Goal: Task Accomplishment & Management: Manage account settings

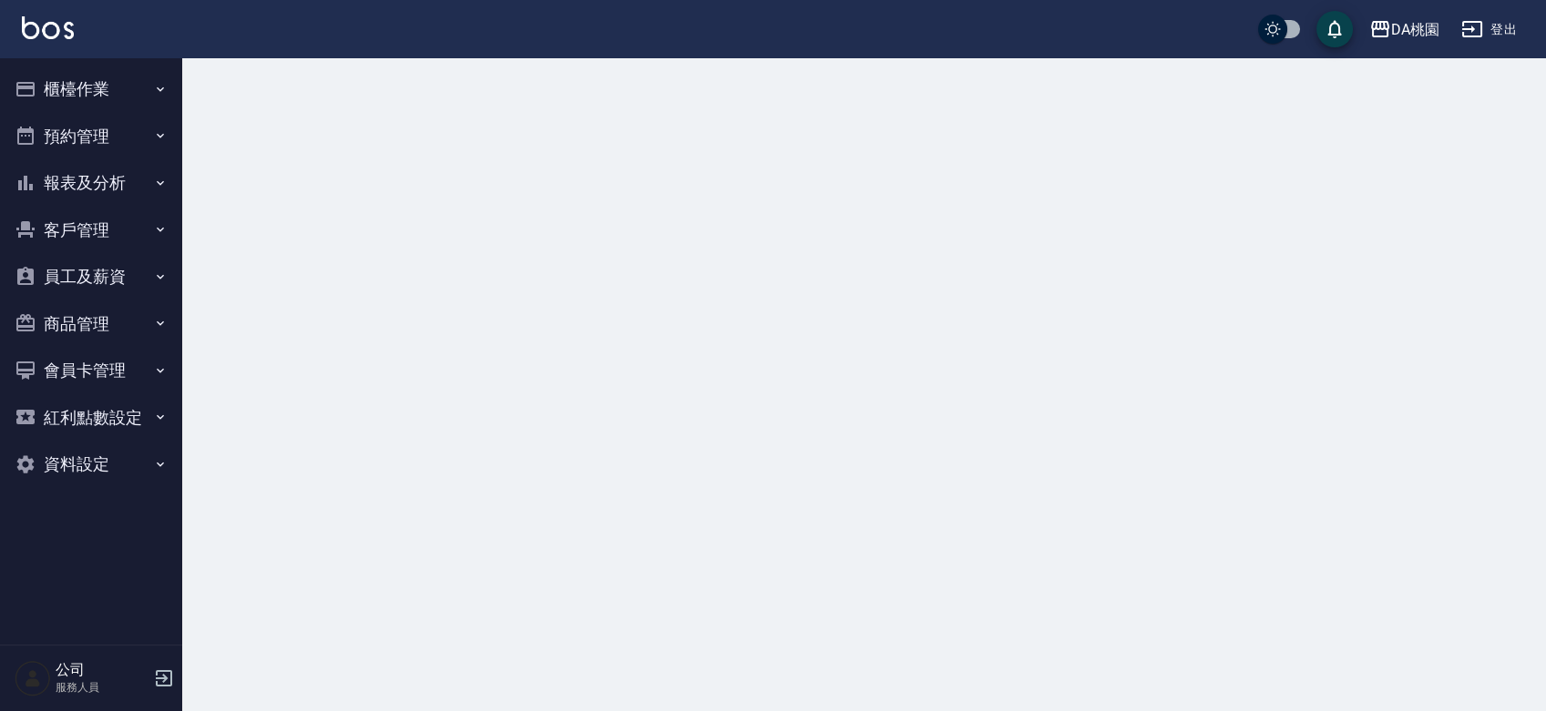
click at [73, 90] on button "櫃檯作業" at bounding box center [91, 89] width 168 height 47
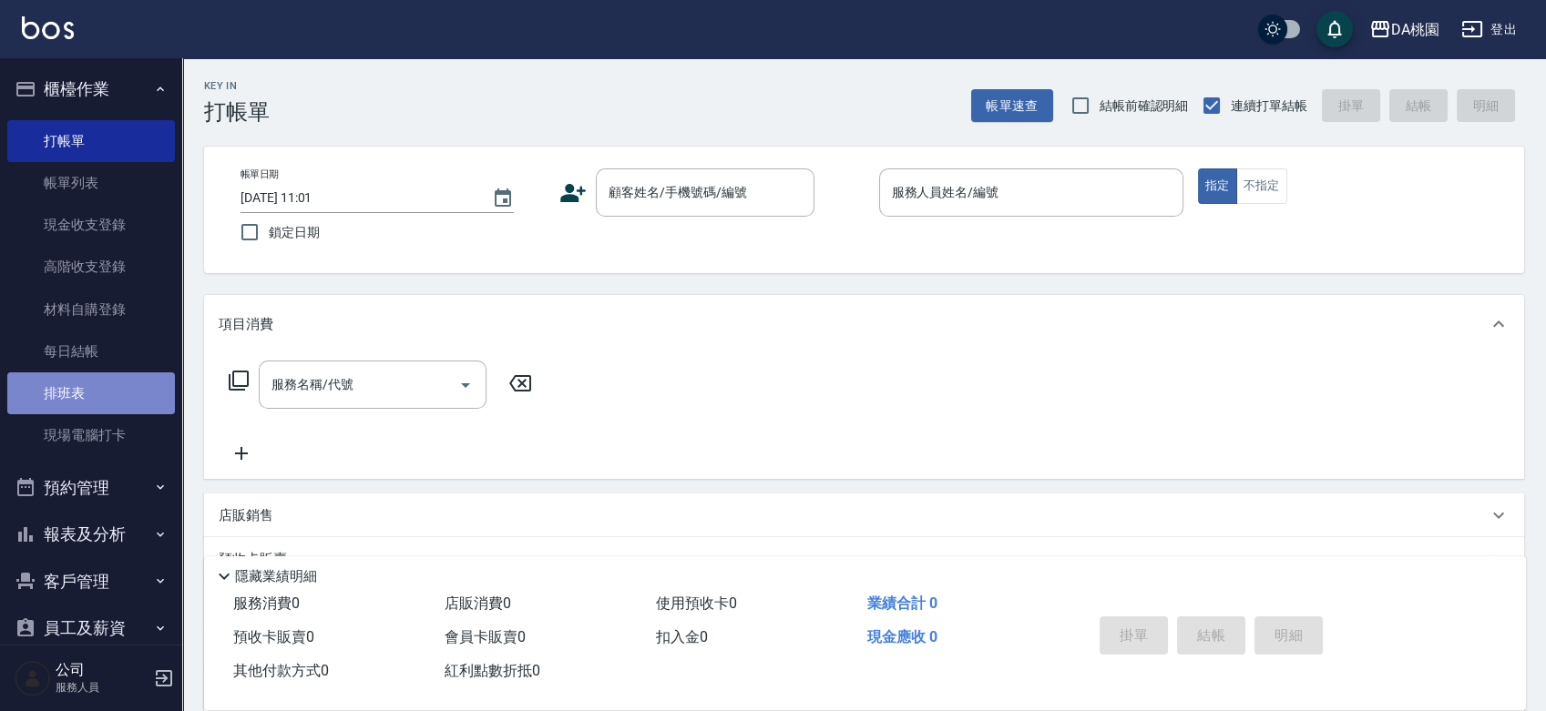
click at [106, 405] on link "排班表" at bounding box center [91, 394] width 168 height 42
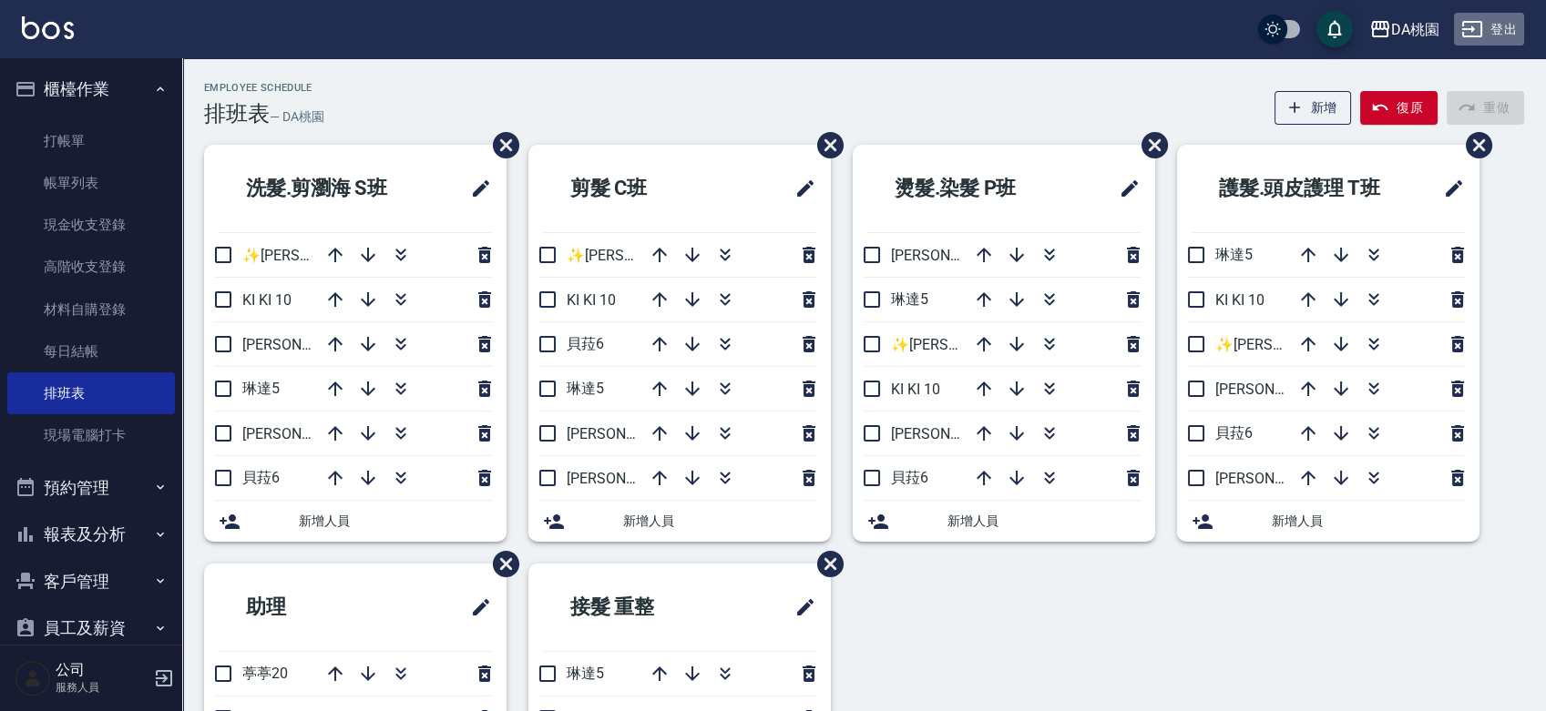
click at [1489, 26] on button "登出" at bounding box center [1489, 30] width 70 height 34
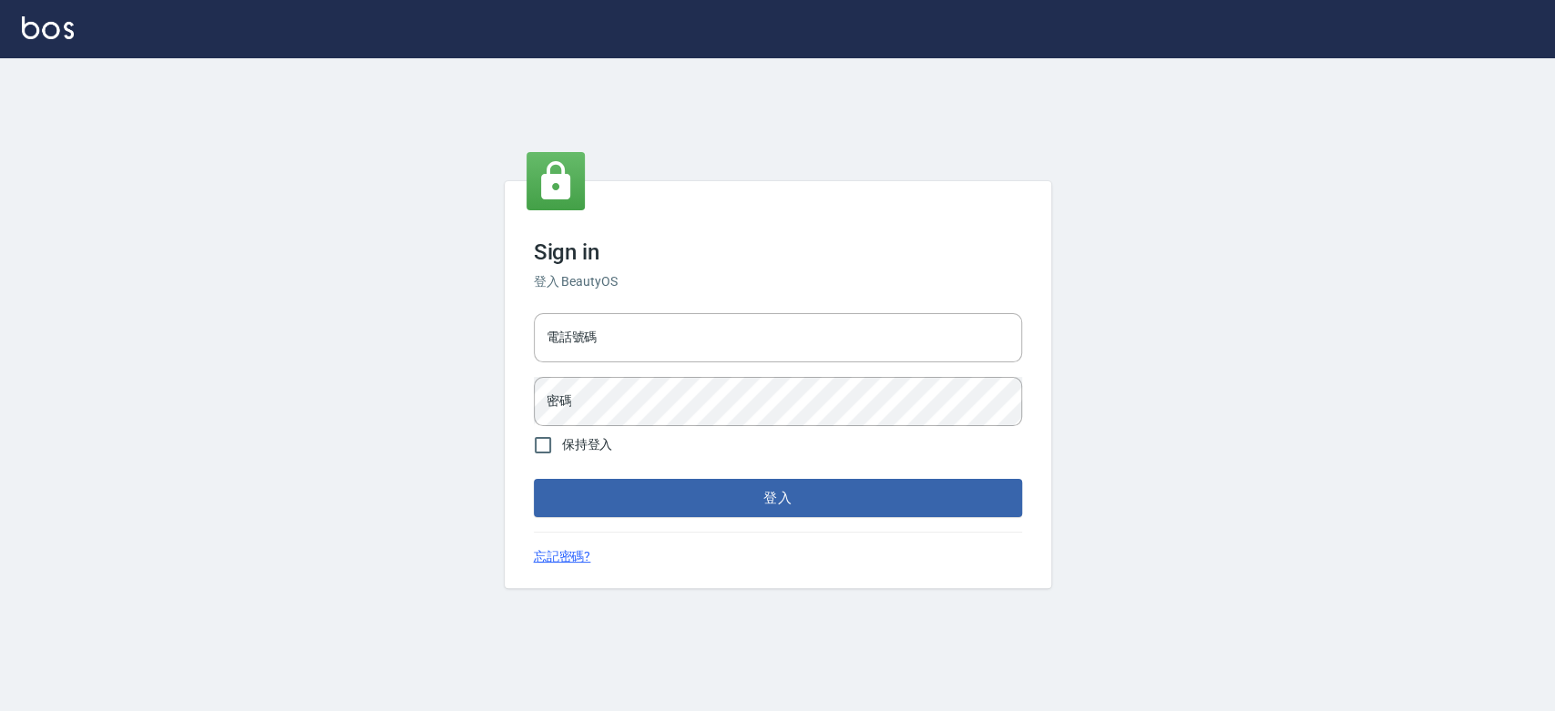
click at [756, 346] on input "電話號碼" at bounding box center [778, 337] width 488 height 49
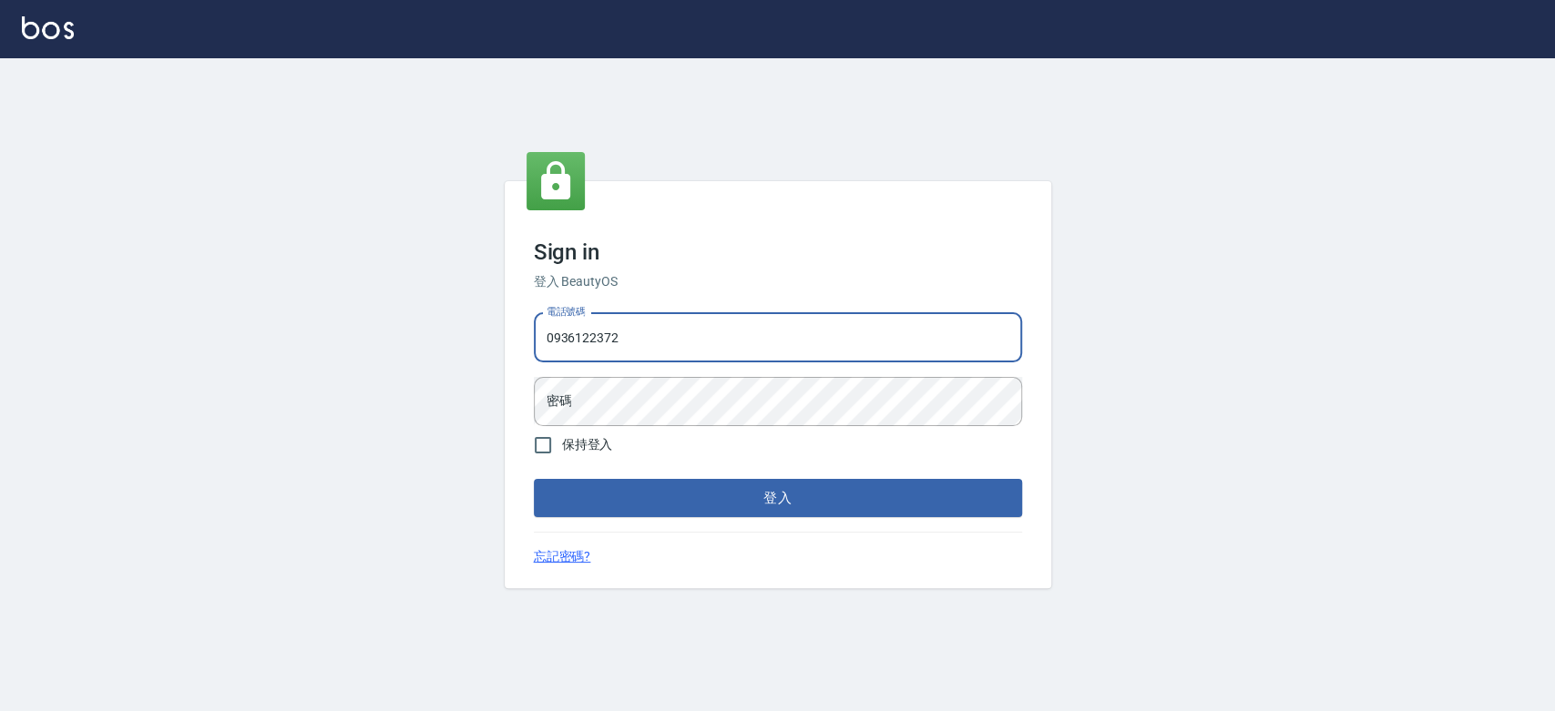
type input "0936122372"
click at [534, 479] on button "登入" at bounding box center [778, 498] width 488 height 38
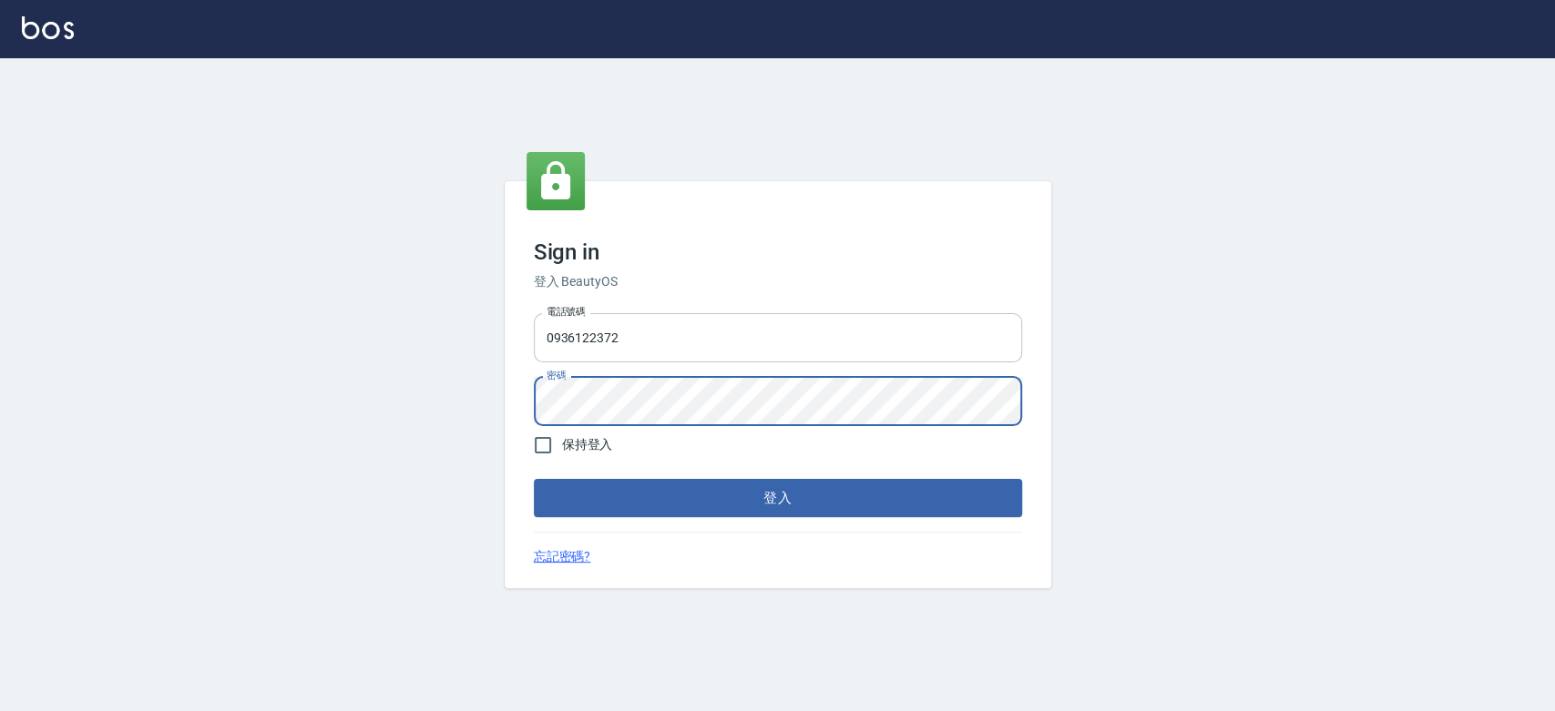
click at [534, 479] on button "登入" at bounding box center [778, 498] width 488 height 38
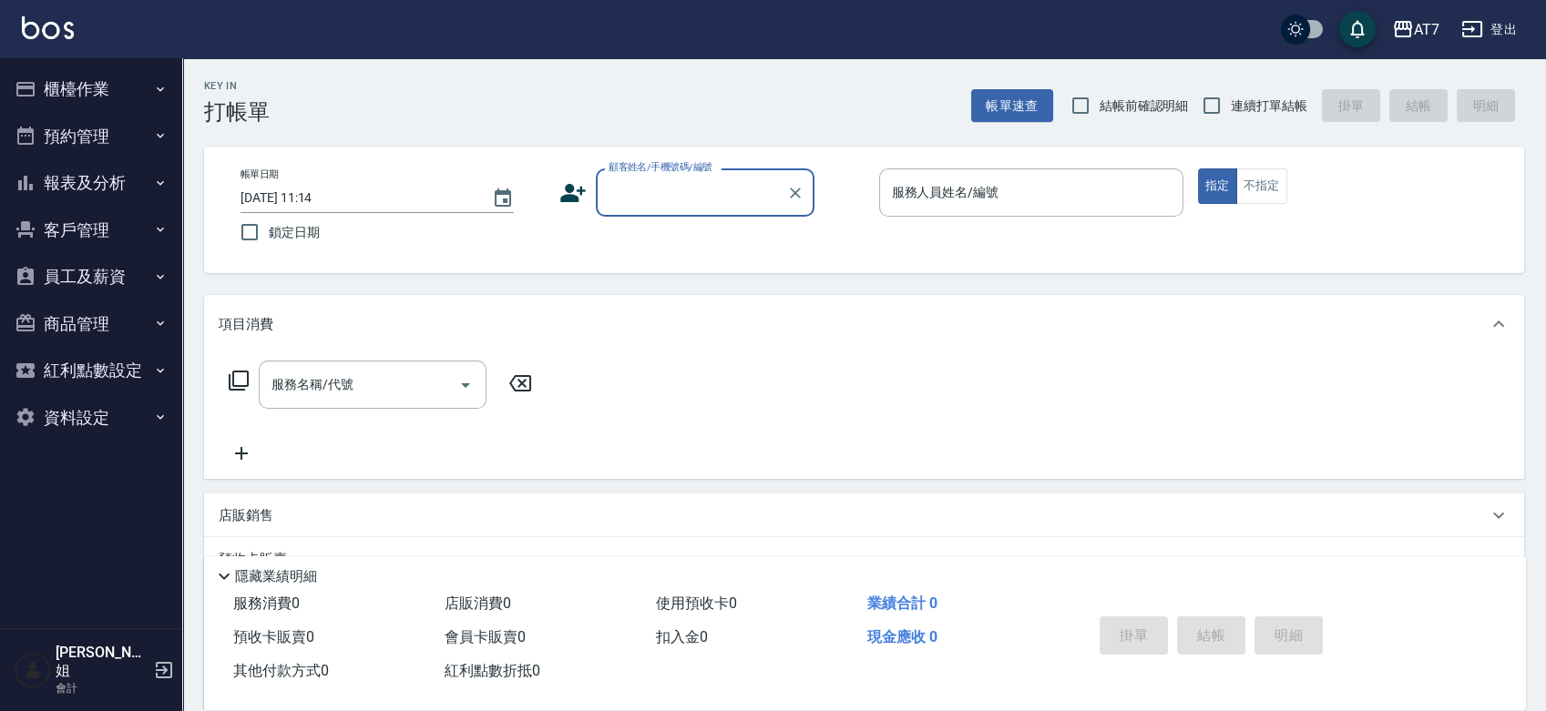
click at [86, 276] on button "員工及薪資" at bounding box center [91, 276] width 168 height 47
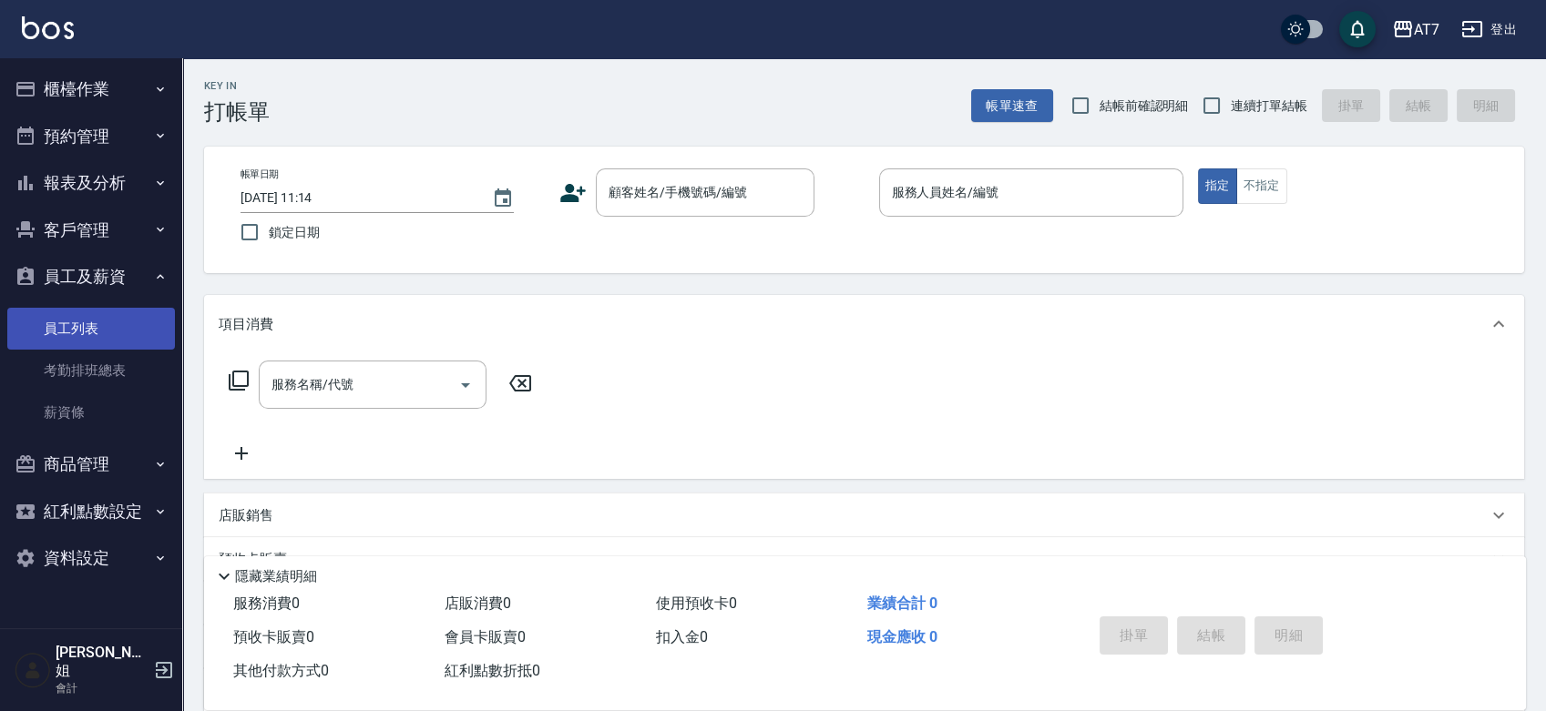
click at [71, 332] on link "員工列表" at bounding box center [91, 329] width 168 height 42
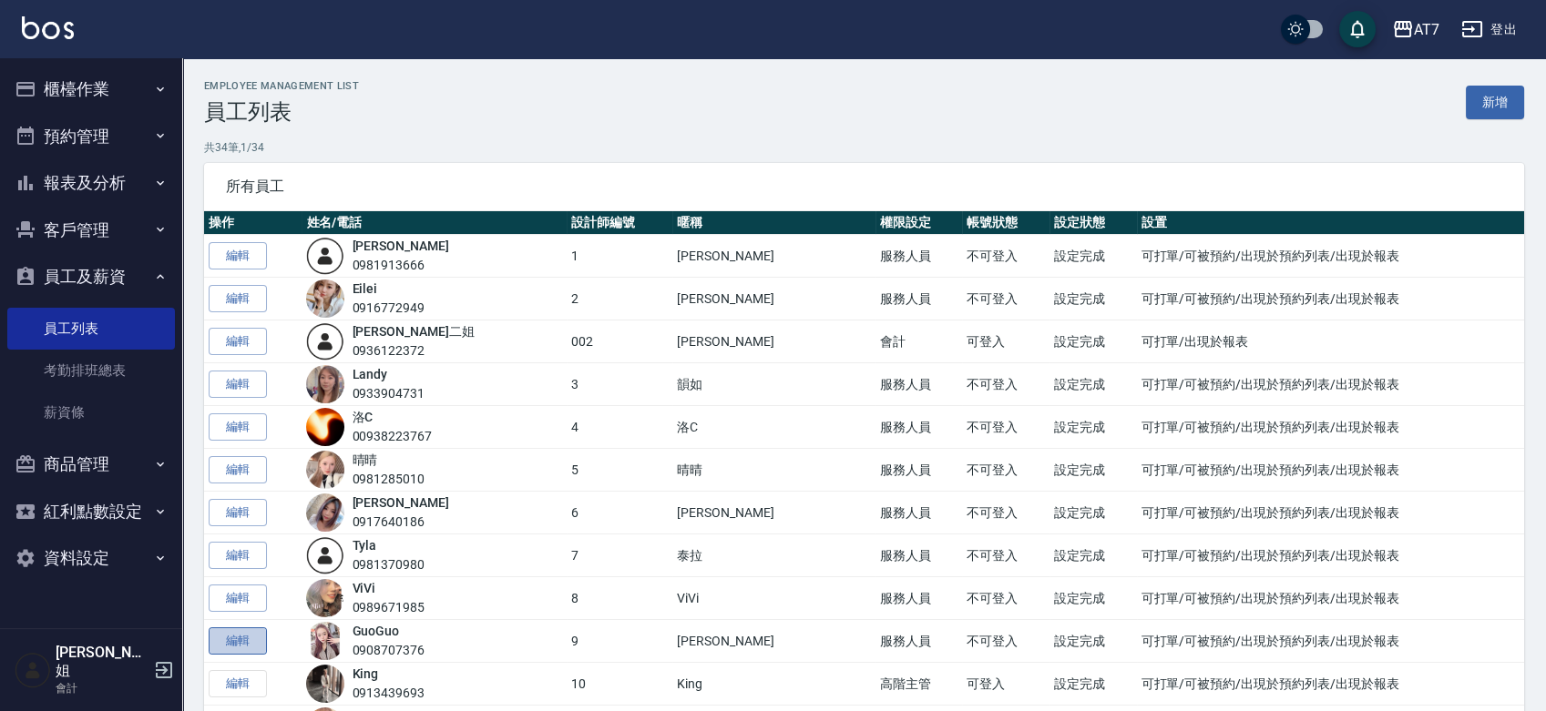
click at [230, 635] on link "編輯" at bounding box center [238, 642] width 58 height 28
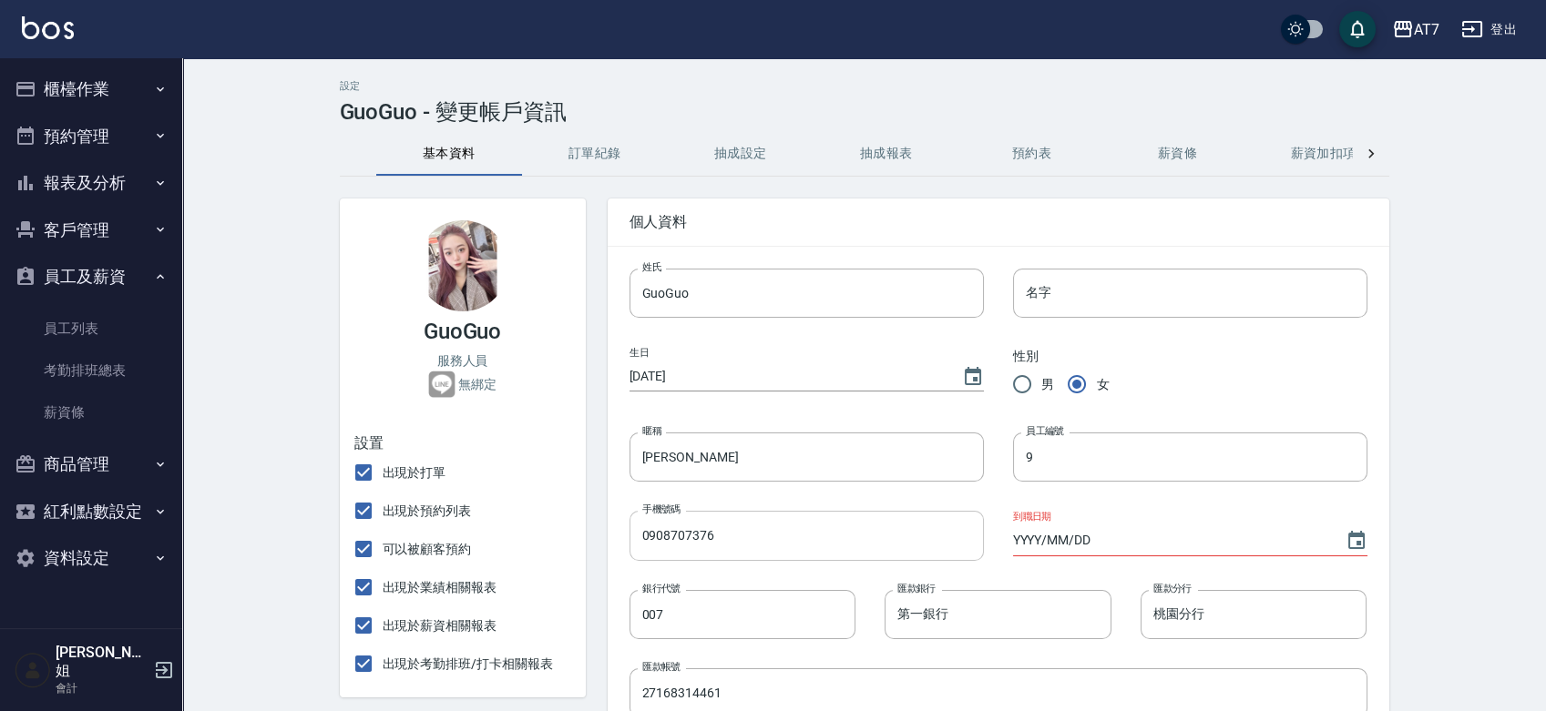
click at [809, 554] on input "0908707376" at bounding box center [806, 535] width 354 height 49
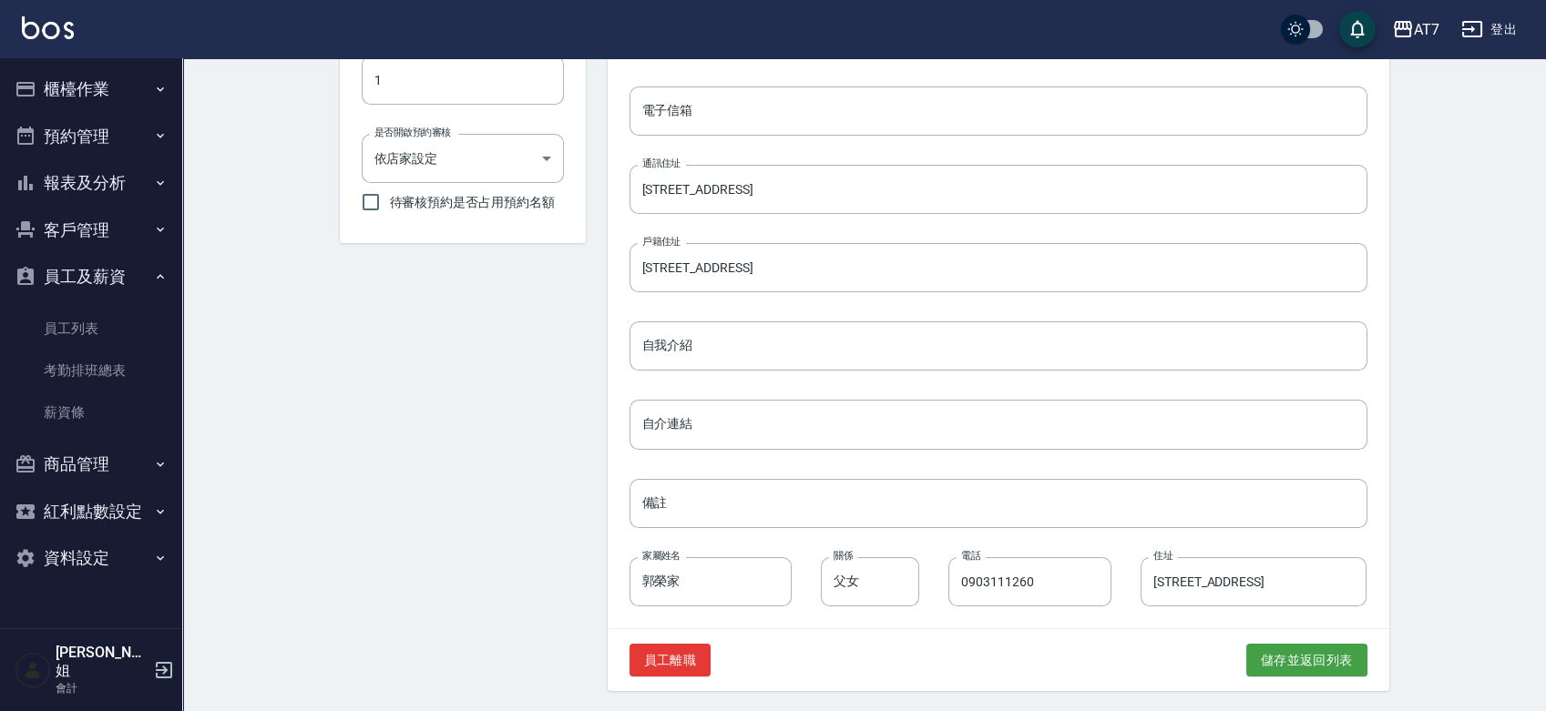
scroll to position [741, 0]
type input "0936625376"
click at [1259, 664] on button "儲存並返回列表" at bounding box center [1306, 659] width 121 height 34
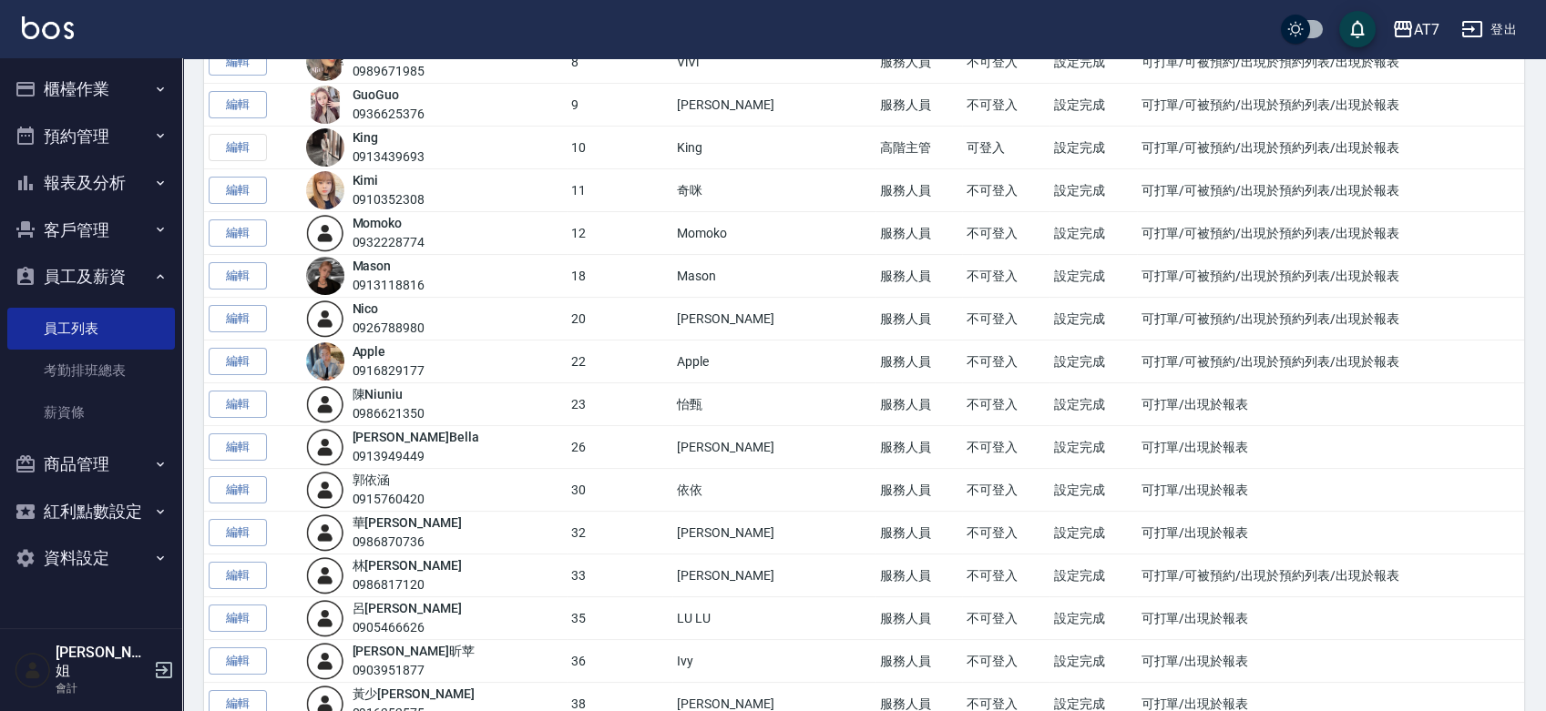
scroll to position [539, 0]
click at [1497, 26] on button "登出" at bounding box center [1489, 30] width 70 height 34
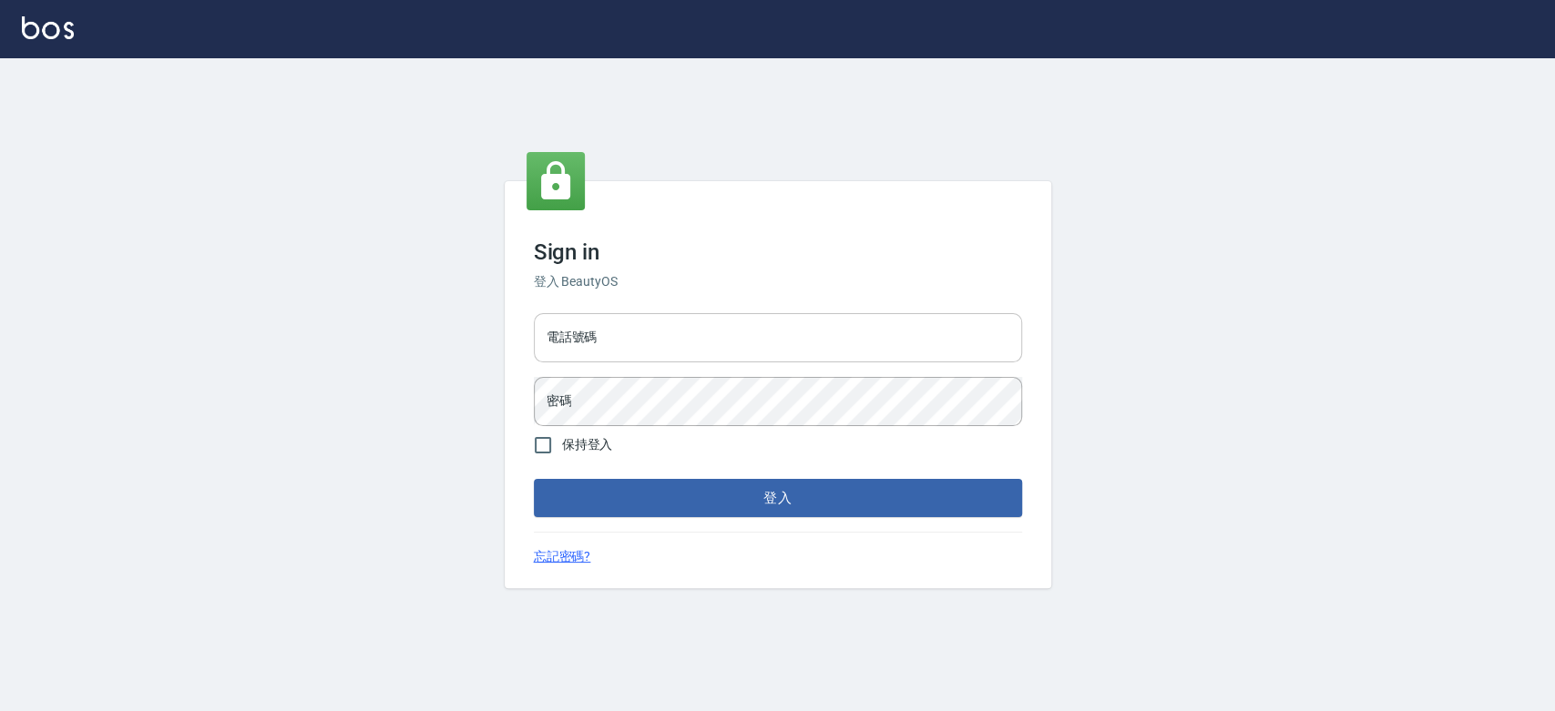
click at [708, 326] on input "電話號碼" at bounding box center [778, 337] width 488 height 49
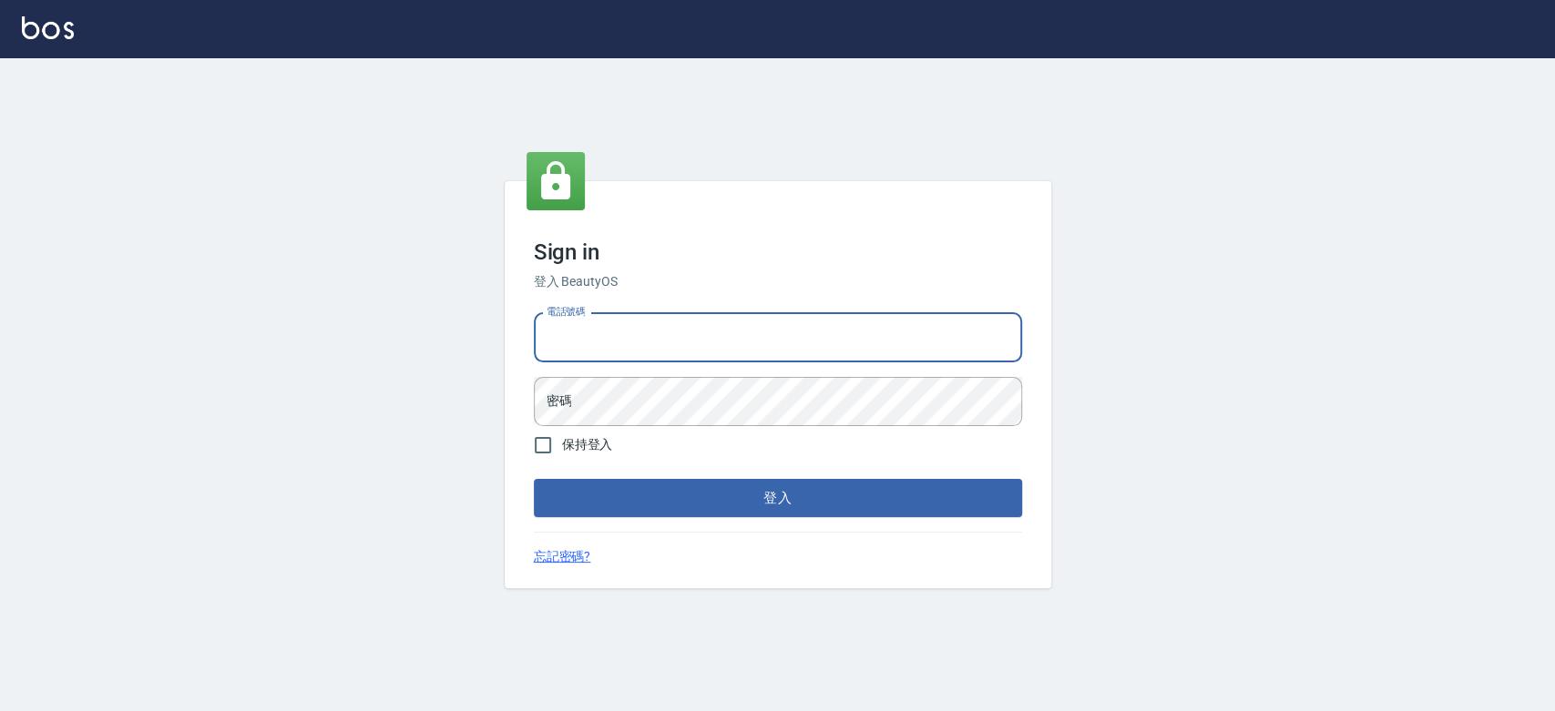
click at [742, 344] on input "電話號碼" at bounding box center [778, 337] width 488 height 49
type input "033380575"
click at [534, 479] on button "登入" at bounding box center [778, 498] width 488 height 38
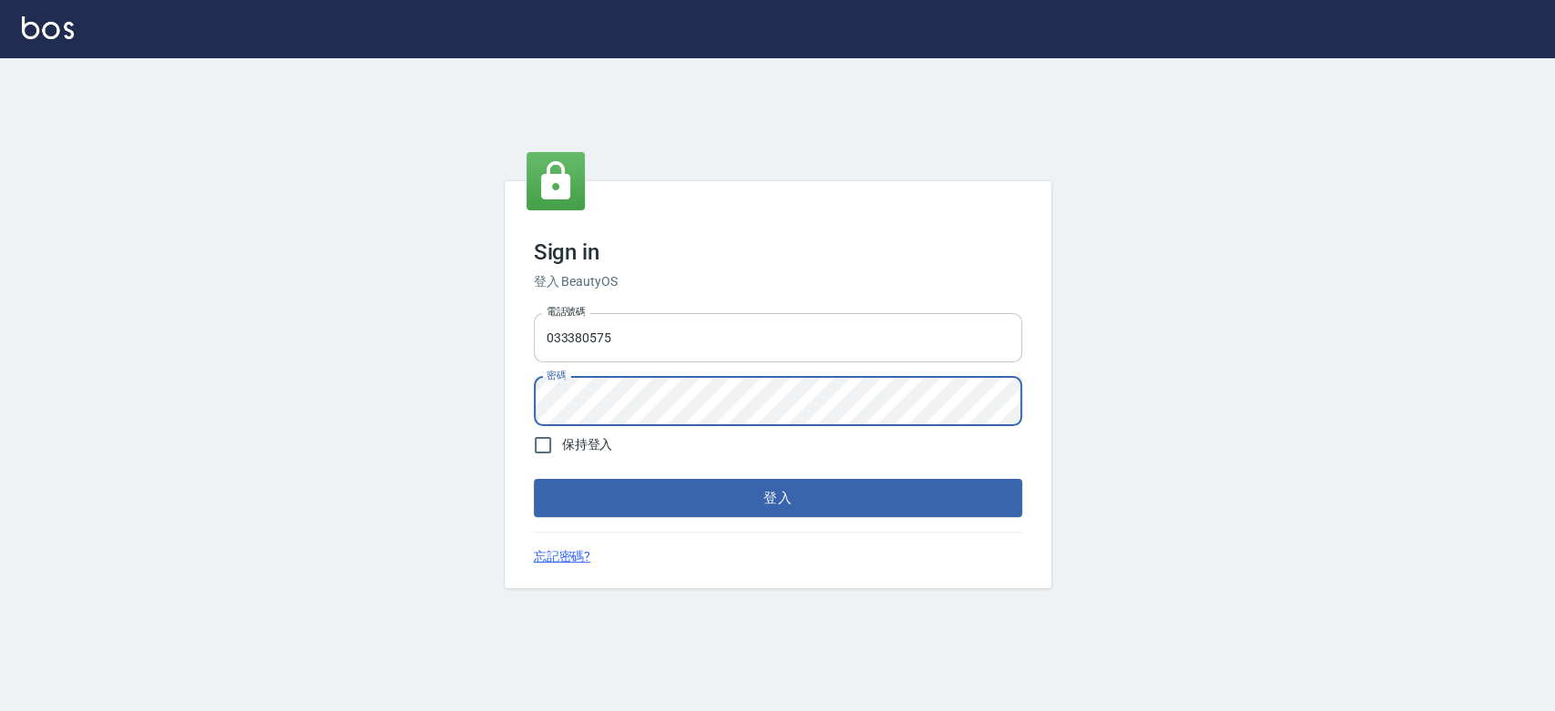
click at [534, 479] on button "登入" at bounding box center [778, 498] width 488 height 38
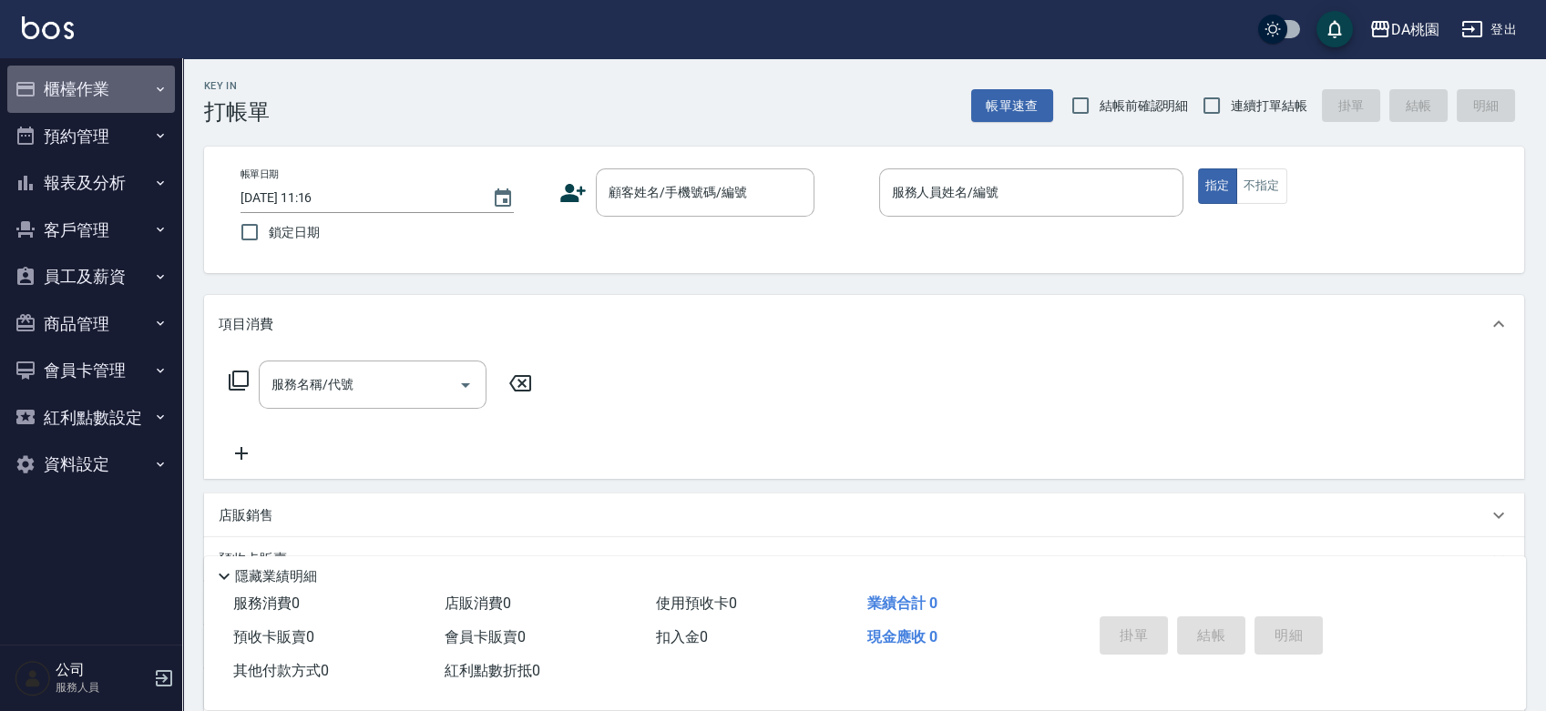
click at [127, 87] on button "櫃檯作業" at bounding box center [91, 89] width 168 height 47
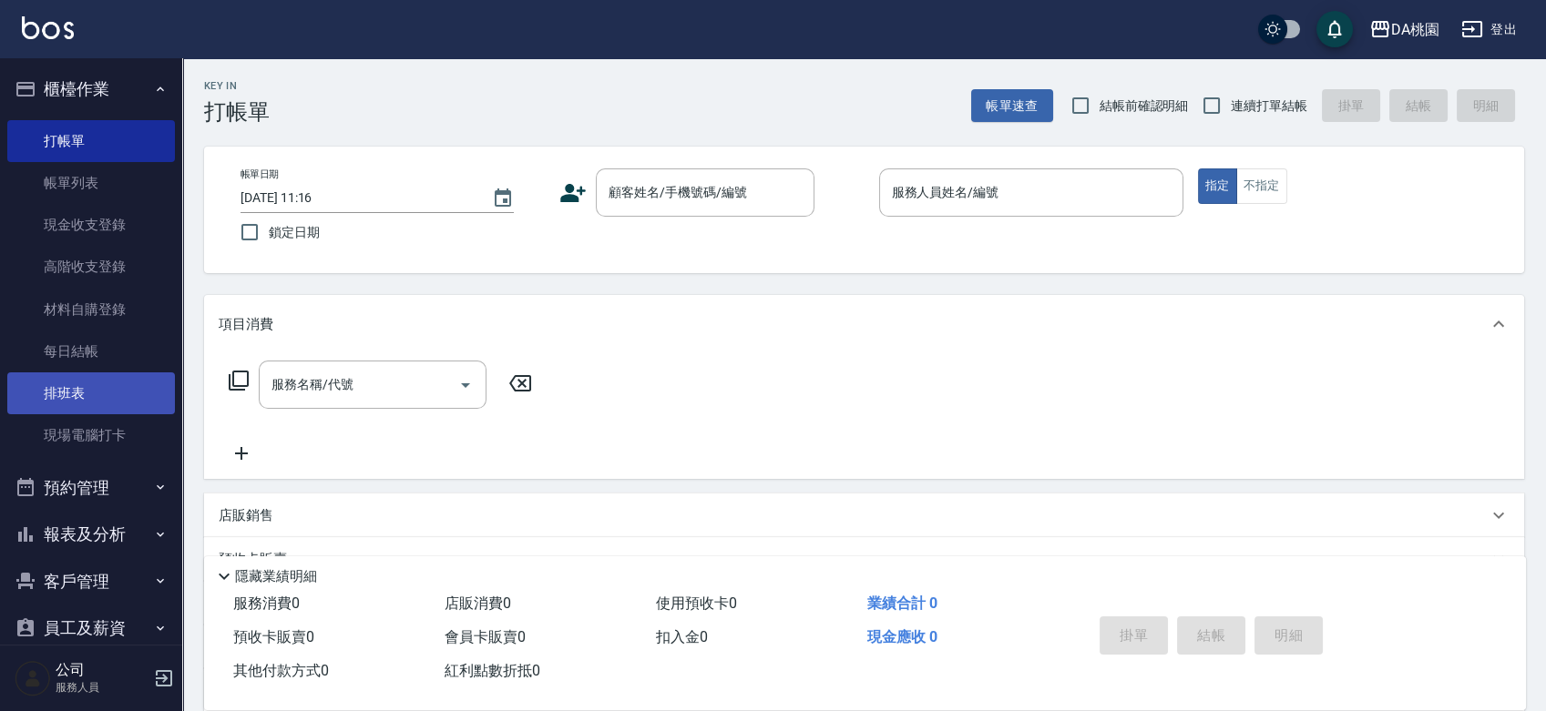
click at [77, 399] on link "排班表" at bounding box center [91, 394] width 168 height 42
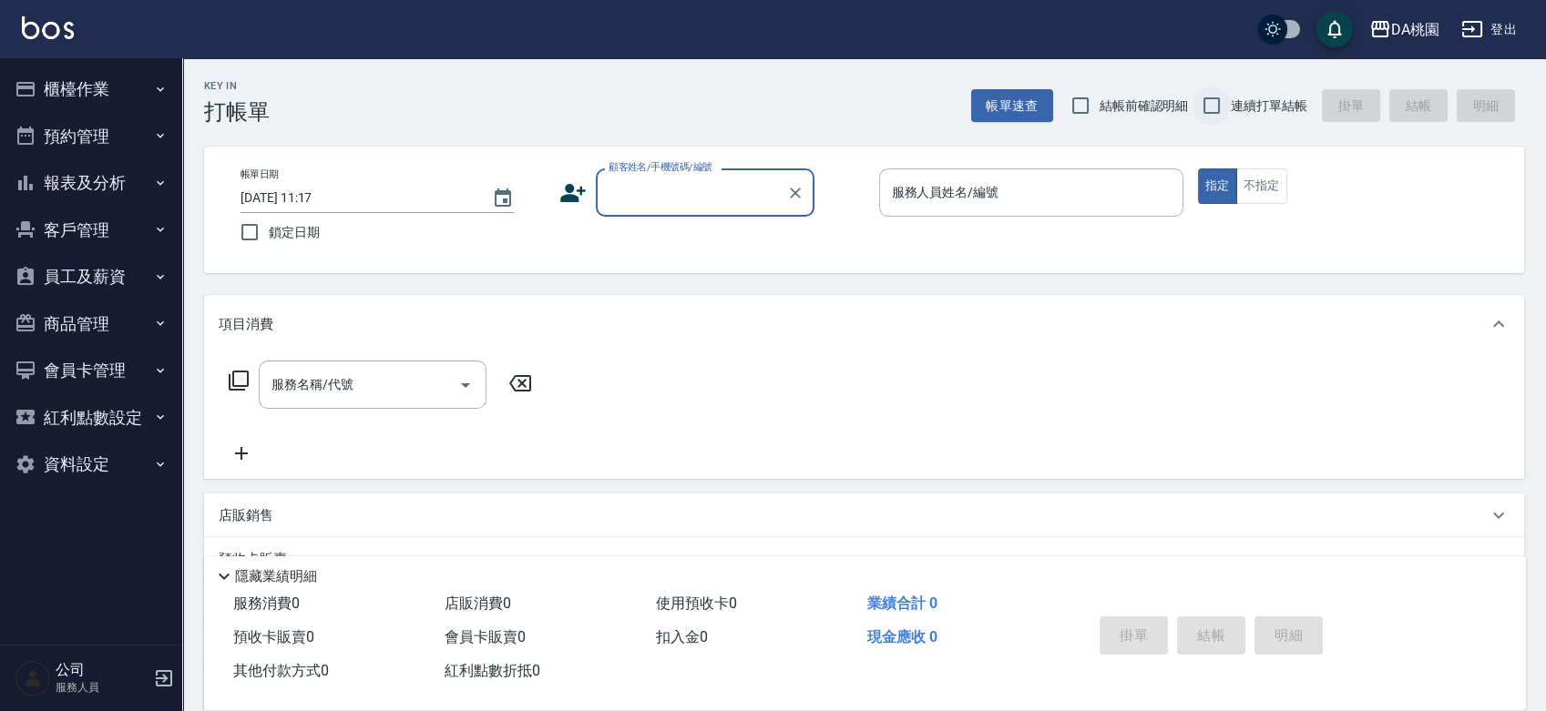
click at [1196, 108] on input "連續打單結帳" at bounding box center [1211, 106] width 38 height 38
checkbox input "true"
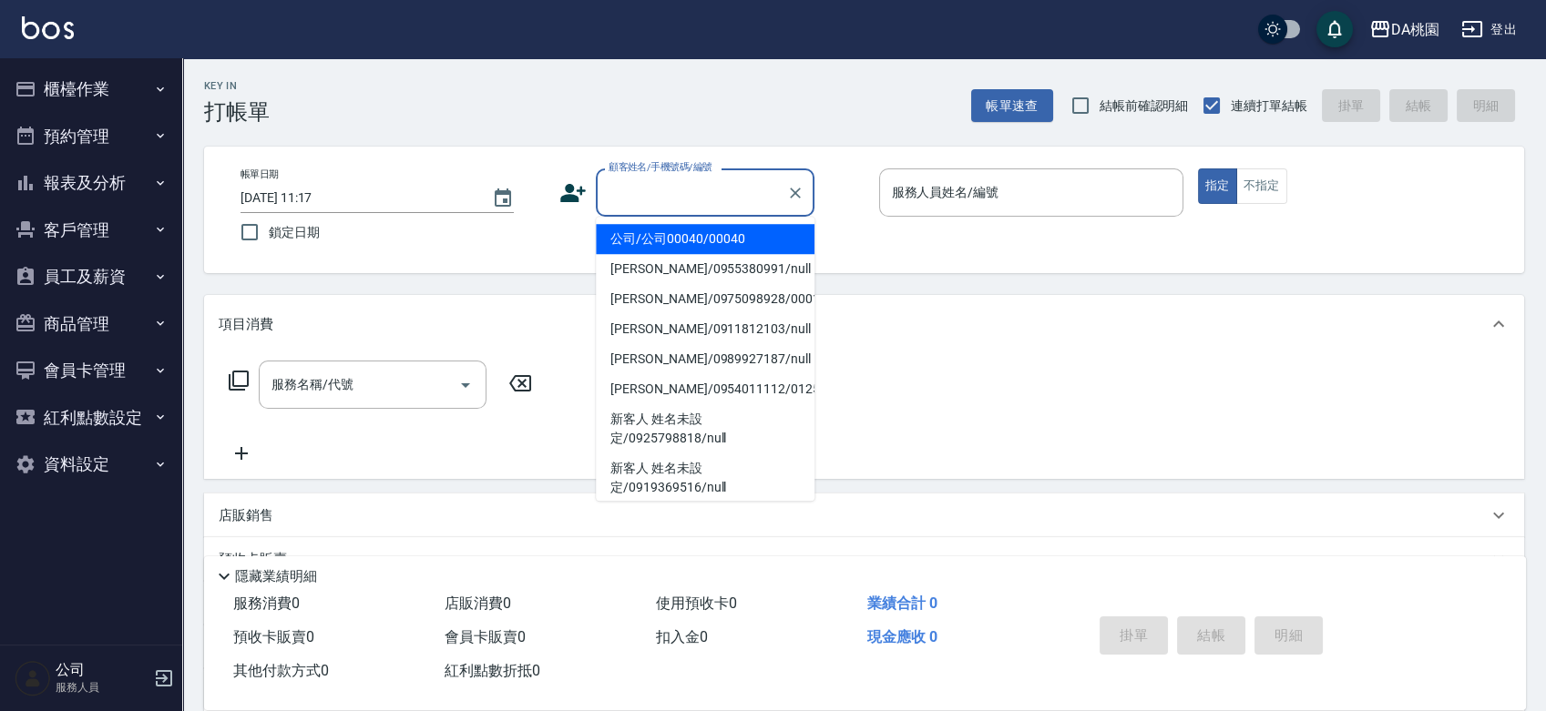
click at [693, 192] on input "顧客姓名/手機號碼/編號" at bounding box center [691, 193] width 175 height 32
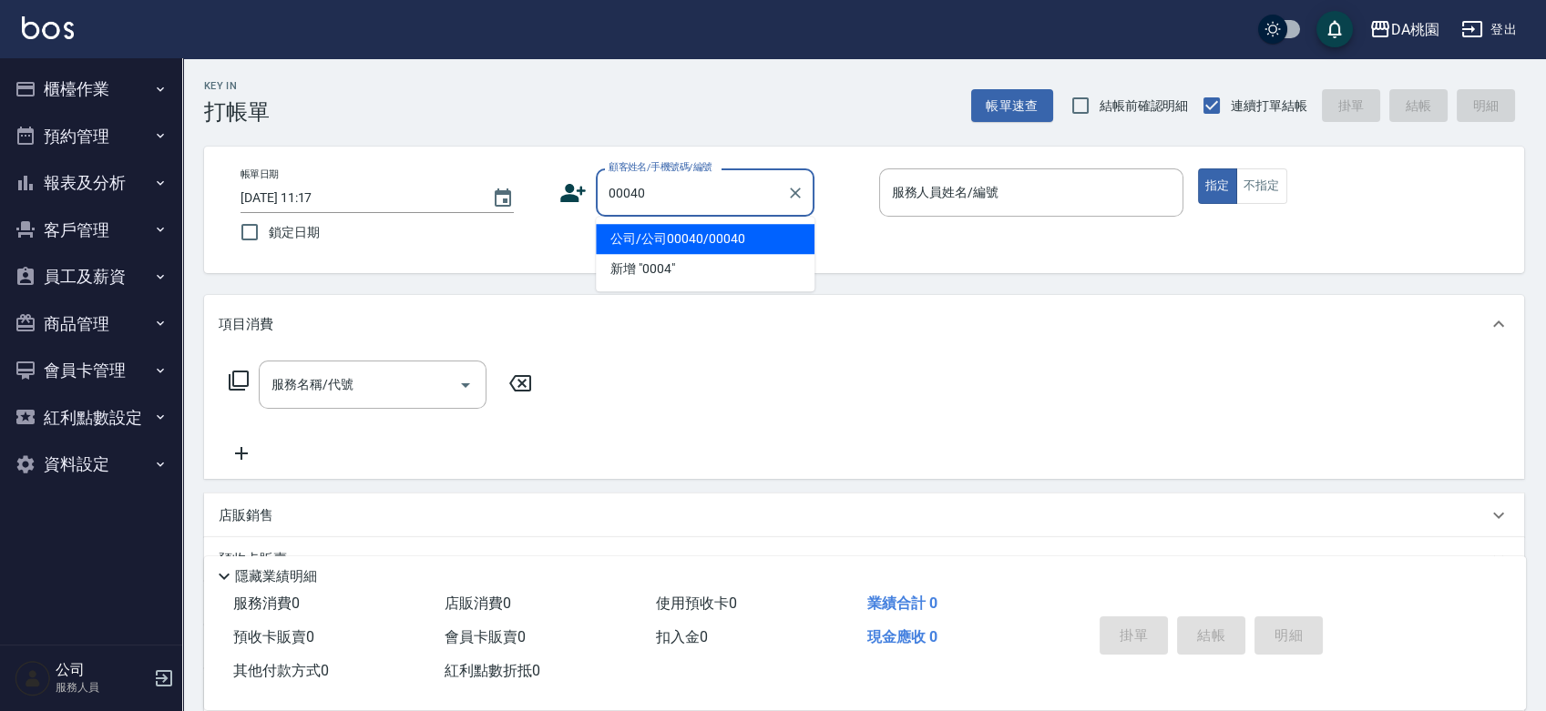
type input "00040"
type input "1"
type input "公司/公司00040/00040"
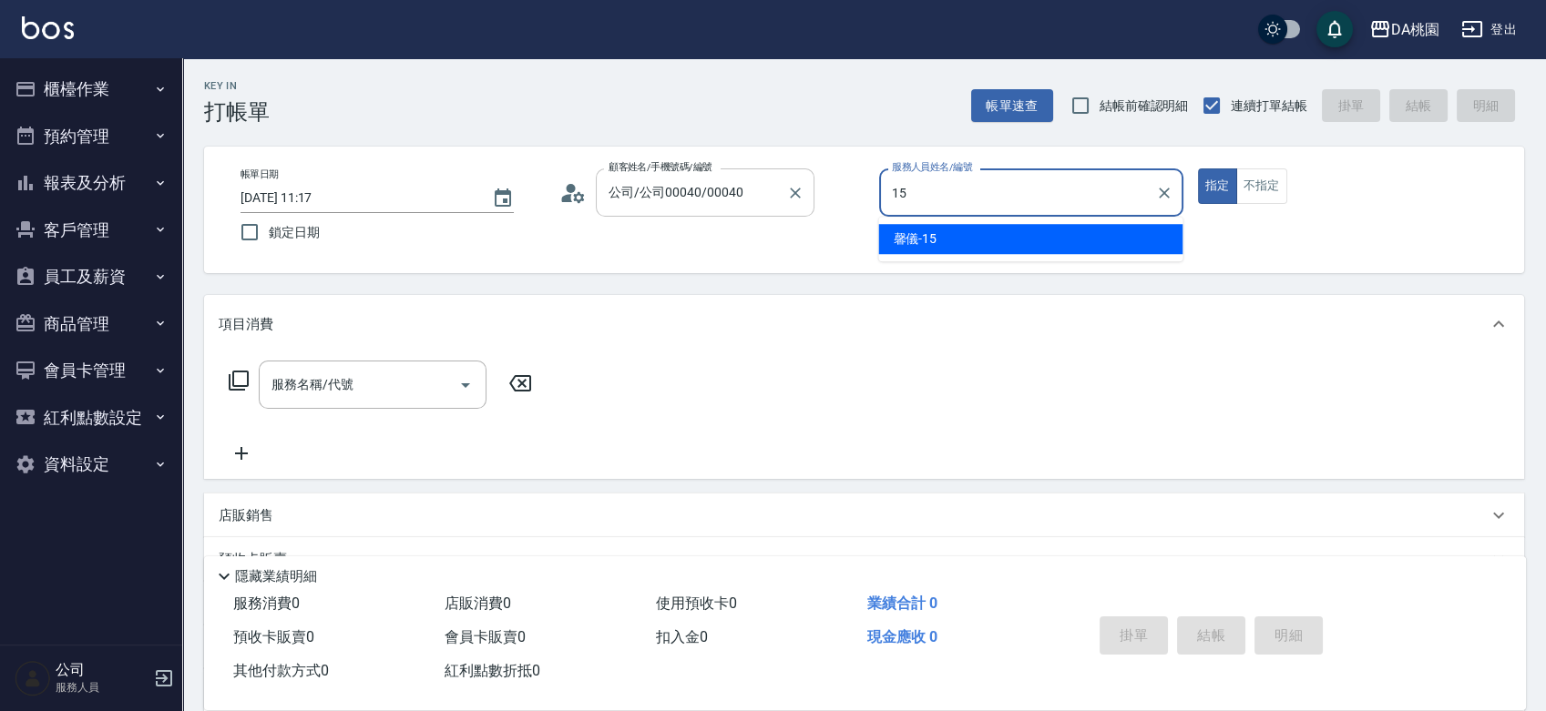
type input "馨儀-15"
type button "true"
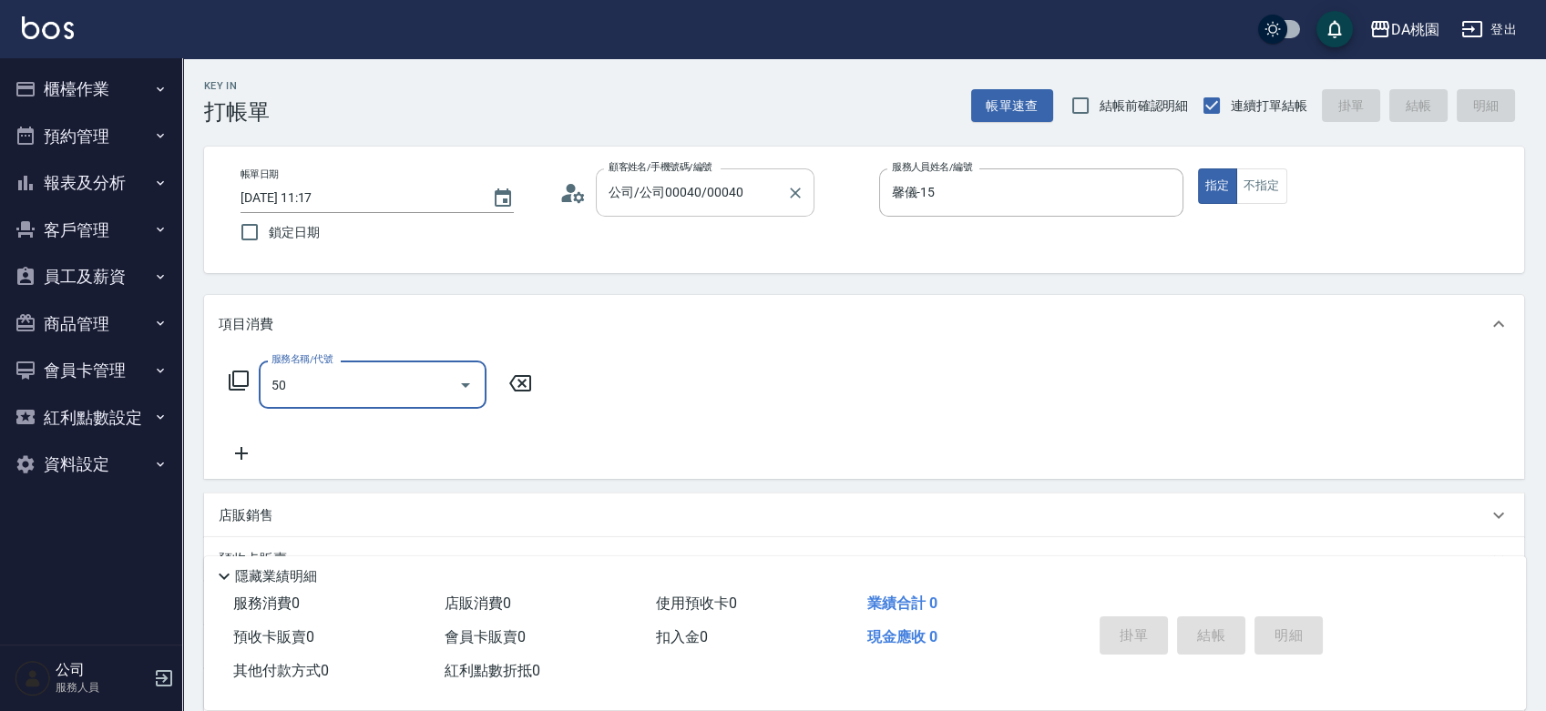
type input "501"
type input "20"
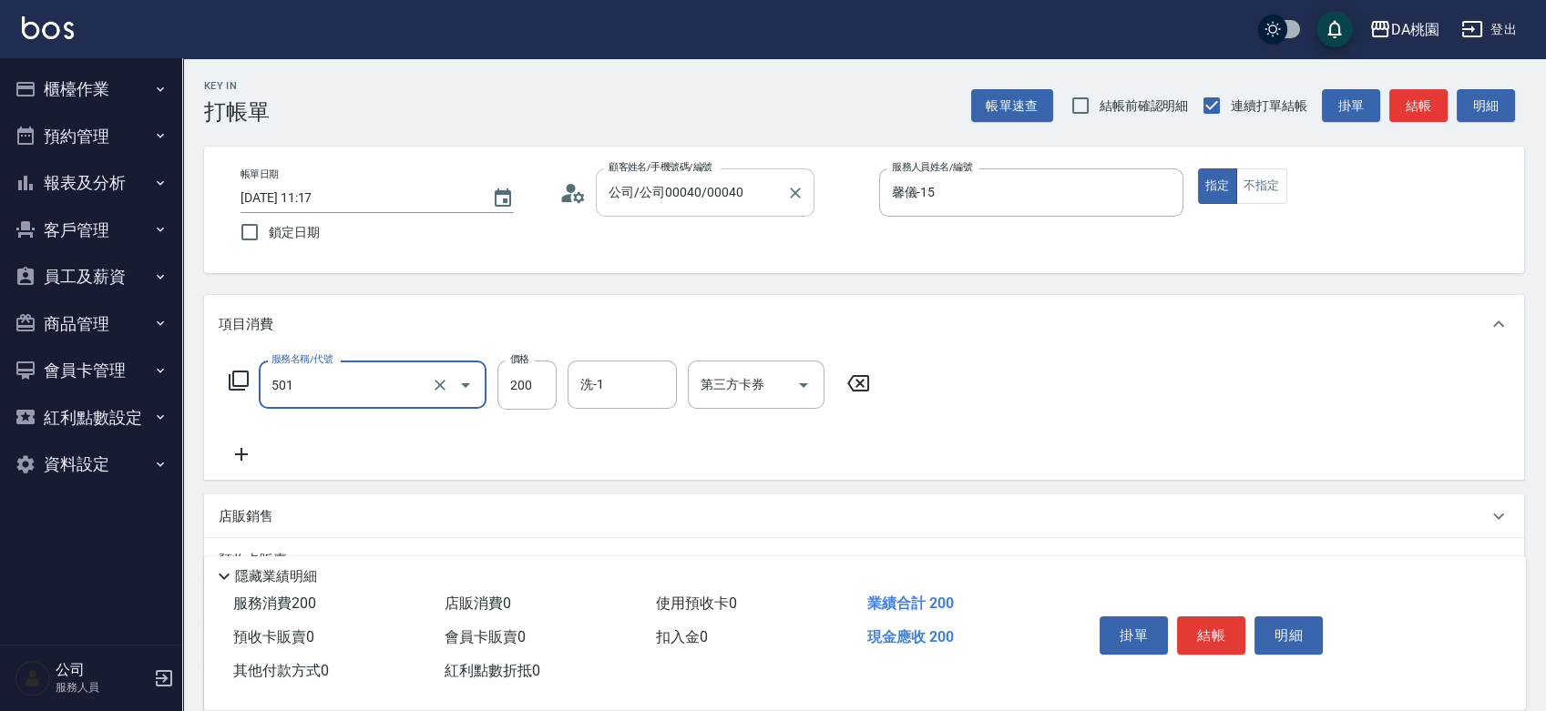
type input "洗髮(互助)(501)"
type input "0"
type input "350"
type input "30"
type input "350"
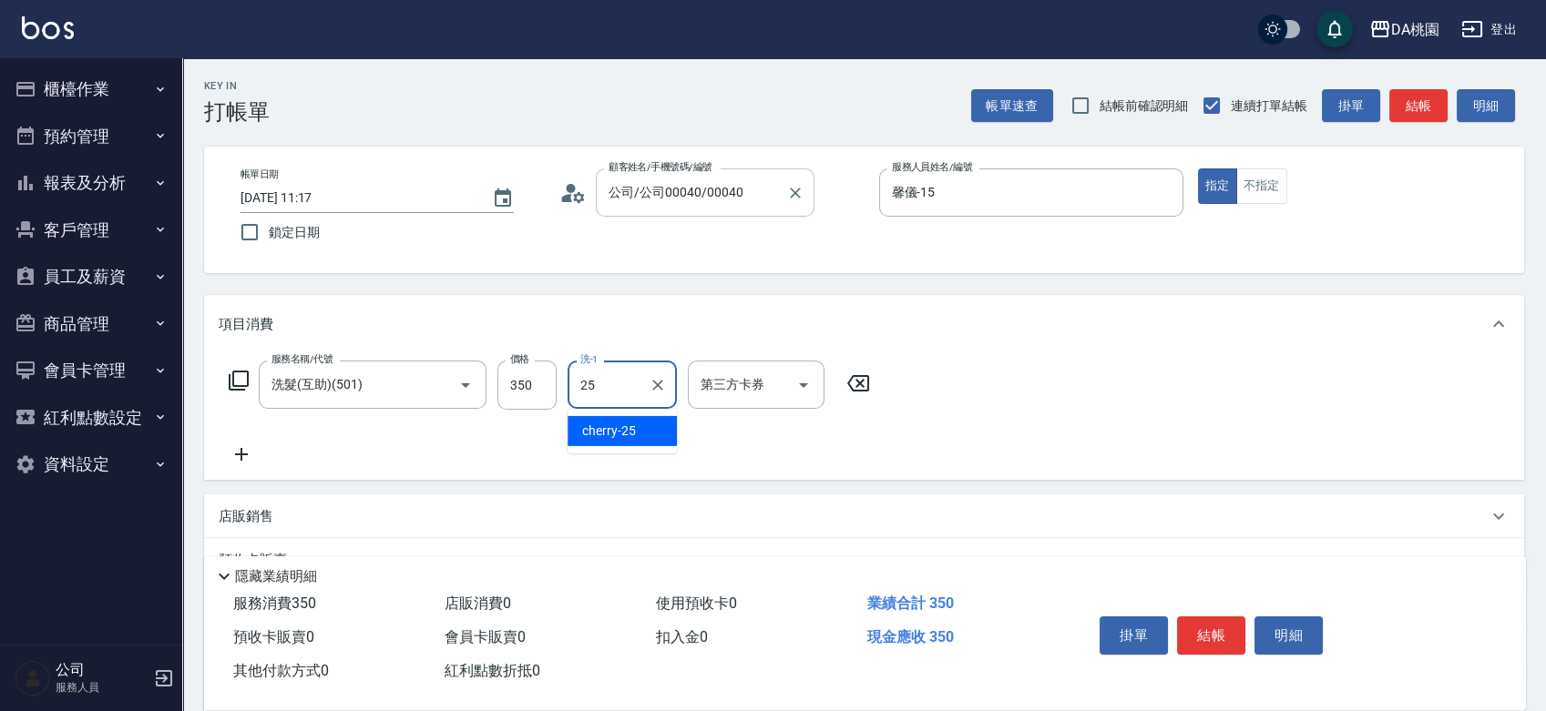
type input "cherry-25"
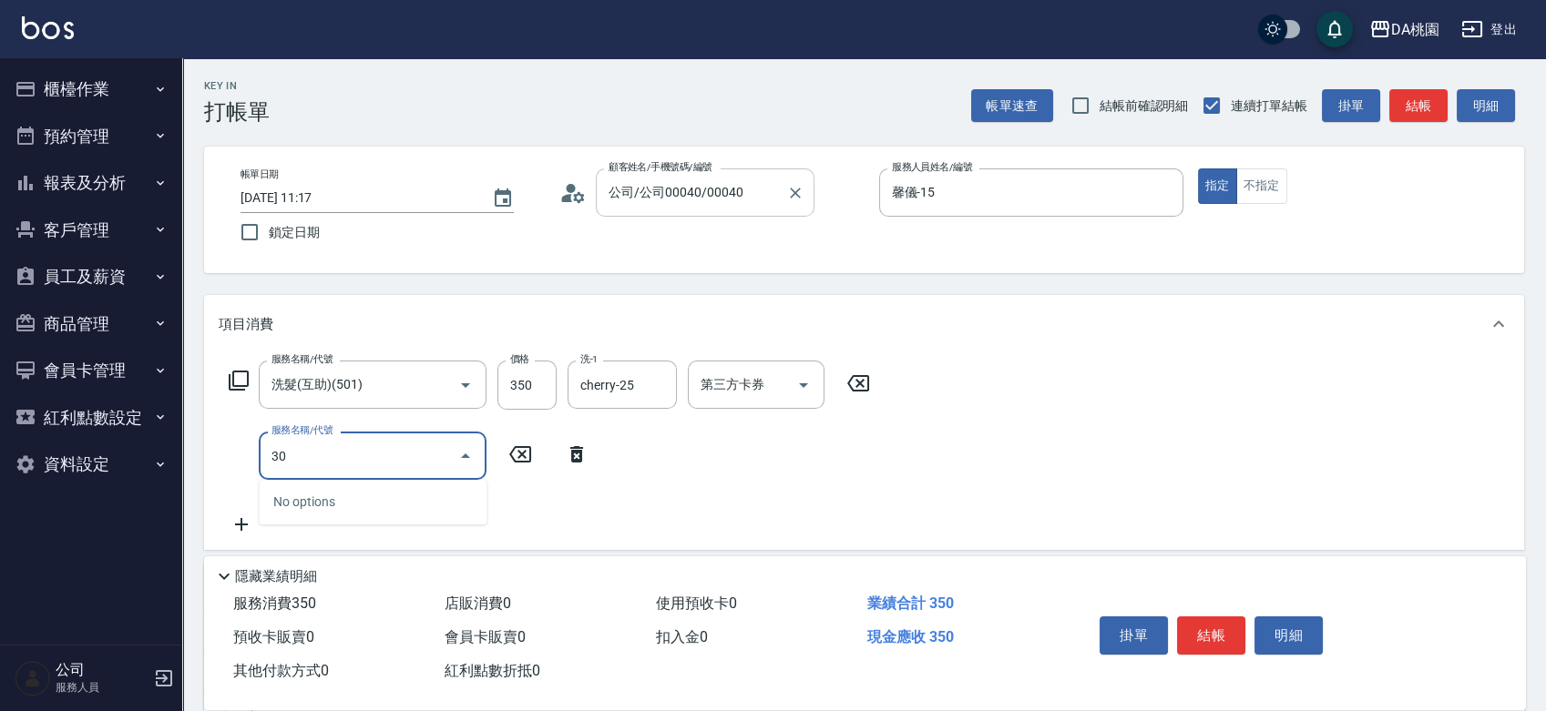
type input "303"
type input "60"
type input "A級剪髮(303)"
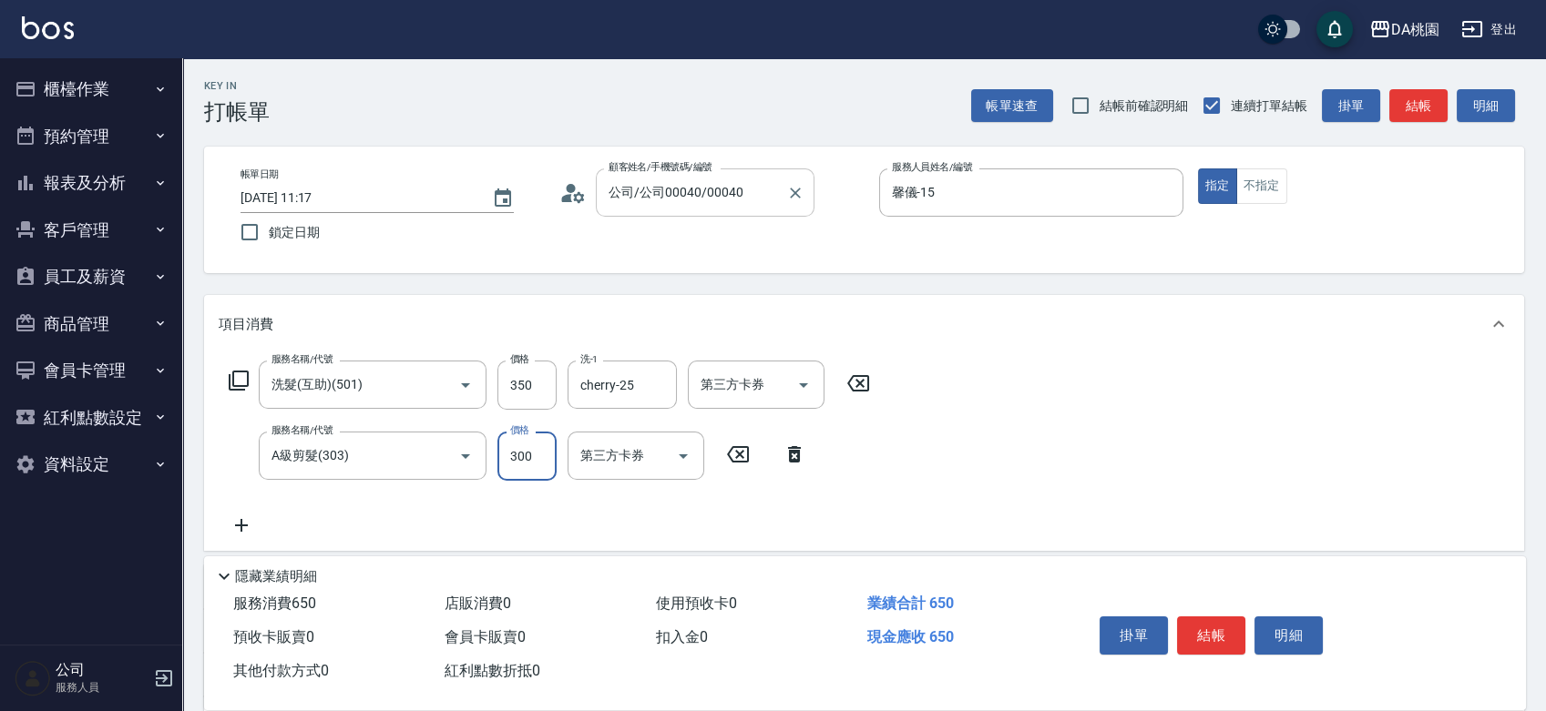
type input "30"
type input "65"
type input "100"
type input "650"
click at [1201, 624] on button "結帳" at bounding box center [1211, 636] width 68 height 38
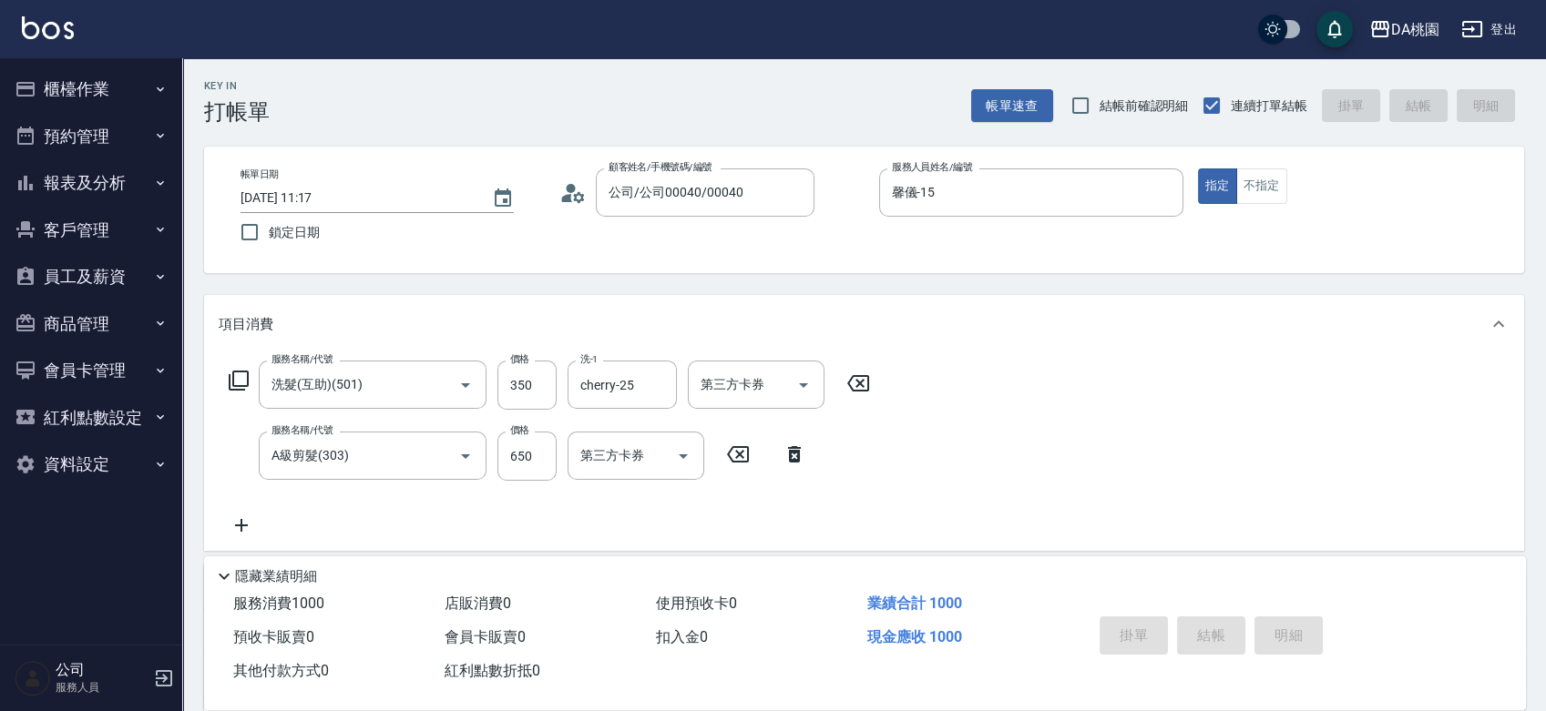
type input "2025/09/21 11:19"
type input "0"
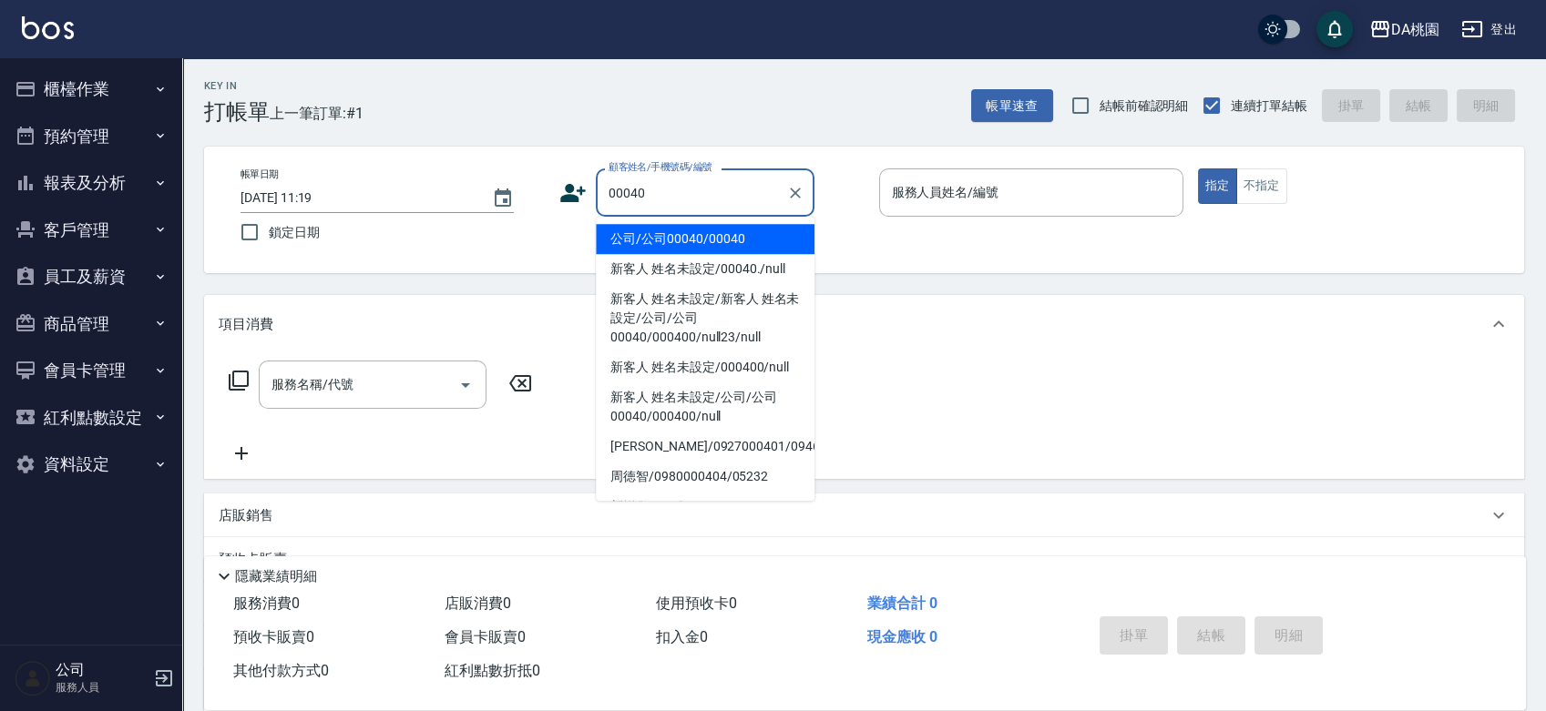
type input "公司/公司00040/00040"
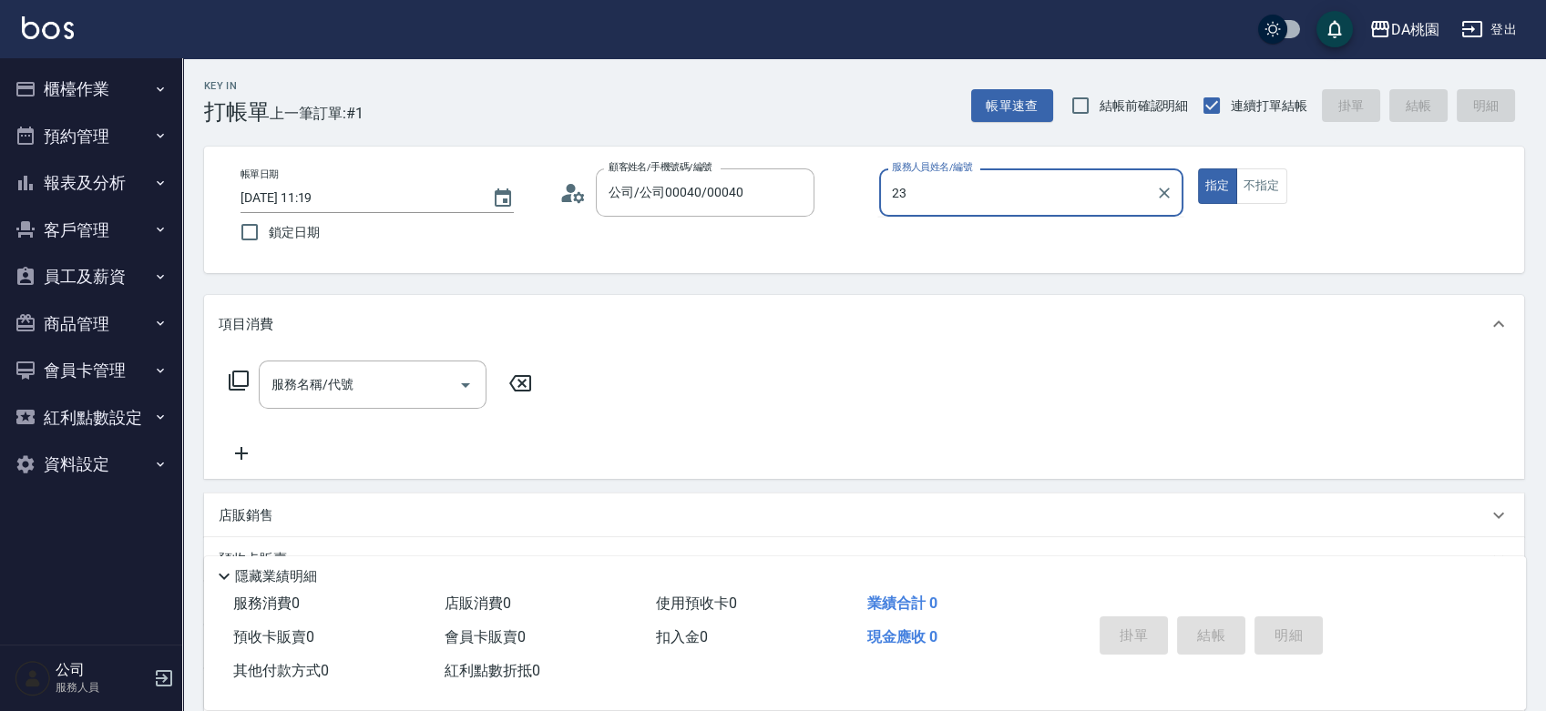
type input "亞瑟 -23"
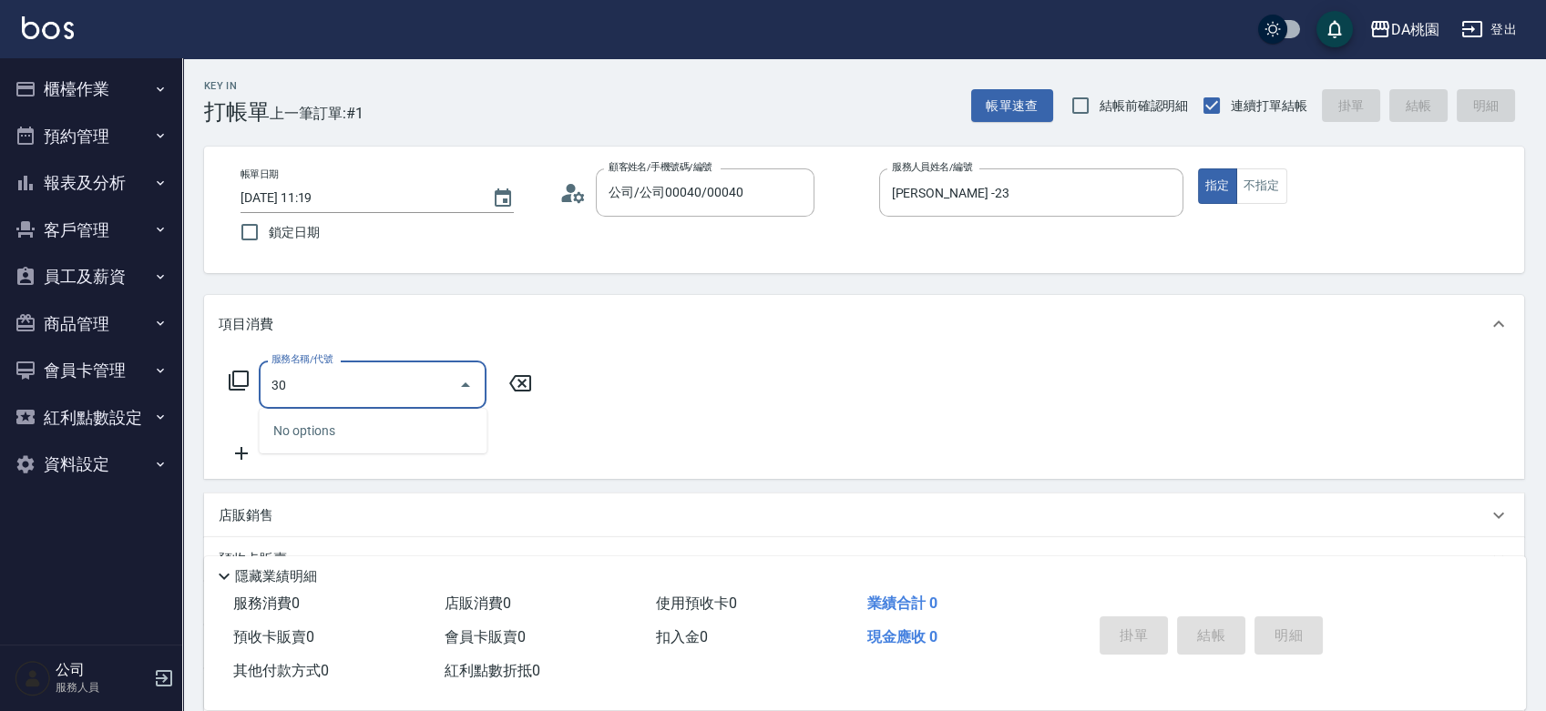
type input "303"
type input "30"
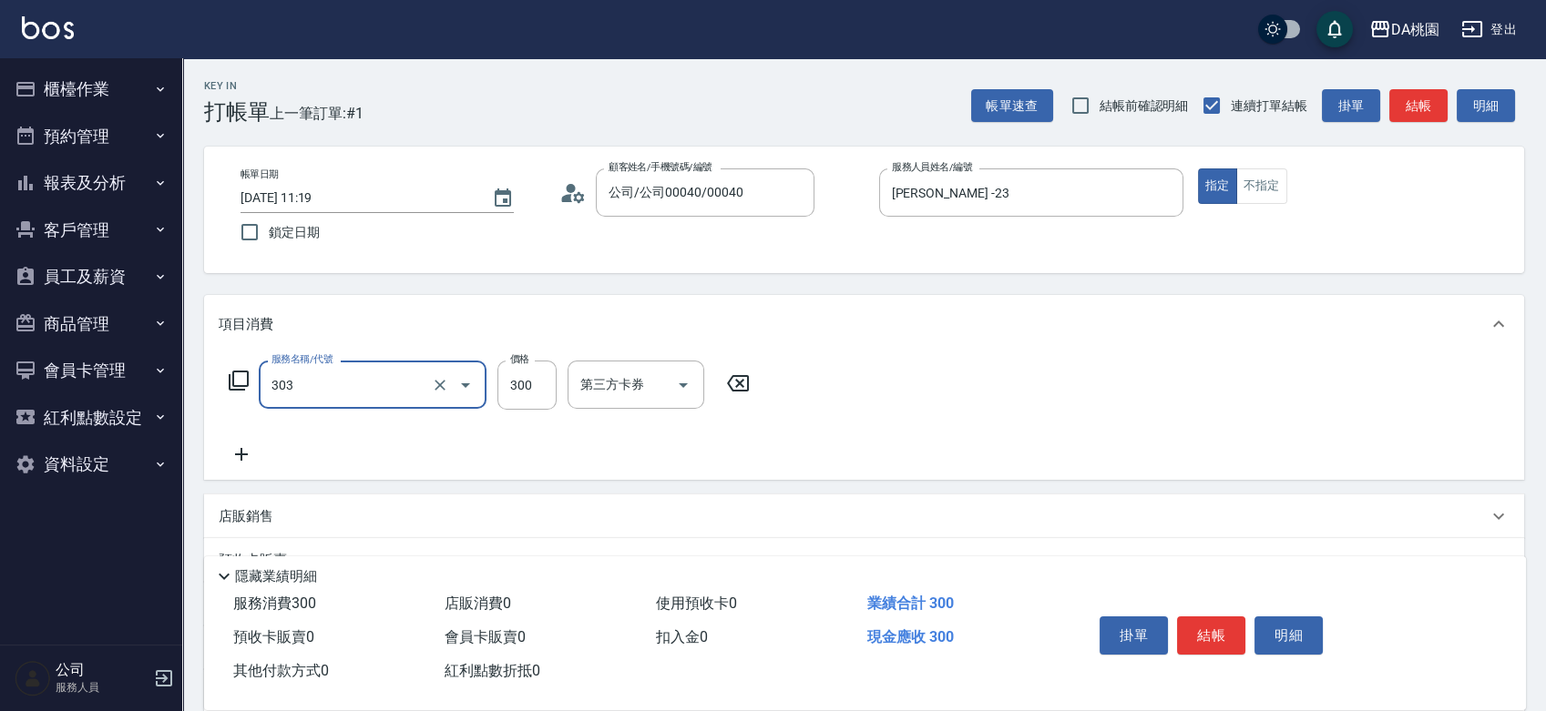
type input "A級剪髮(303)"
type input "0"
type input "75"
type input "70"
type input "750"
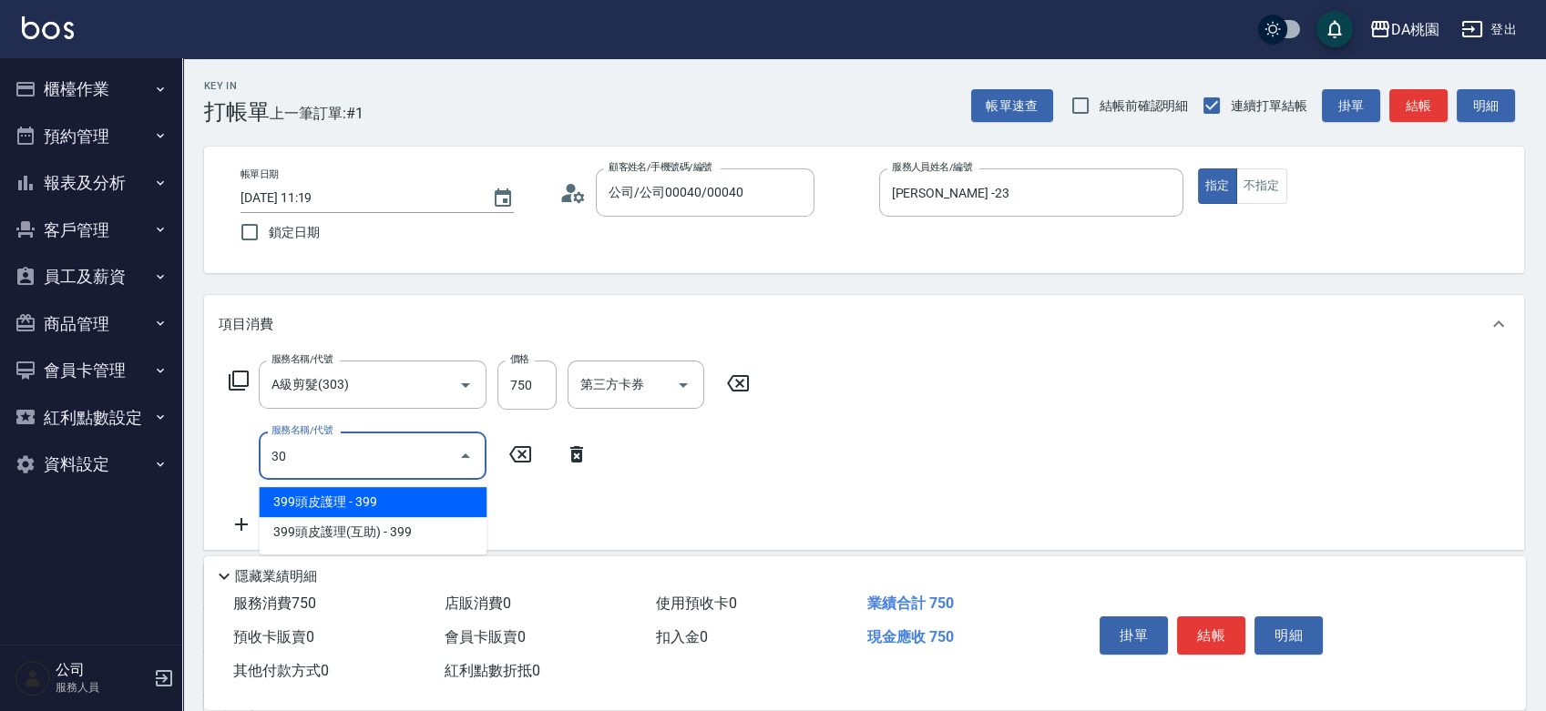
type input "303"
type input "100"
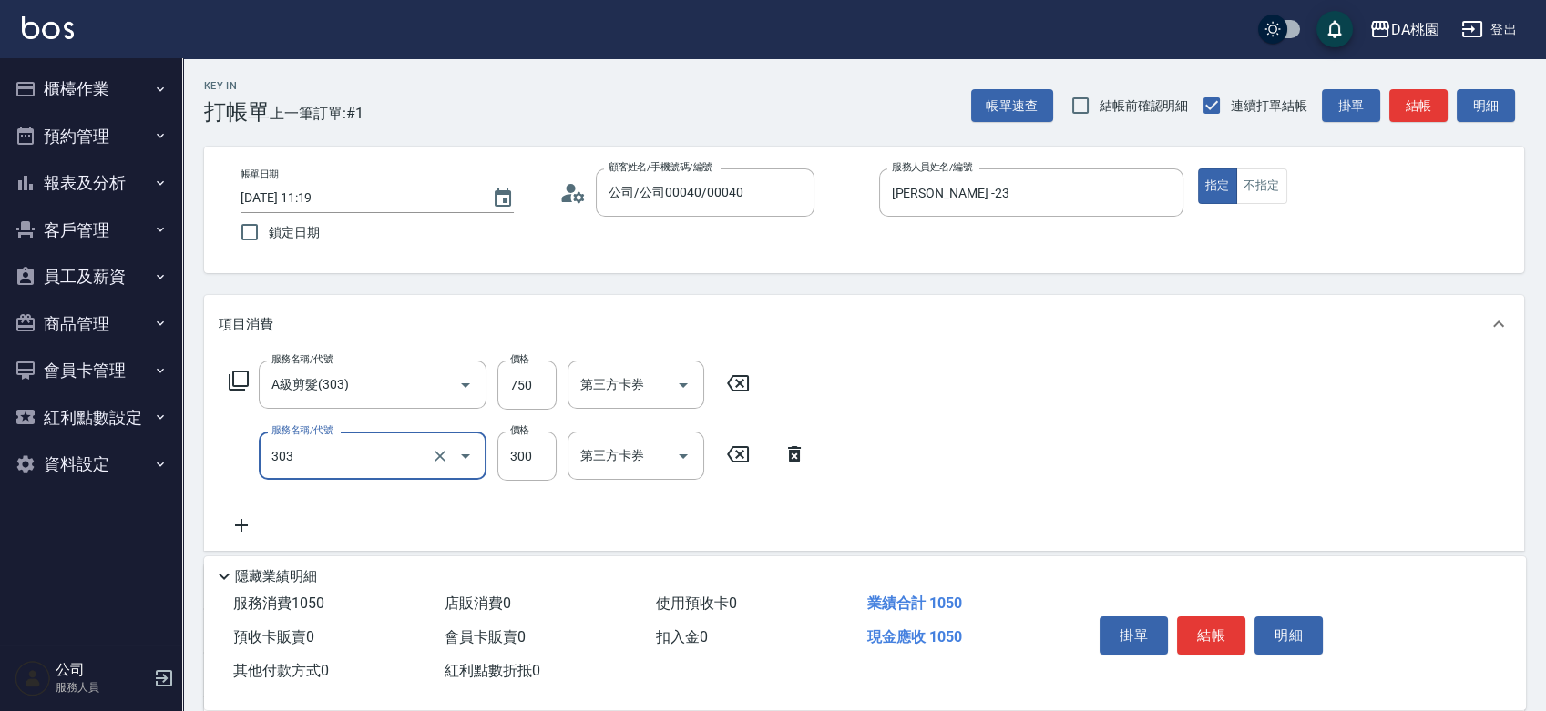
type input "A級剪髮(303)"
type input "70"
type input "50"
type input "120"
type input "500"
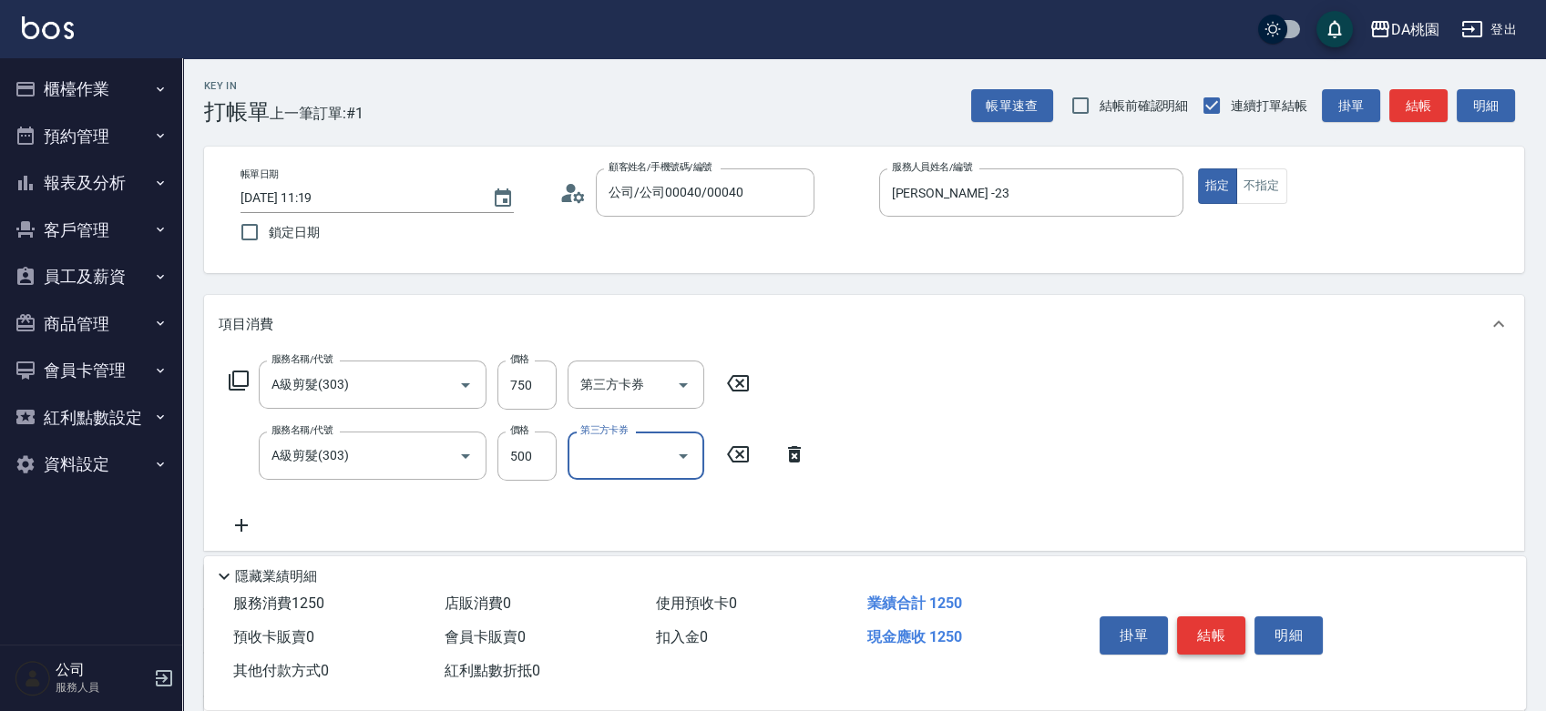
click at [1222, 621] on button "結帳" at bounding box center [1211, 636] width 68 height 38
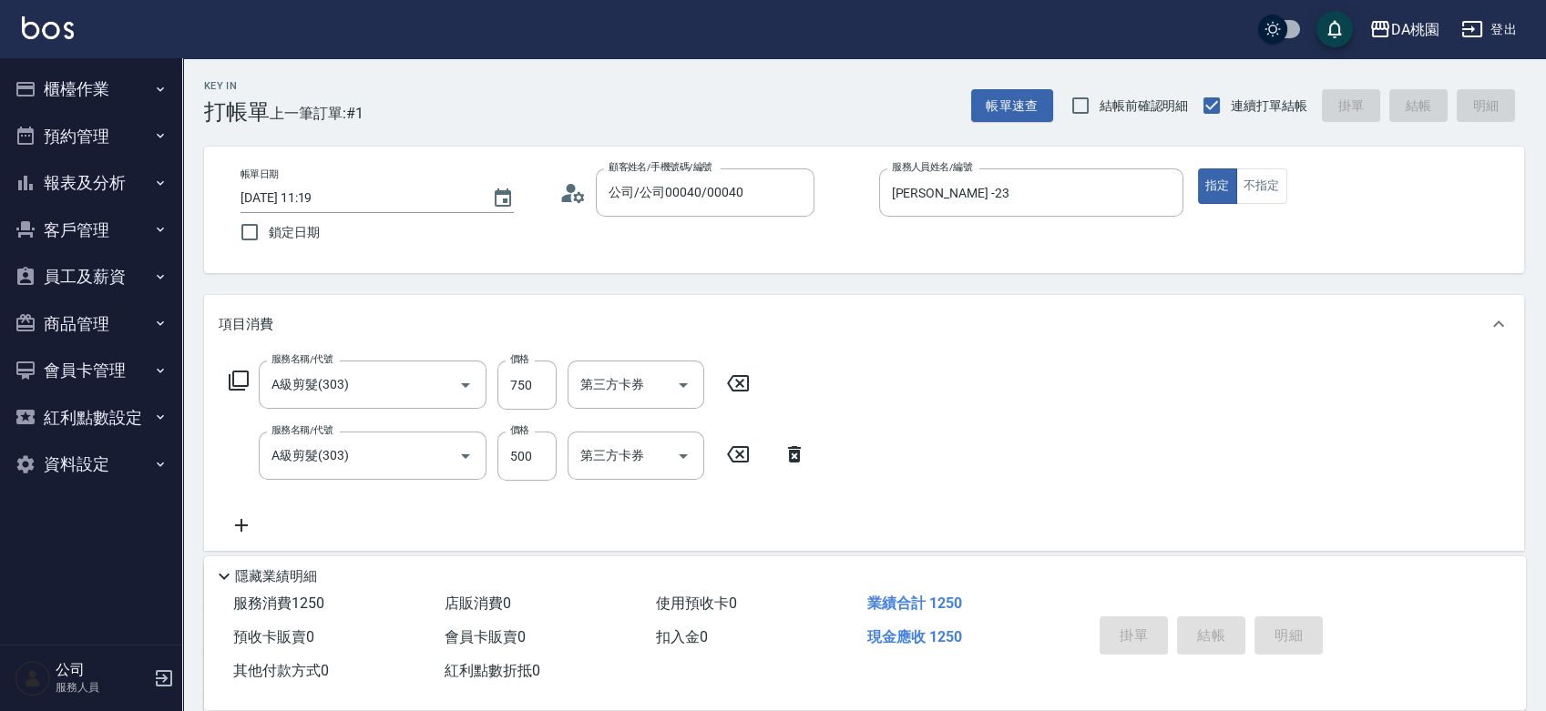
type input "2025/09/21 11:20"
type input "0"
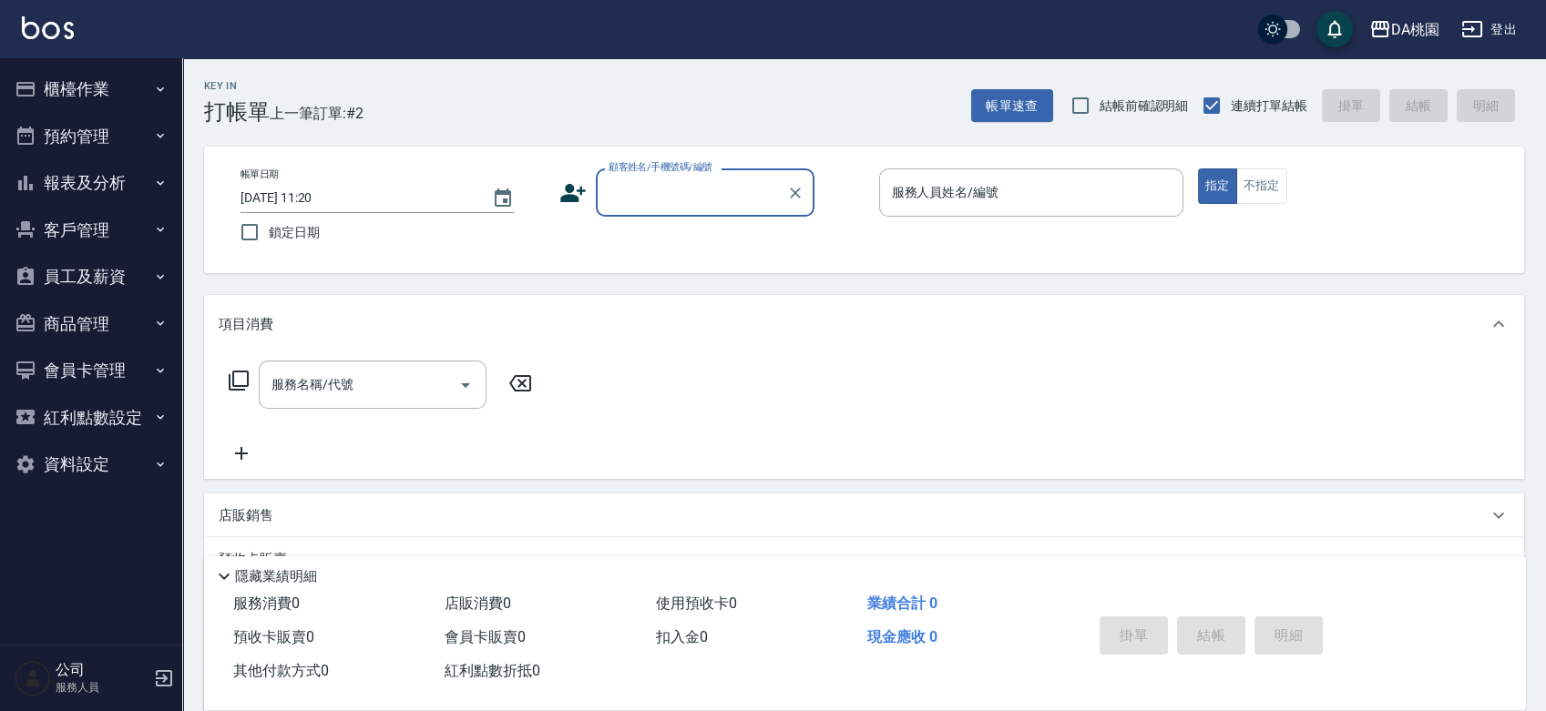
click at [107, 83] on button "櫃檯作業" at bounding box center [91, 89] width 168 height 47
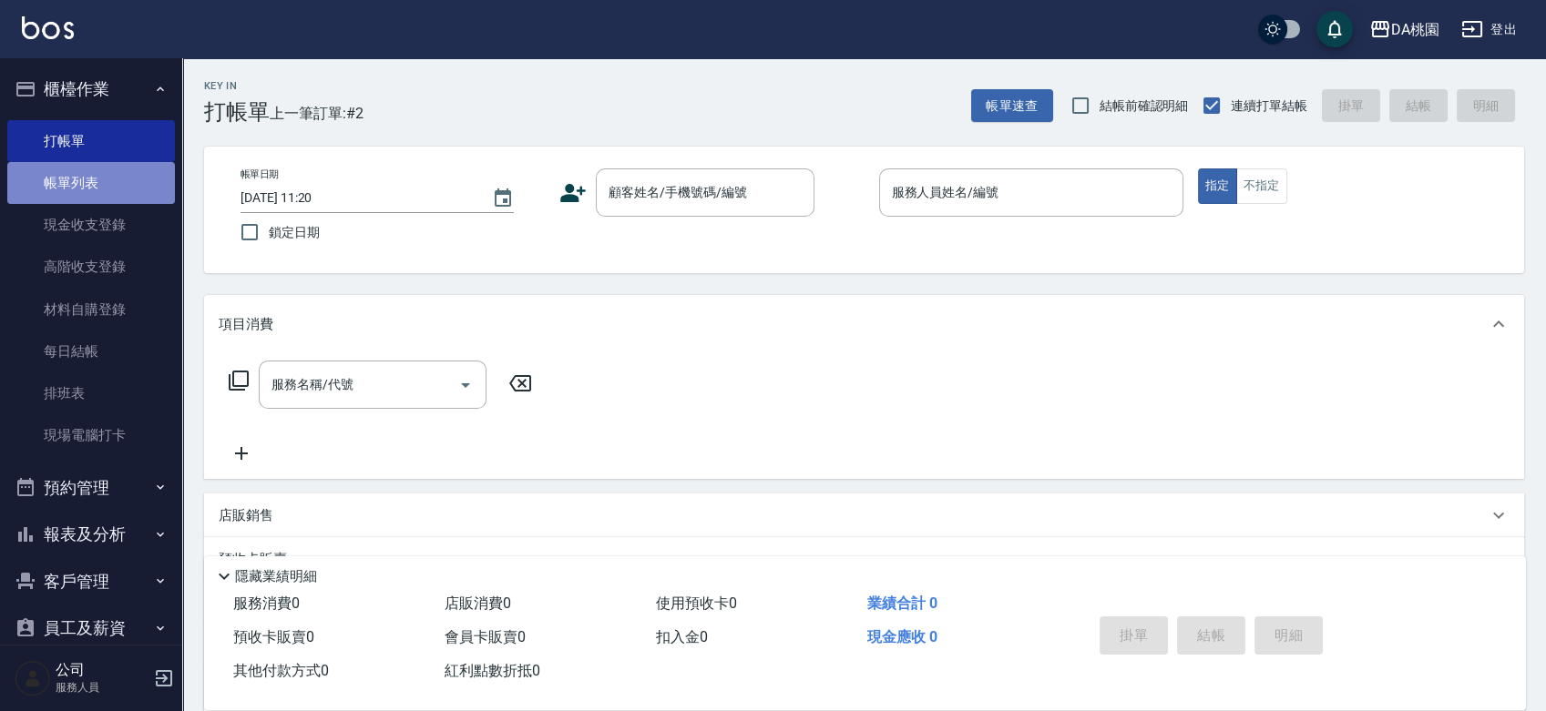
click at [91, 180] on link "帳單列表" at bounding box center [91, 183] width 168 height 42
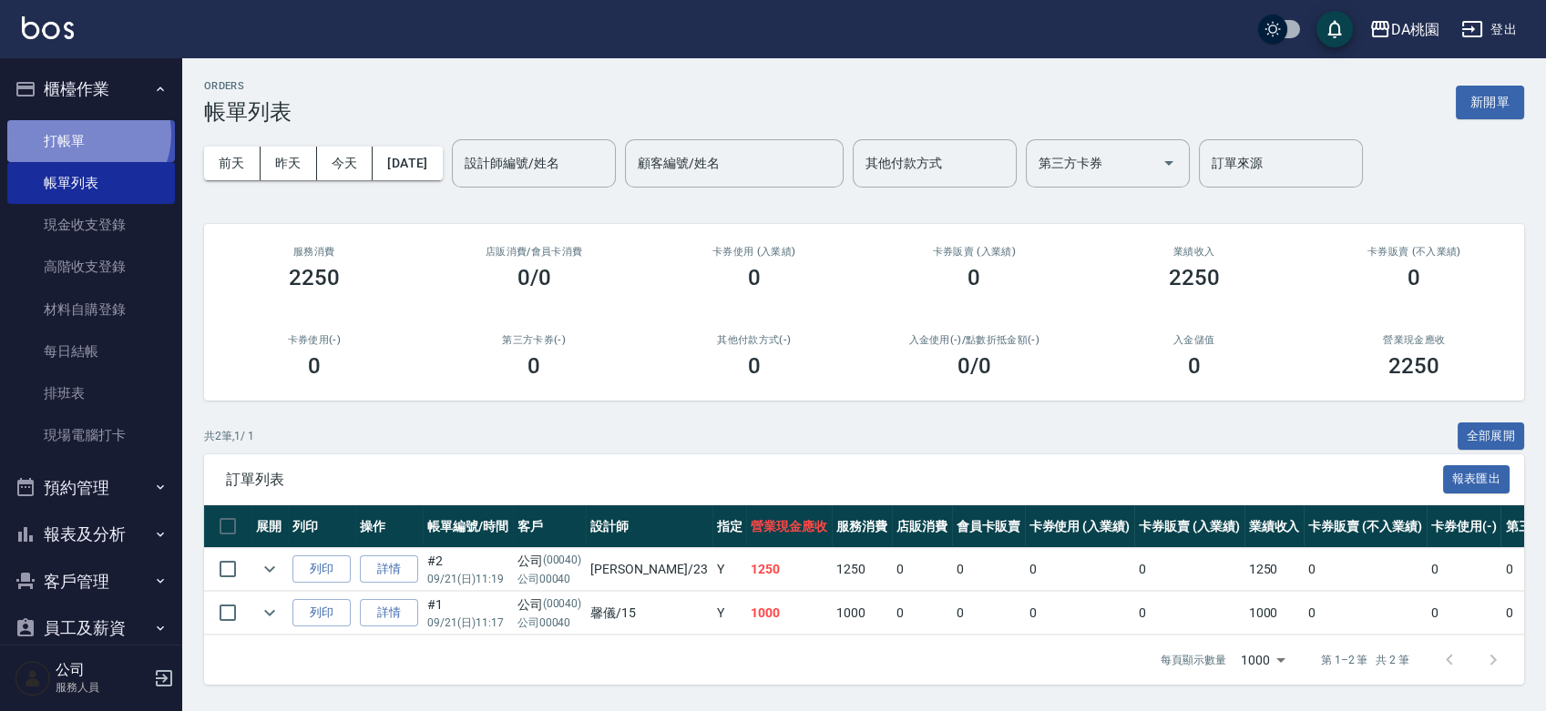
click at [87, 134] on link "打帳單" at bounding box center [91, 141] width 168 height 42
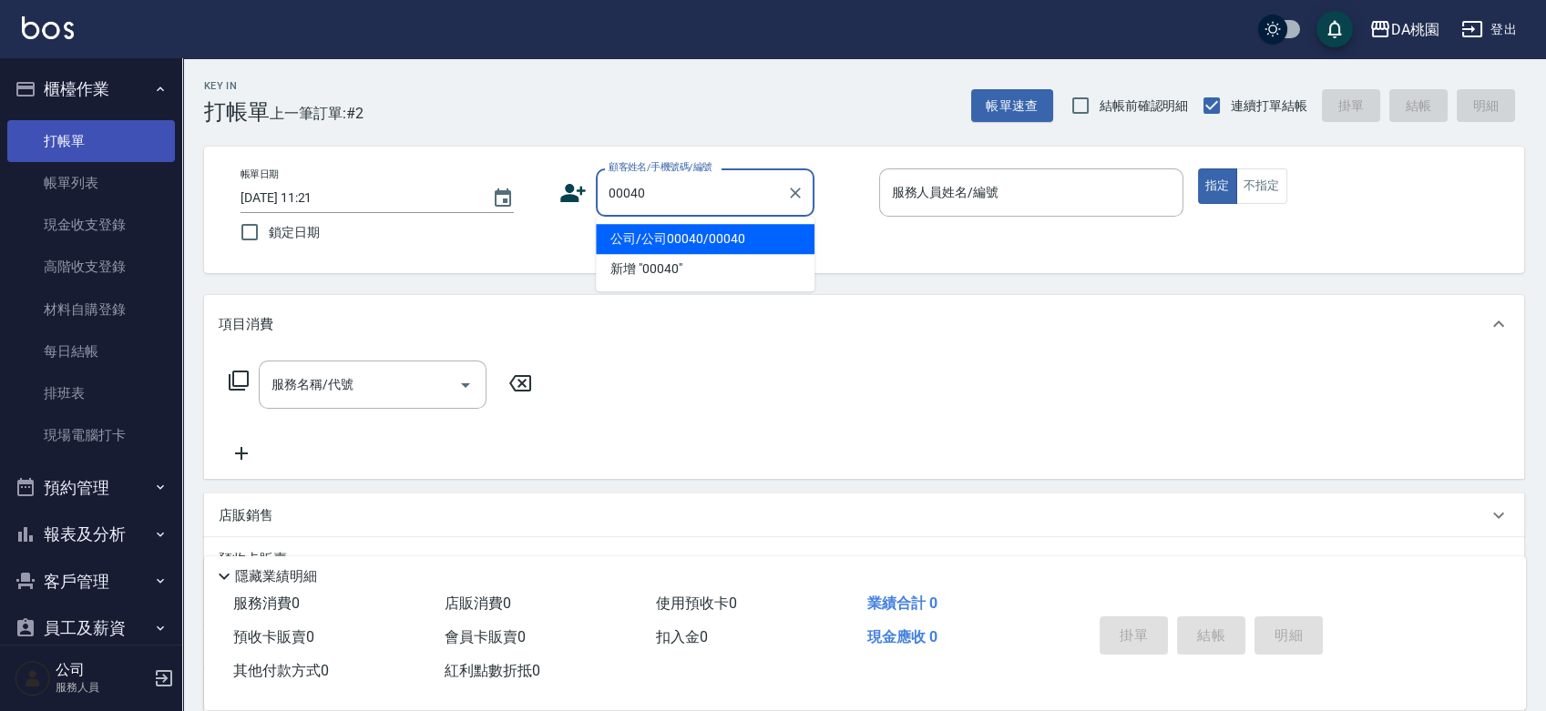
type input "公司/公司00040/00040"
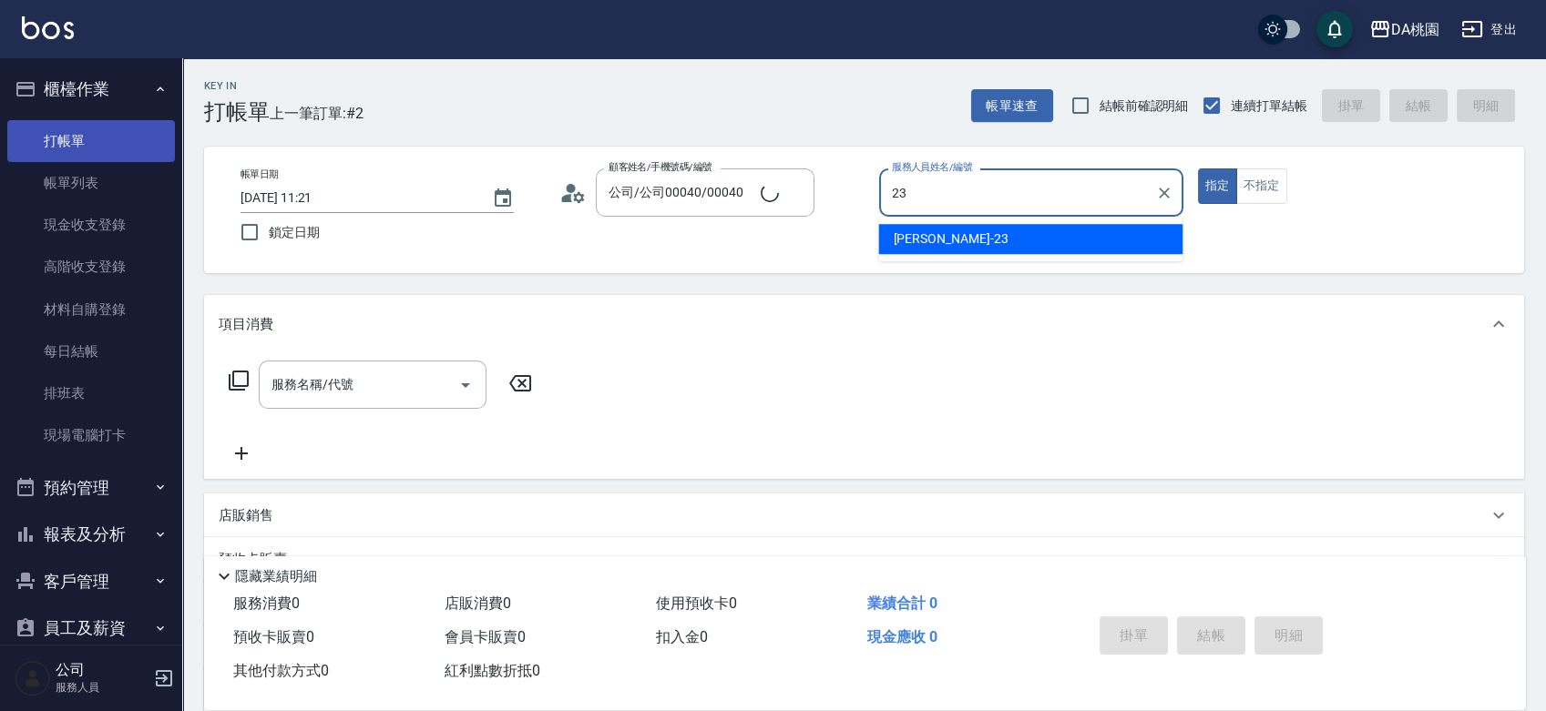
type input "亞瑟 -23"
type button "true"
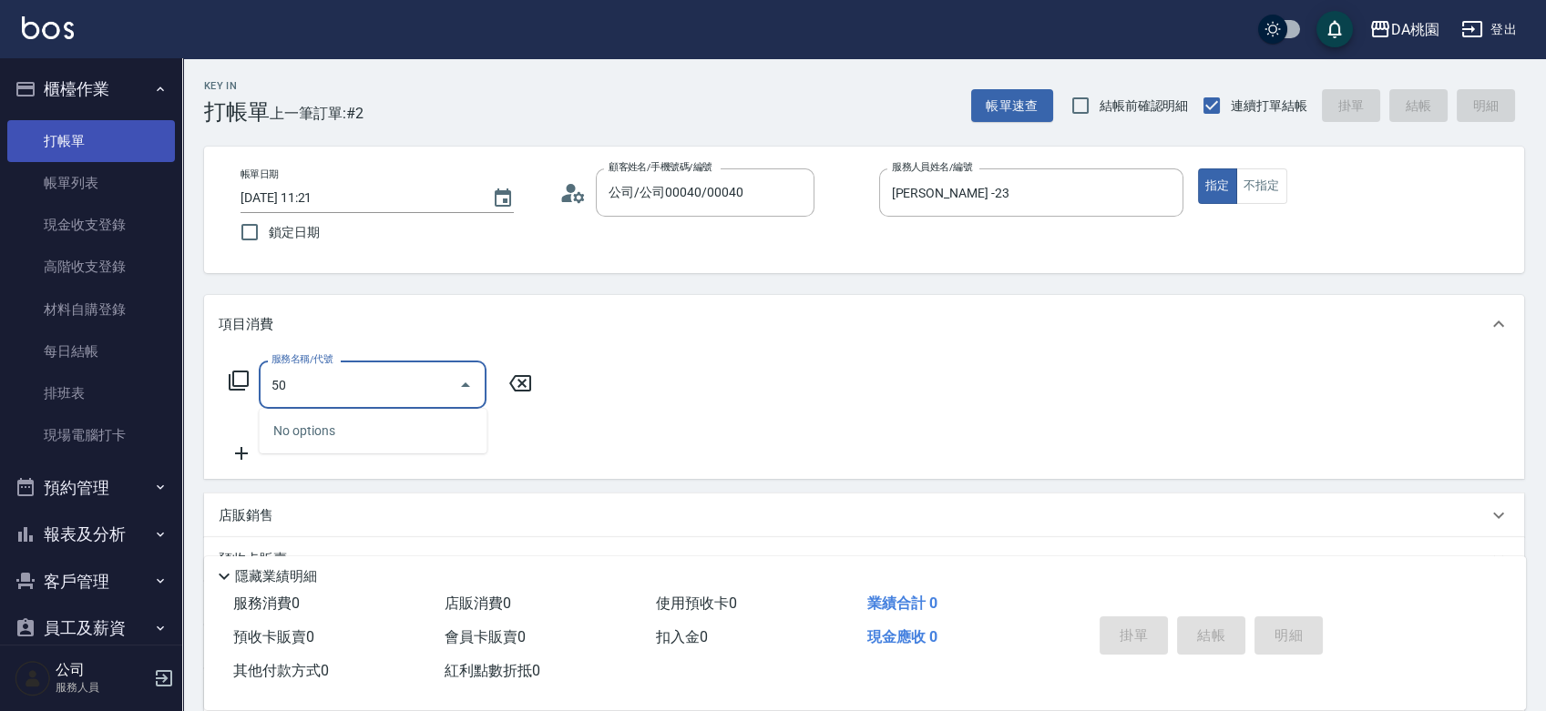
type input "501"
type input "20"
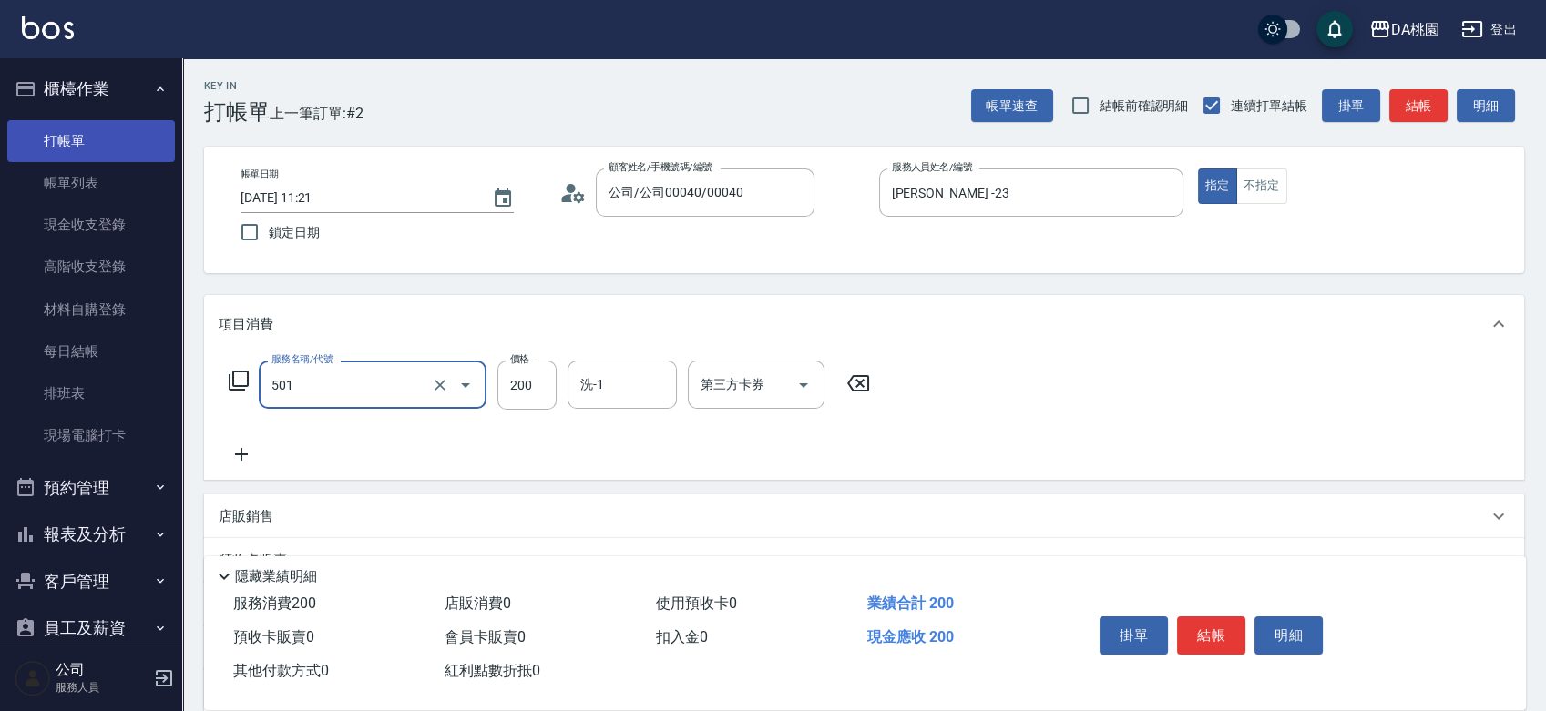
type input "洗髮(互助)(501)"
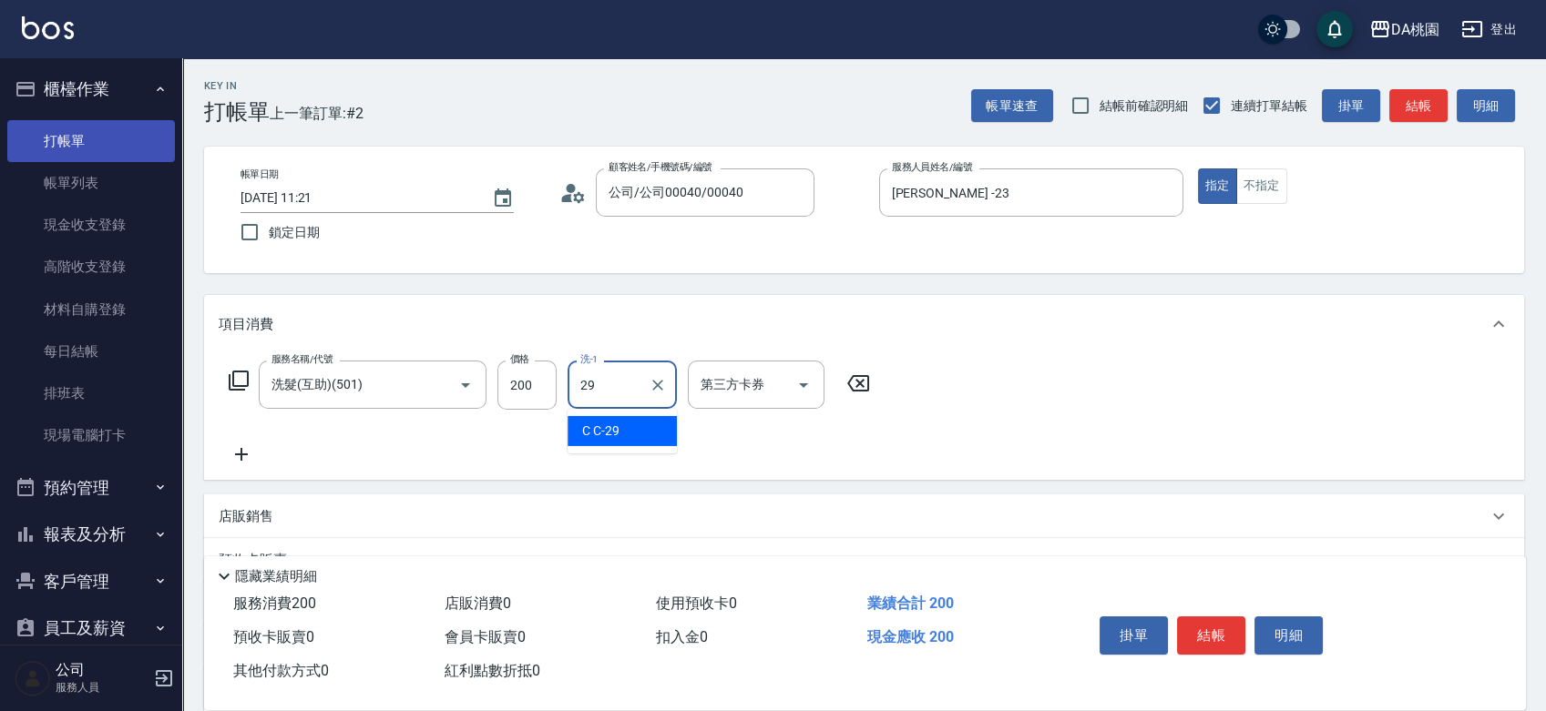
type input "C C-29"
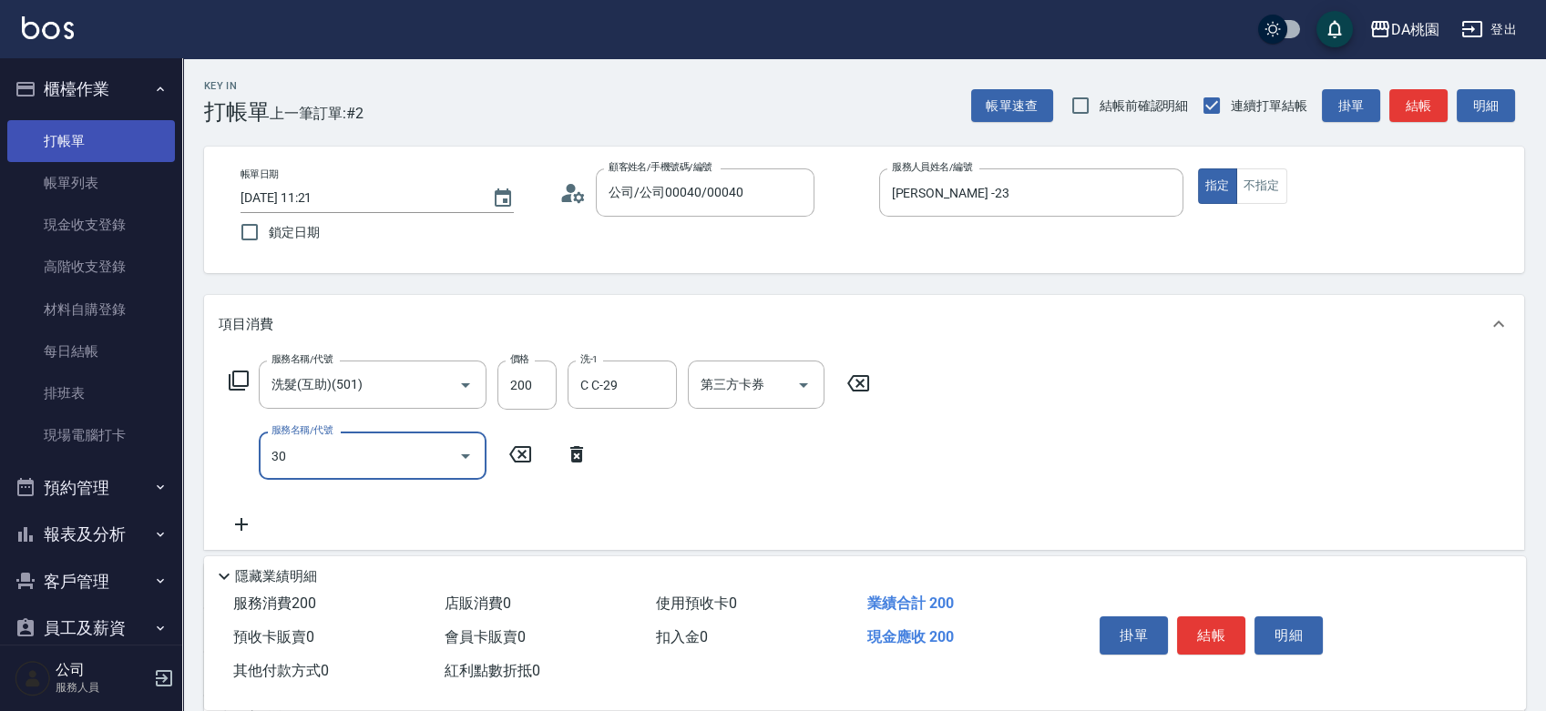
type input "303"
type input "50"
type input "A級剪髮(303)"
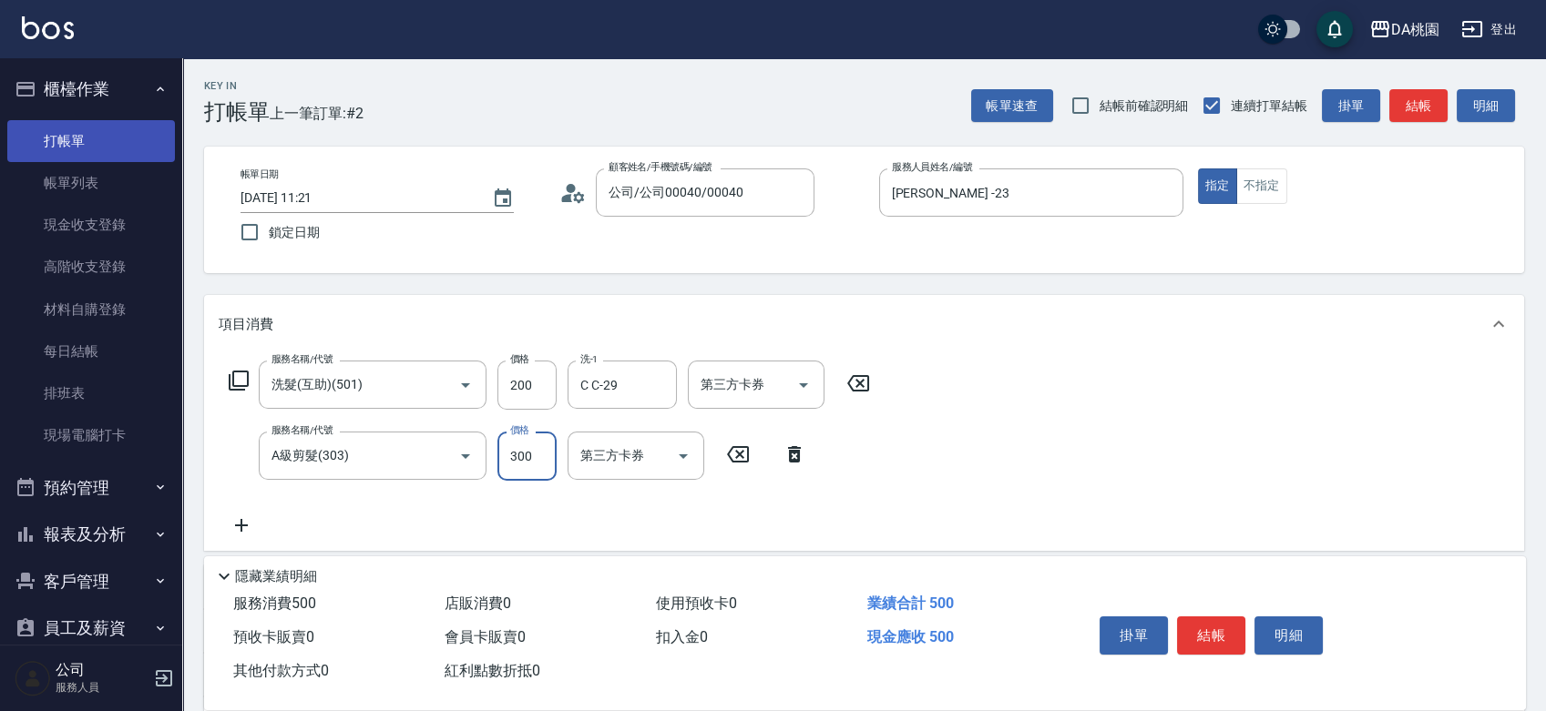
type input "5"
type input "20"
type input "50"
type input "70"
type input "500"
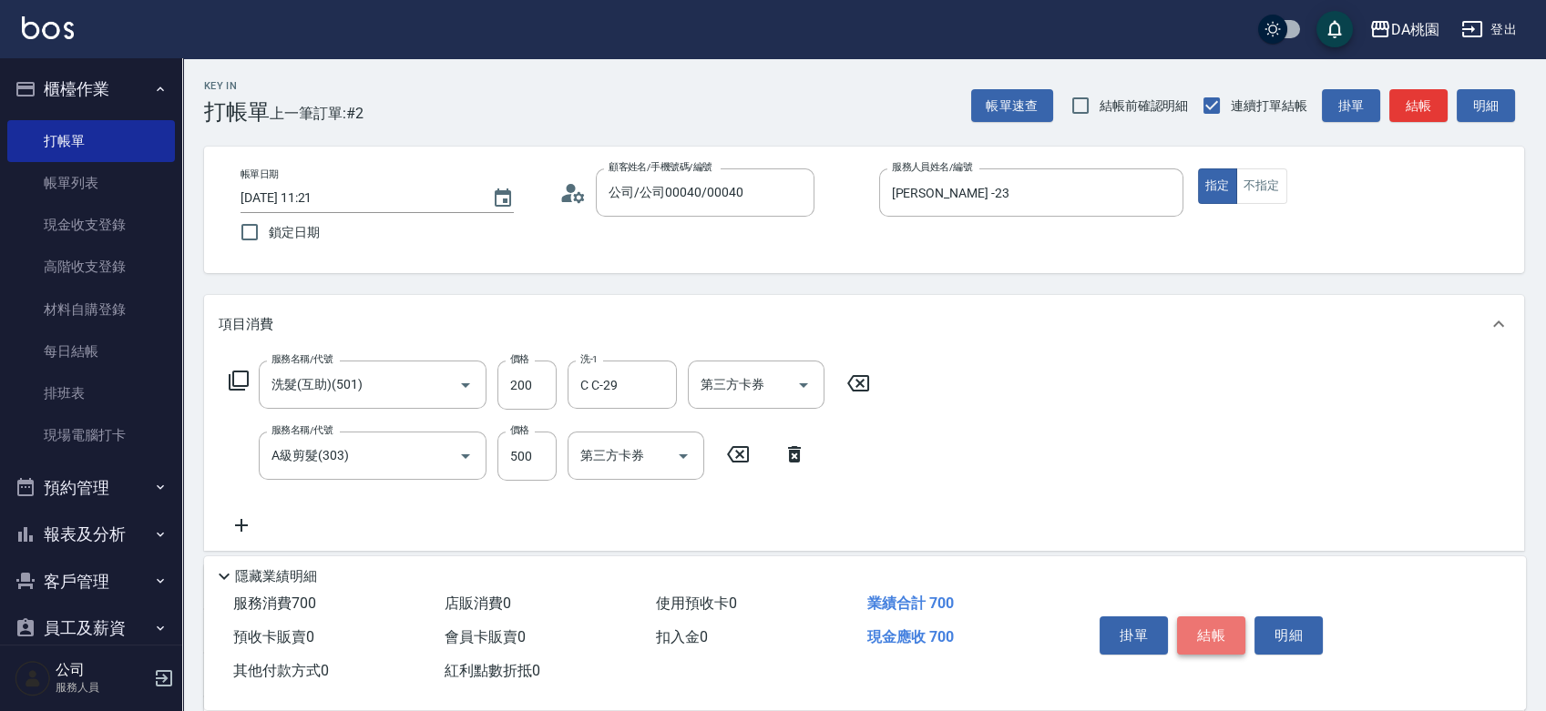
click at [1216, 639] on button "結帳" at bounding box center [1211, 636] width 68 height 38
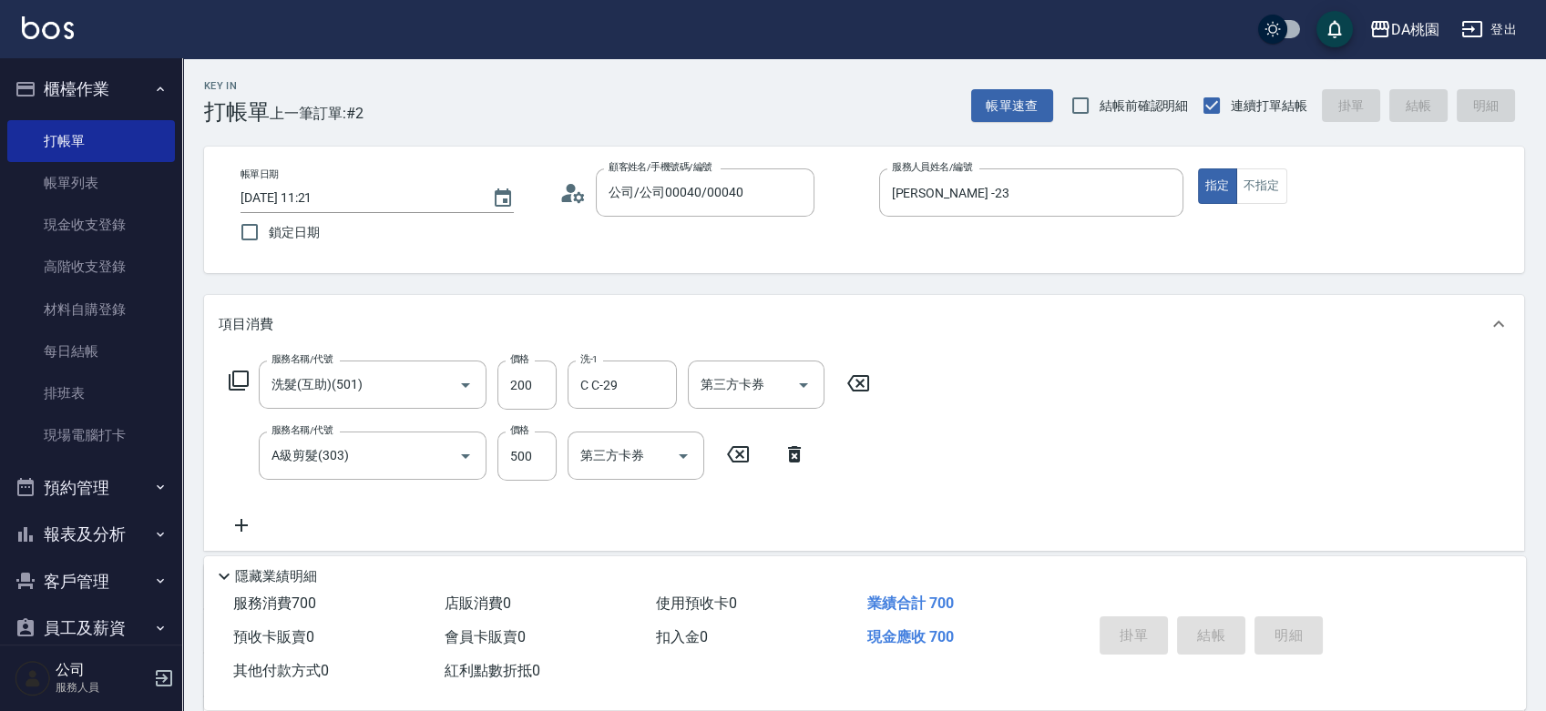
type input "2025/09/21 11:22"
type input "0"
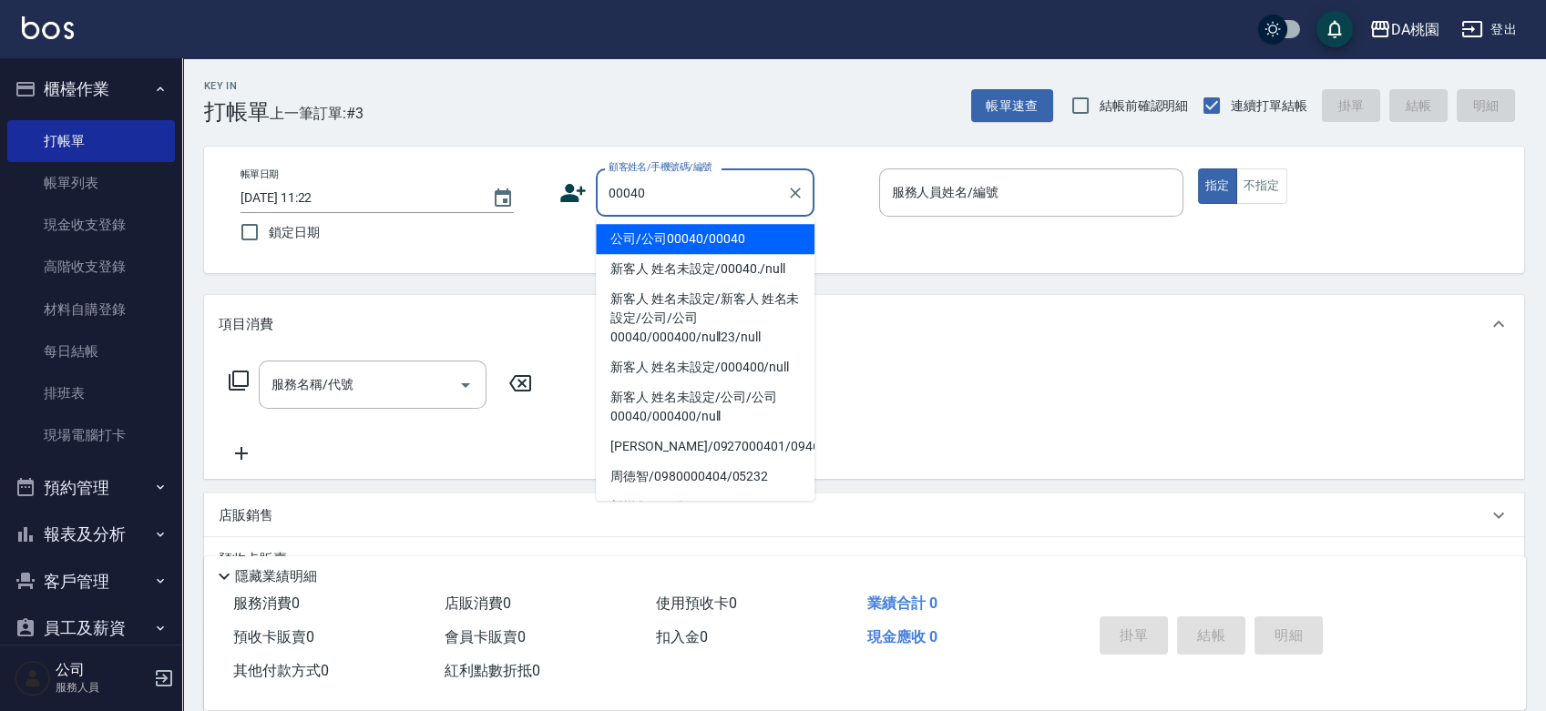
type input "公司/公司00040/00040"
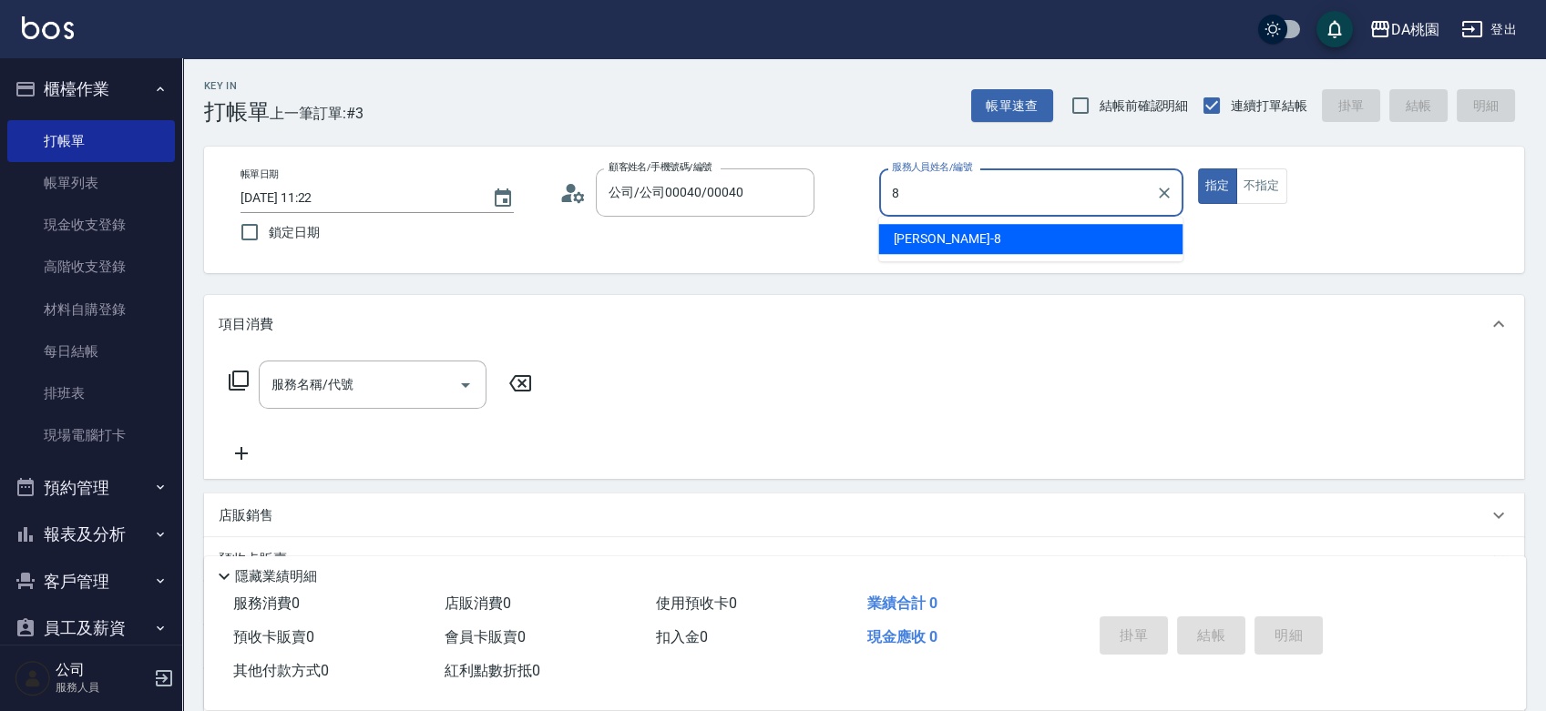
type input "桑妮-8"
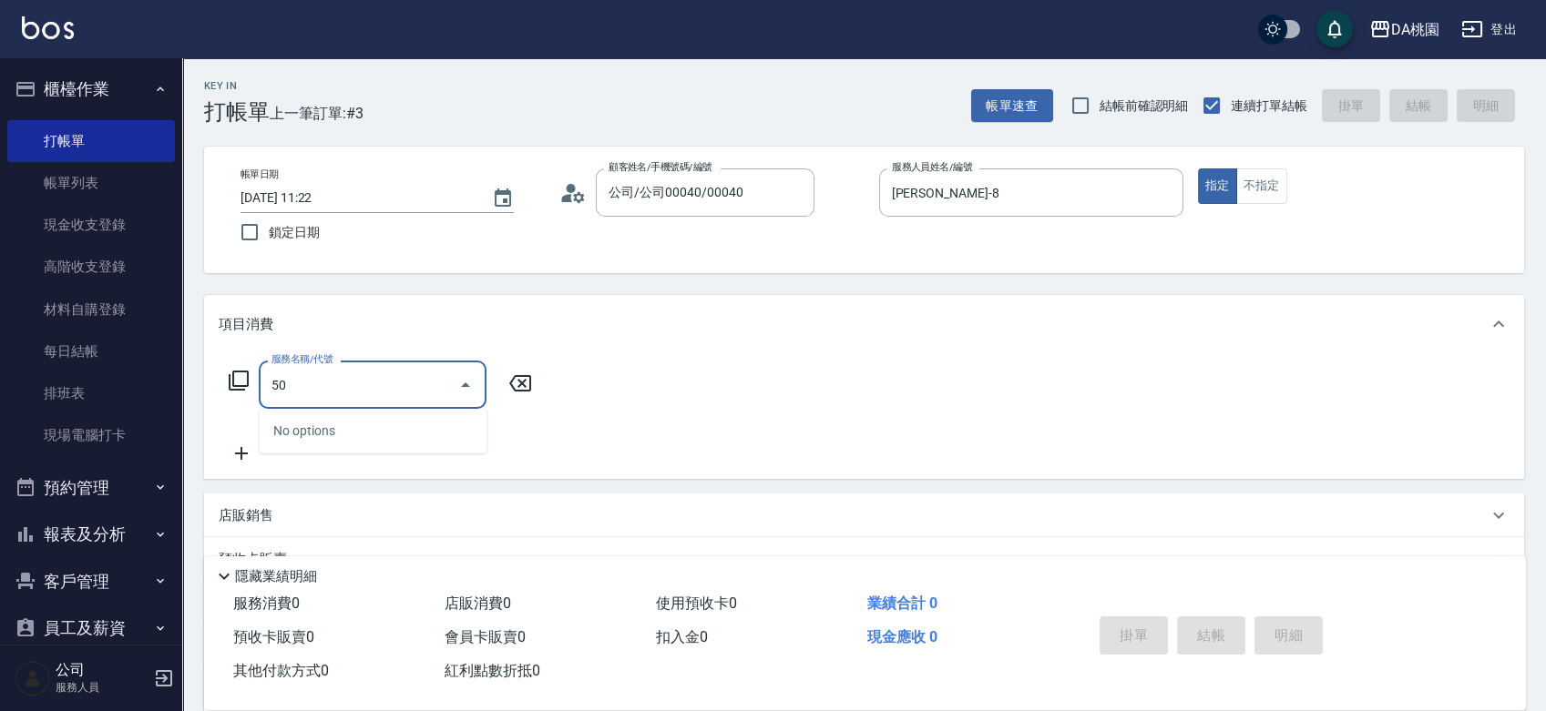
type input "501"
type input "20"
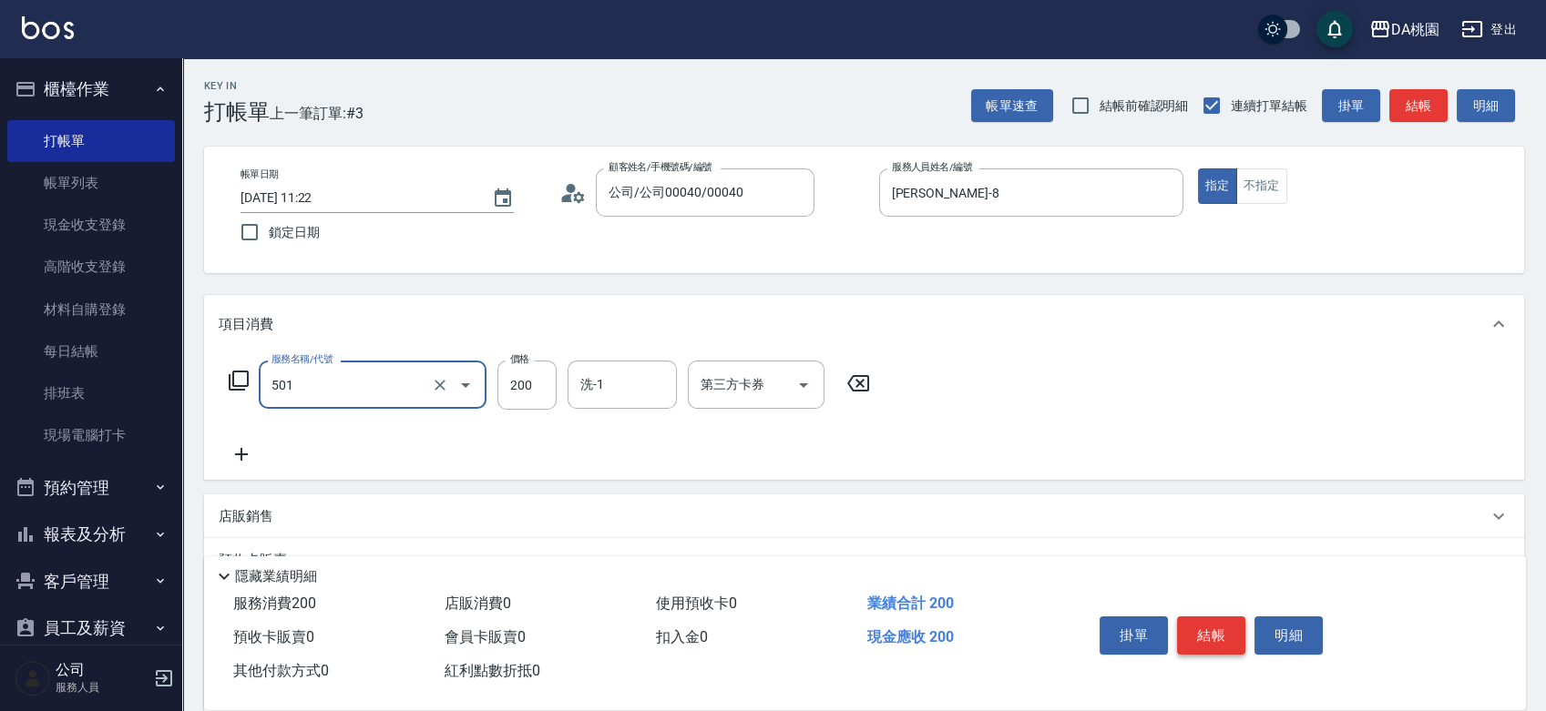
type input "洗髮(互助)(501)"
type input "0"
type input "25"
type input "20"
type input "250"
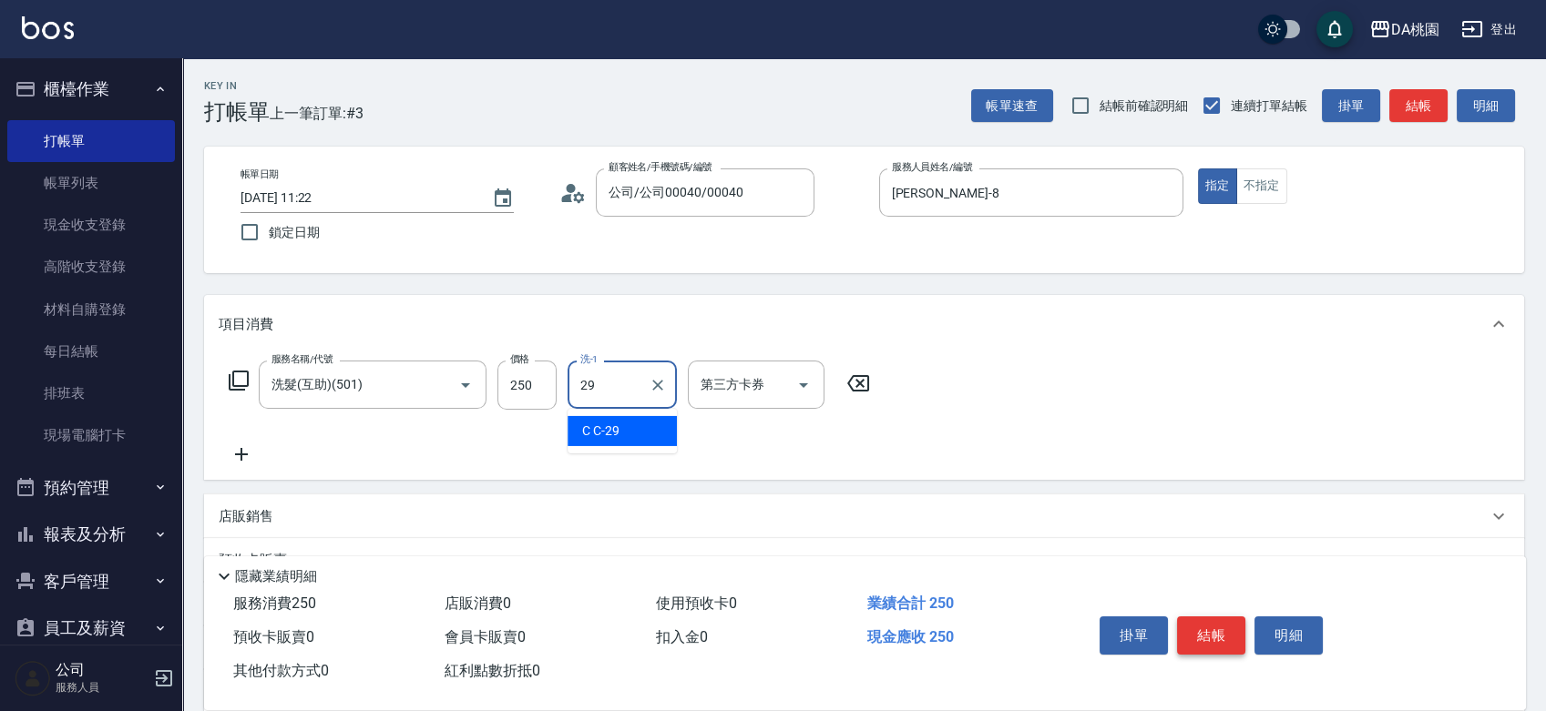
type input "C C-29"
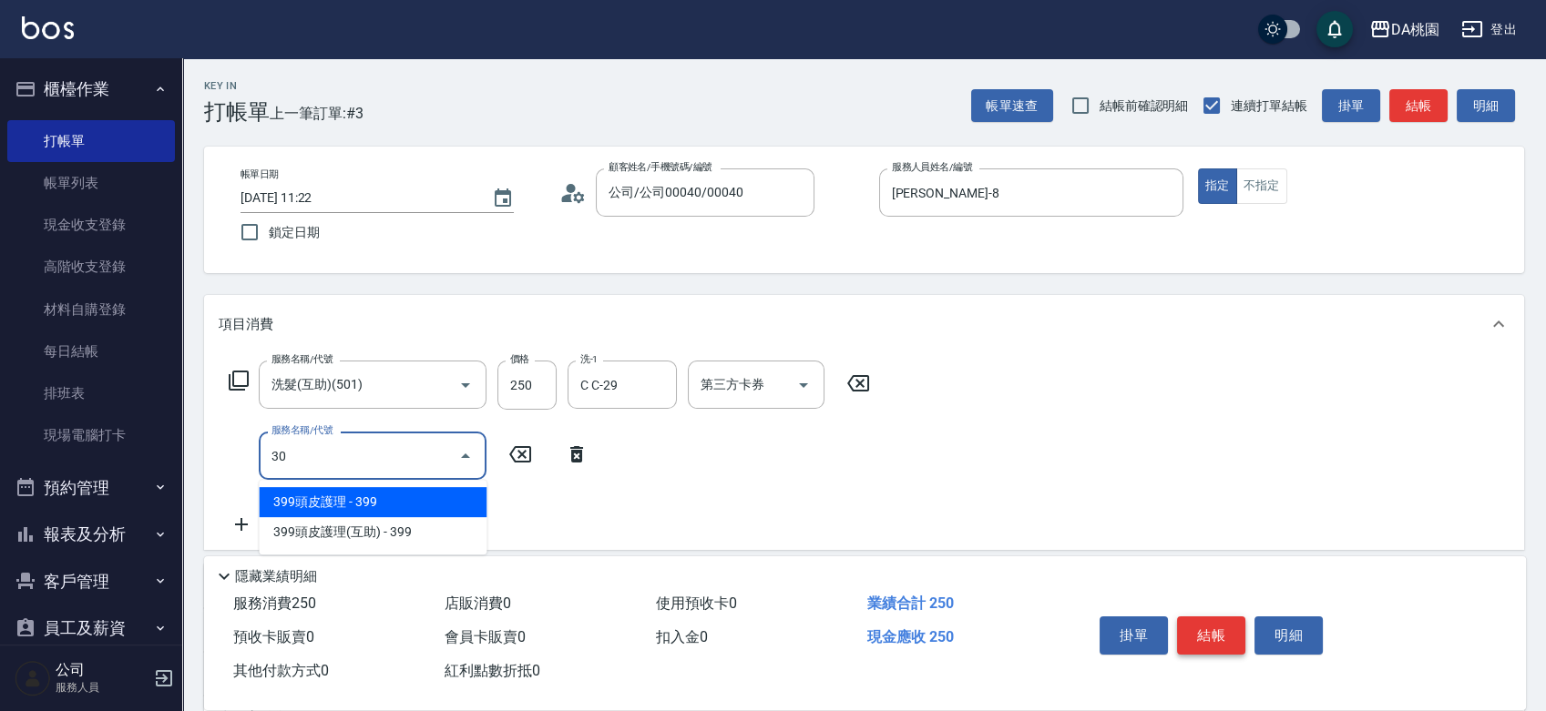
type input "303"
type input "50"
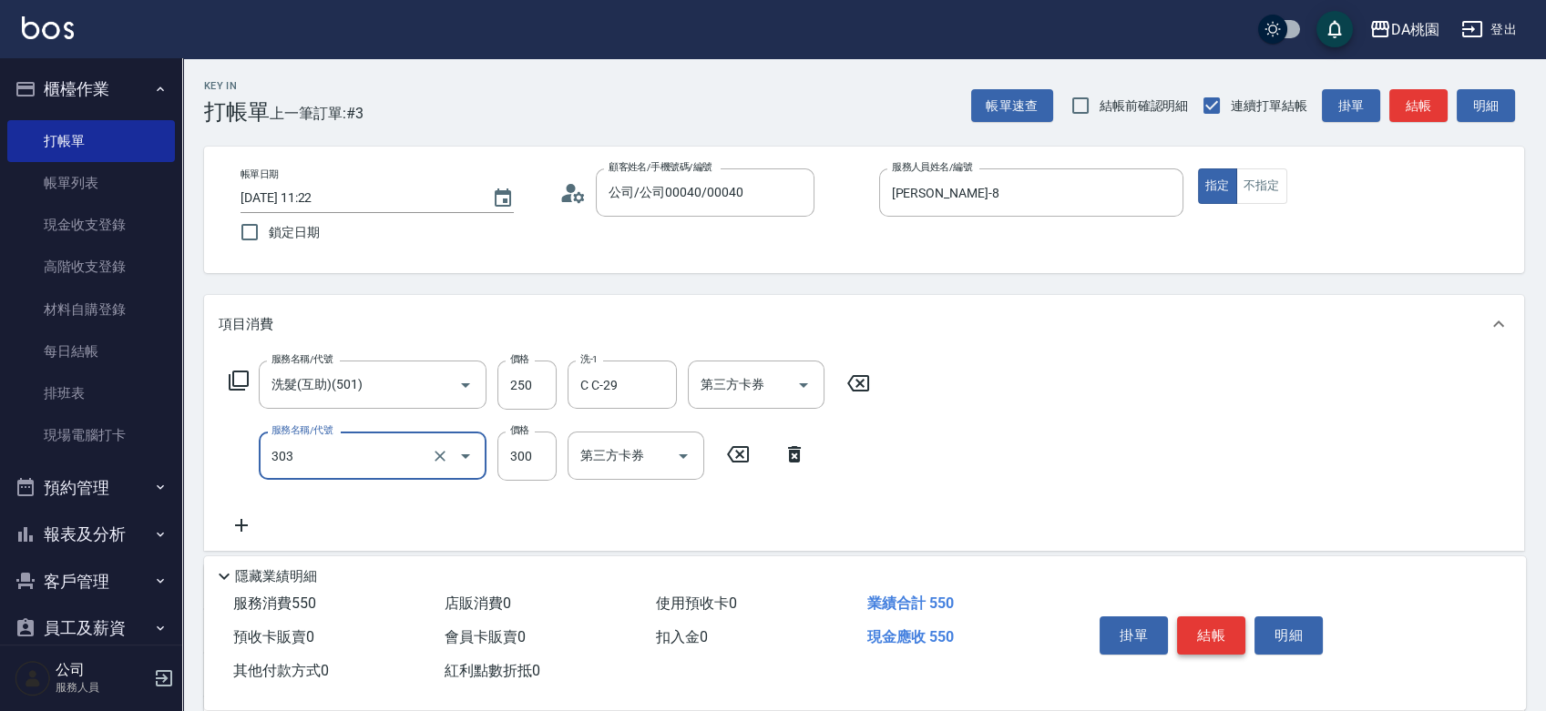
type input "A級剪髮(303)"
type input "20"
type input "400"
type input "60"
type input "400"
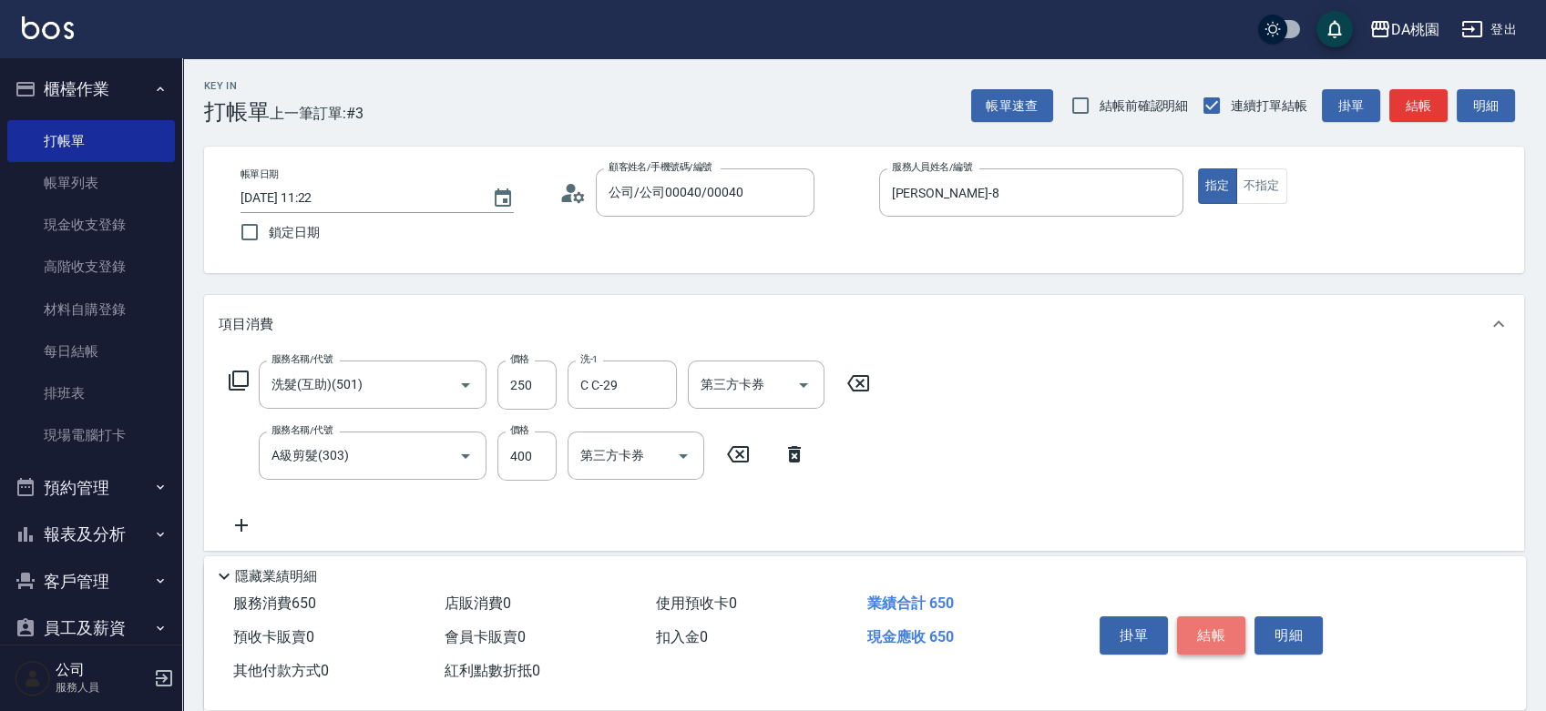
click at [1216, 639] on button "結帳" at bounding box center [1211, 636] width 68 height 38
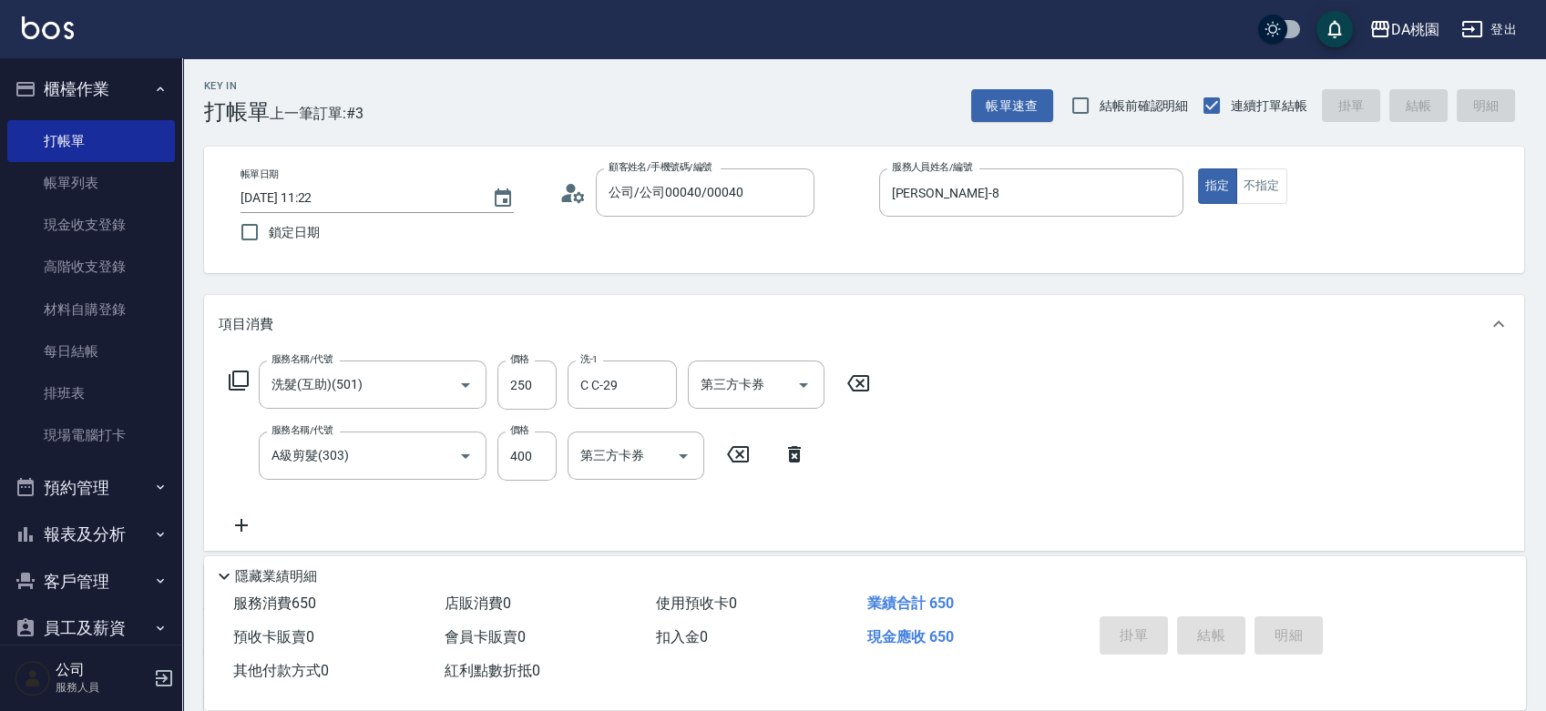
type input "2025/09/21 11:23"
type input "0"
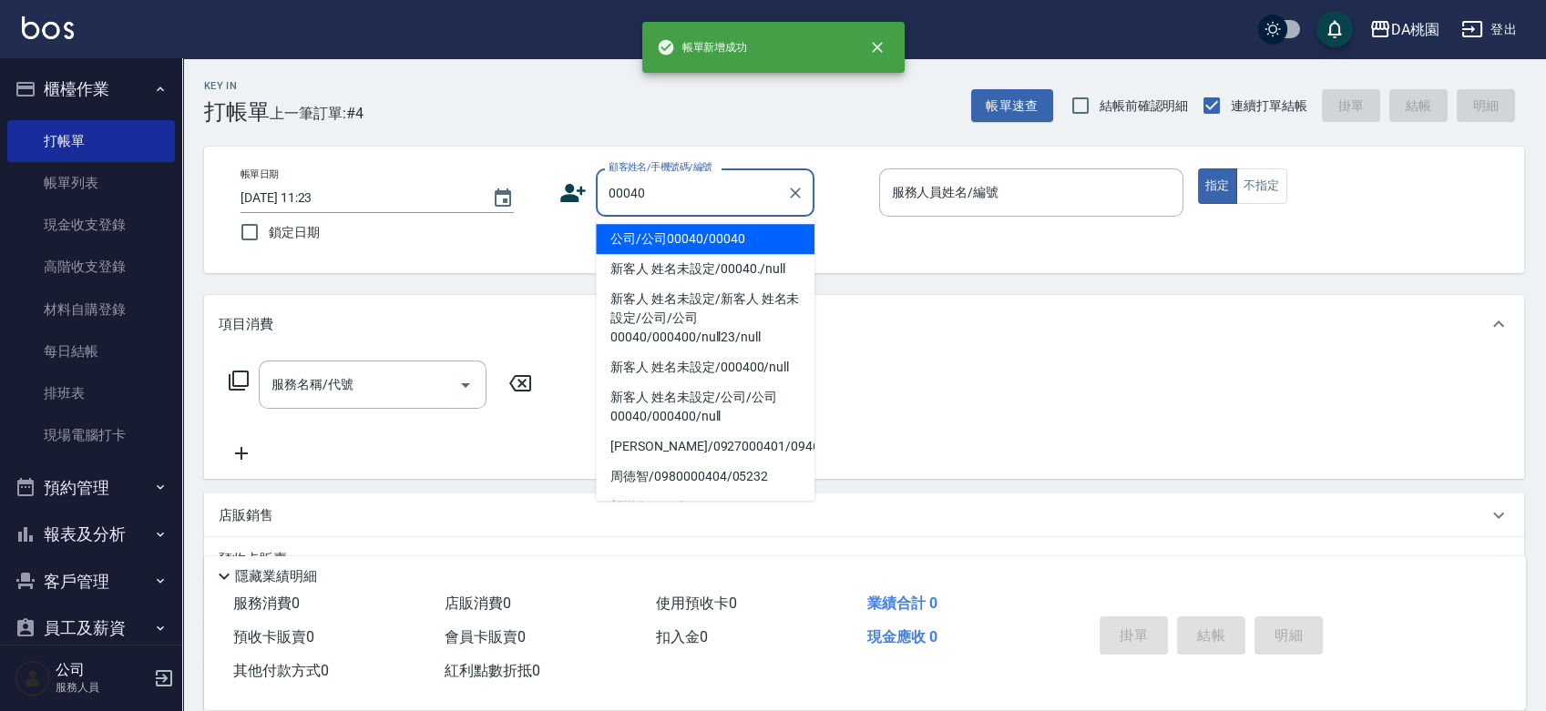
type input "公司/公司00040/00040"
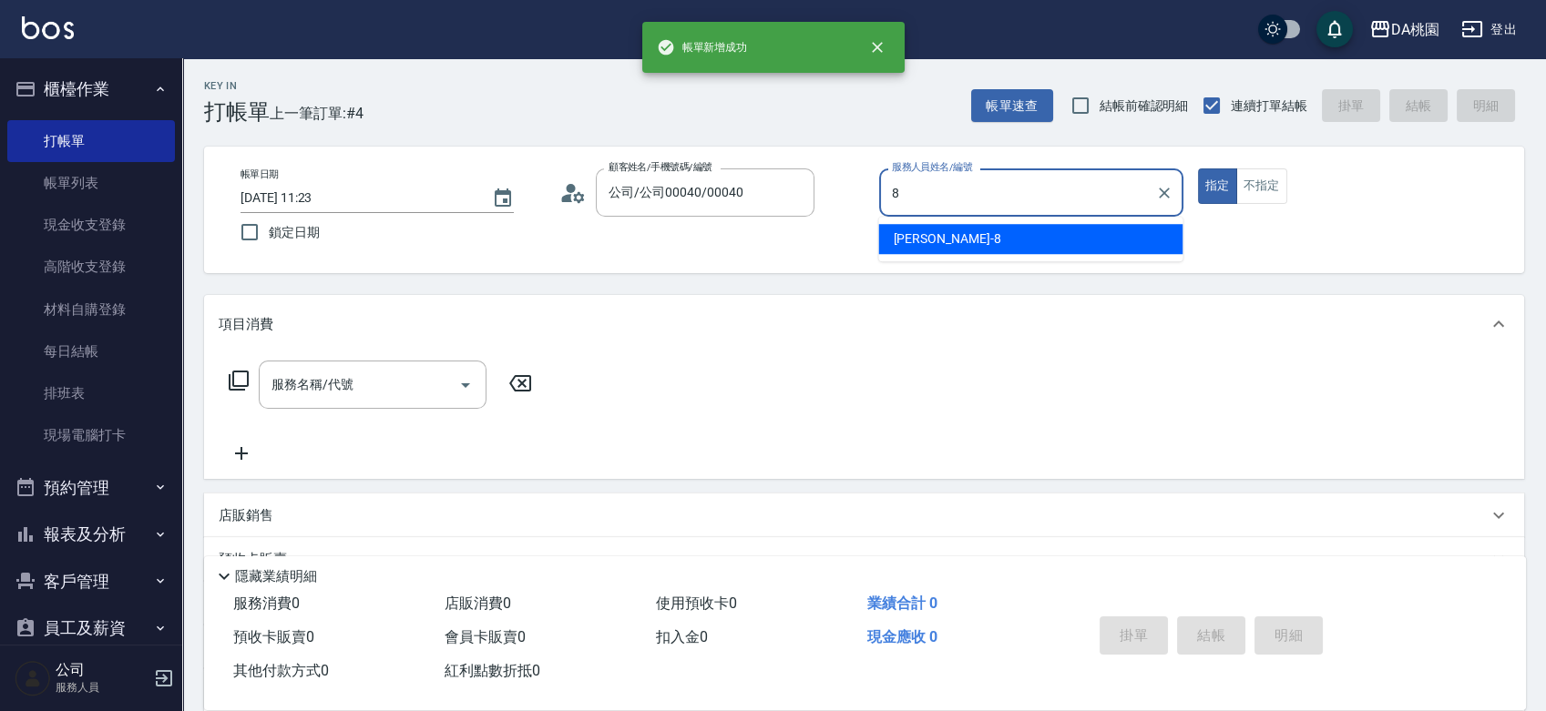
type input "桑妮-8"
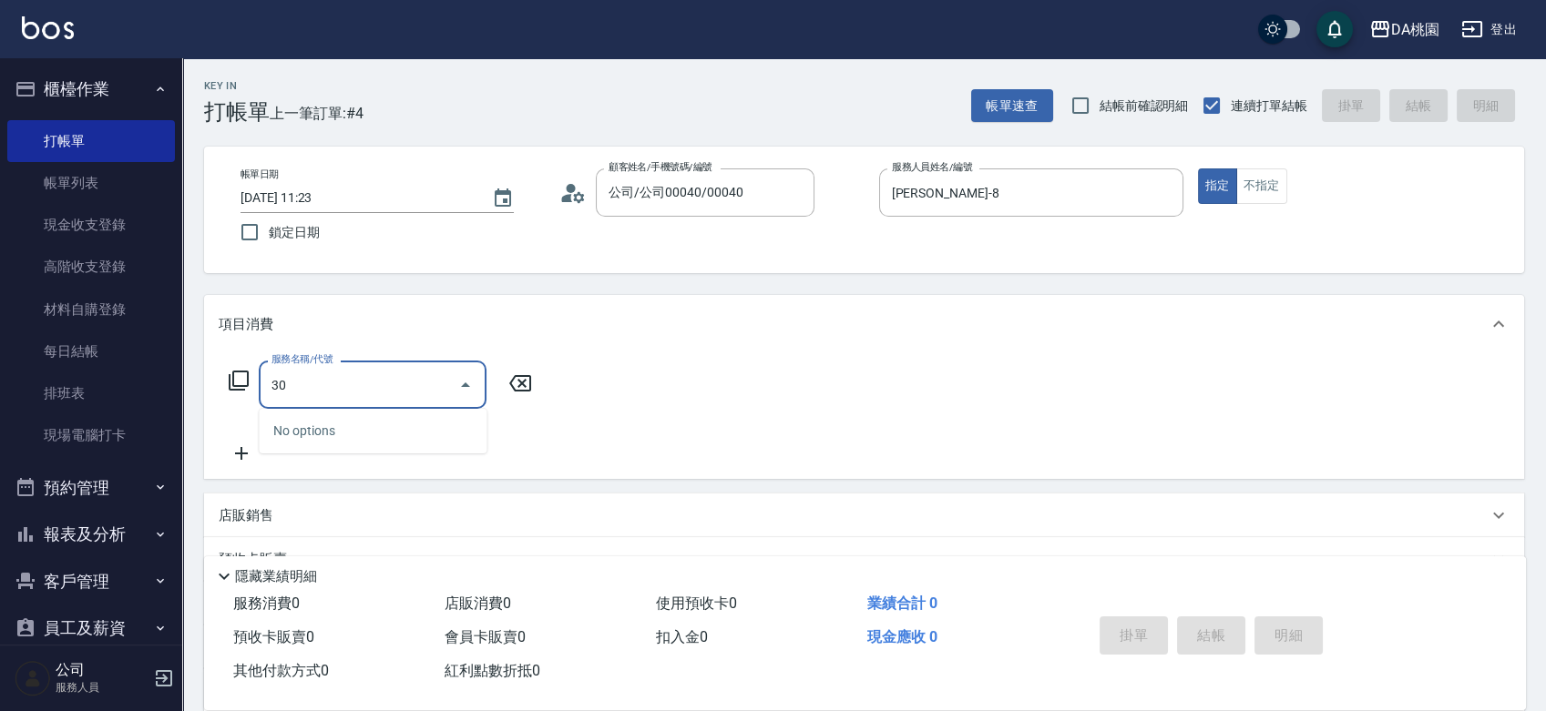
type input "300"
type input "10"
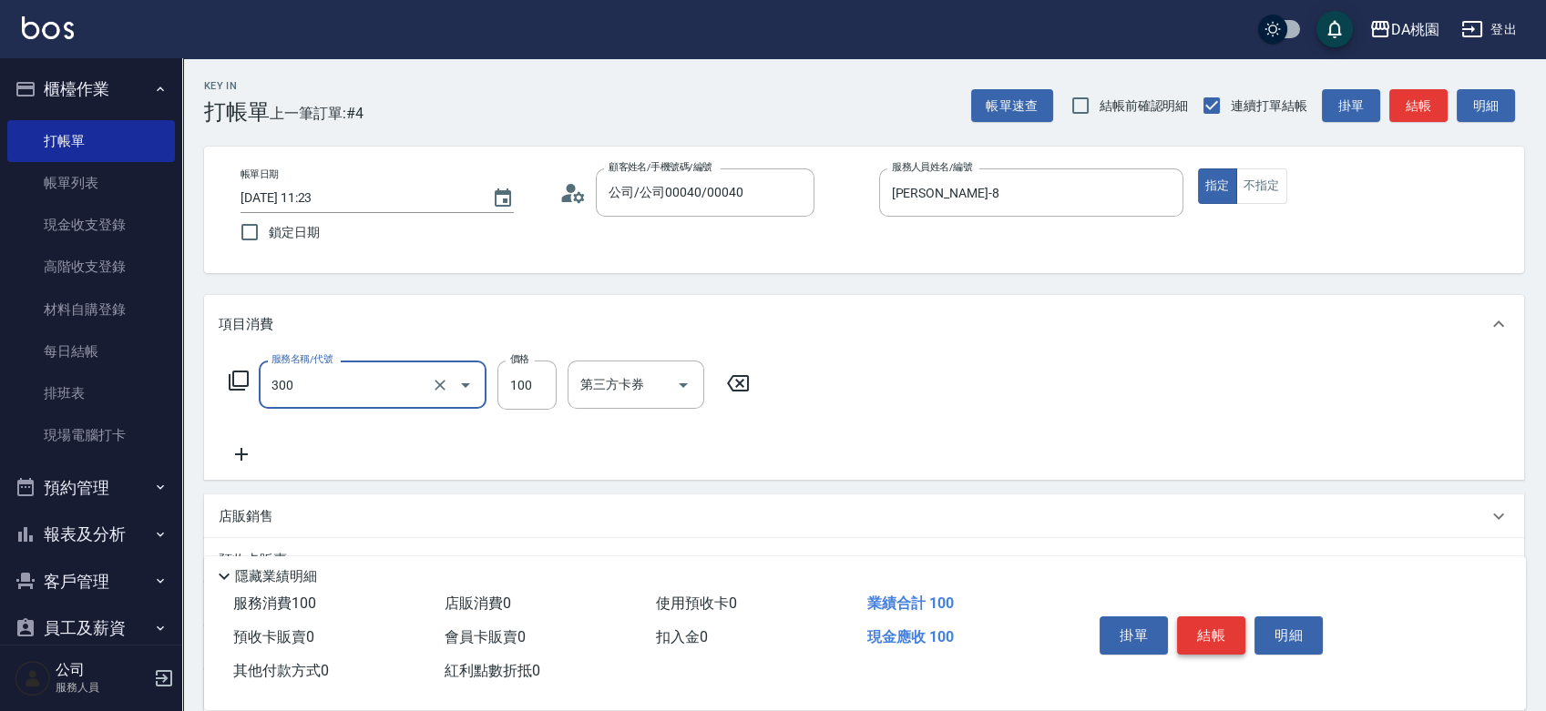
type input "剪瀏海(300)"
click at [1216, 639] on button "結帳" at bounding box center [1211, 636] width 68 height 38
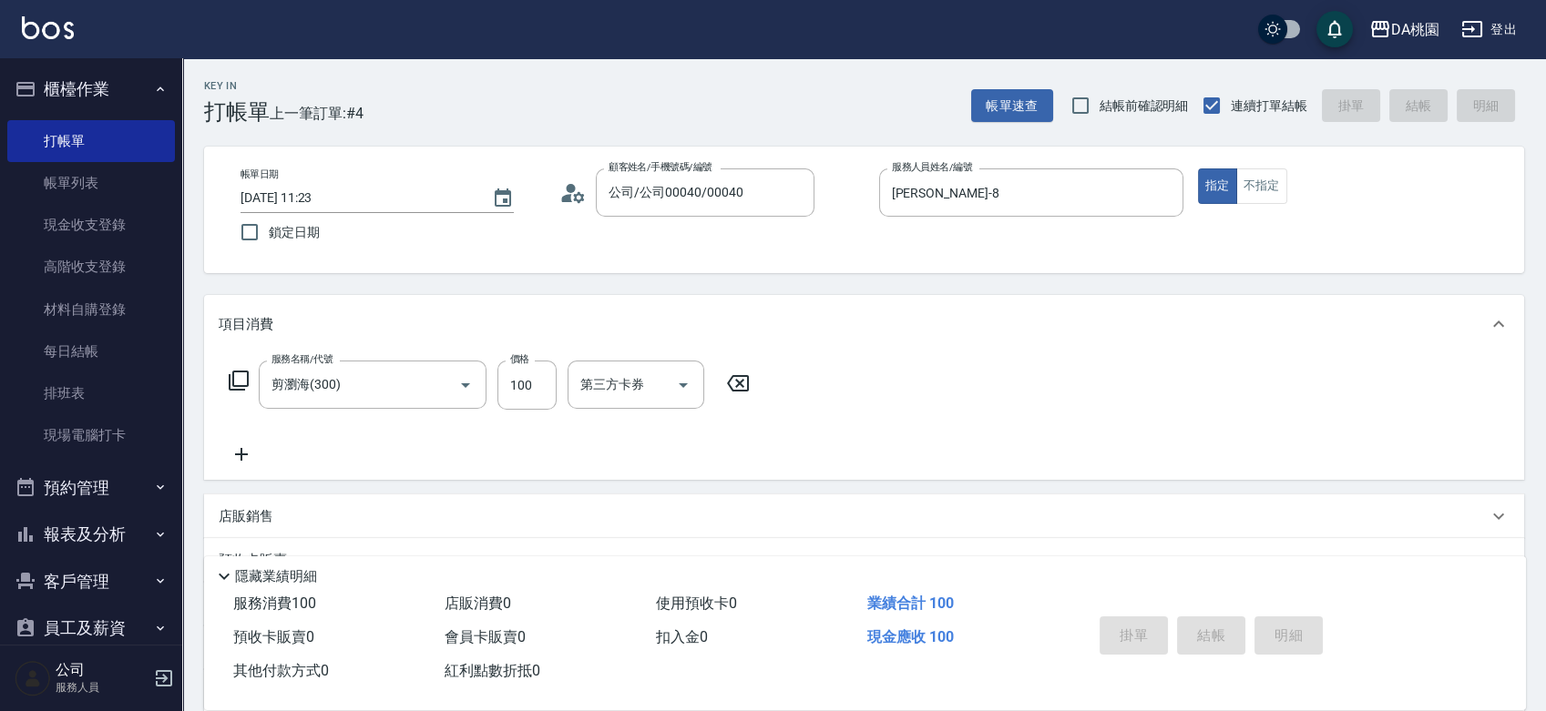
type input "0"
drag, startPoint x: 854, startPoint y: 174, endPoint x: 817, endPoint y: 77, distance: 103.2
click at [854, 174] on div "顧客姓名/手機號碼/編號 顧客姓名/手機號碼/編號" at bounding box center [711, 193] width 304 height 48
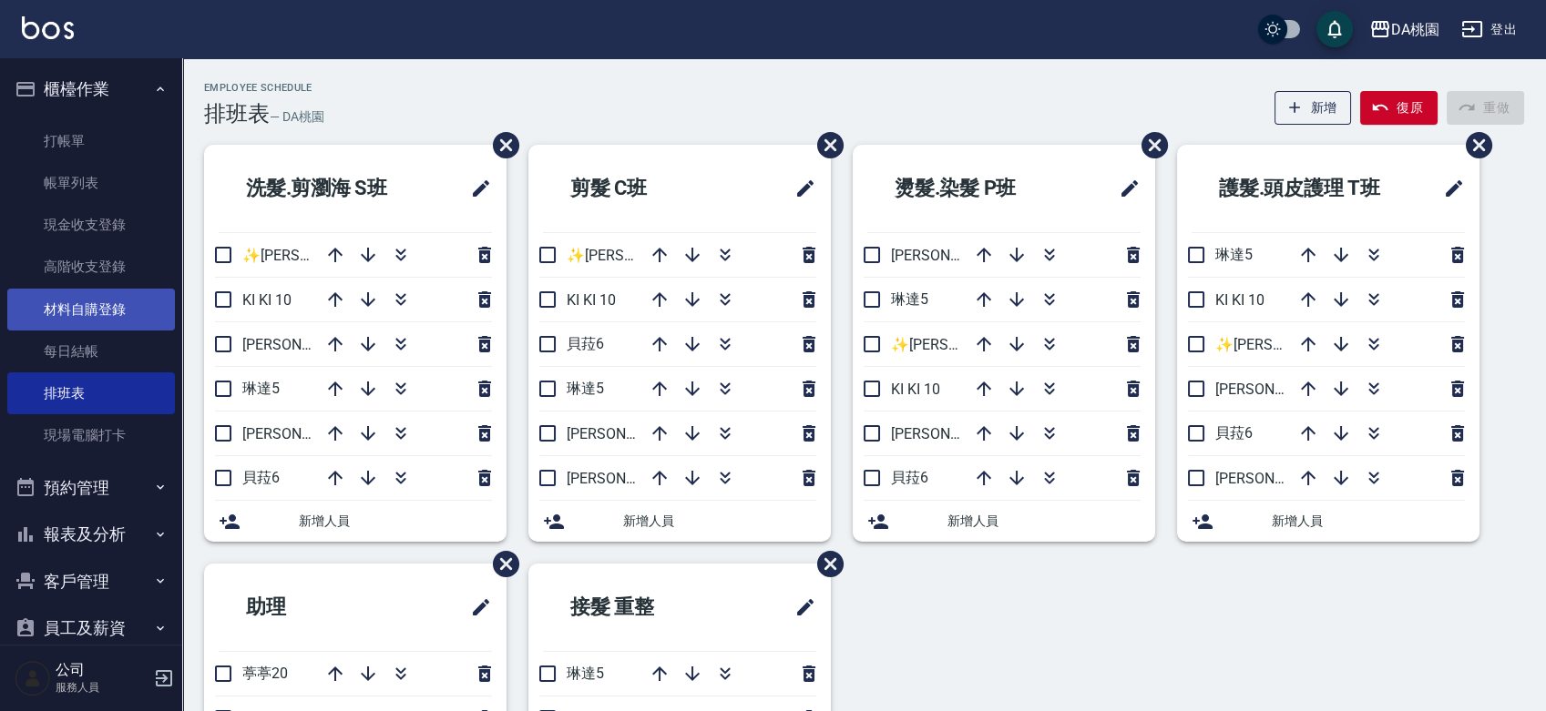
click at [56, 313] on link "材料自購登錄" at bounding box center [91, 310] width 168 height 42
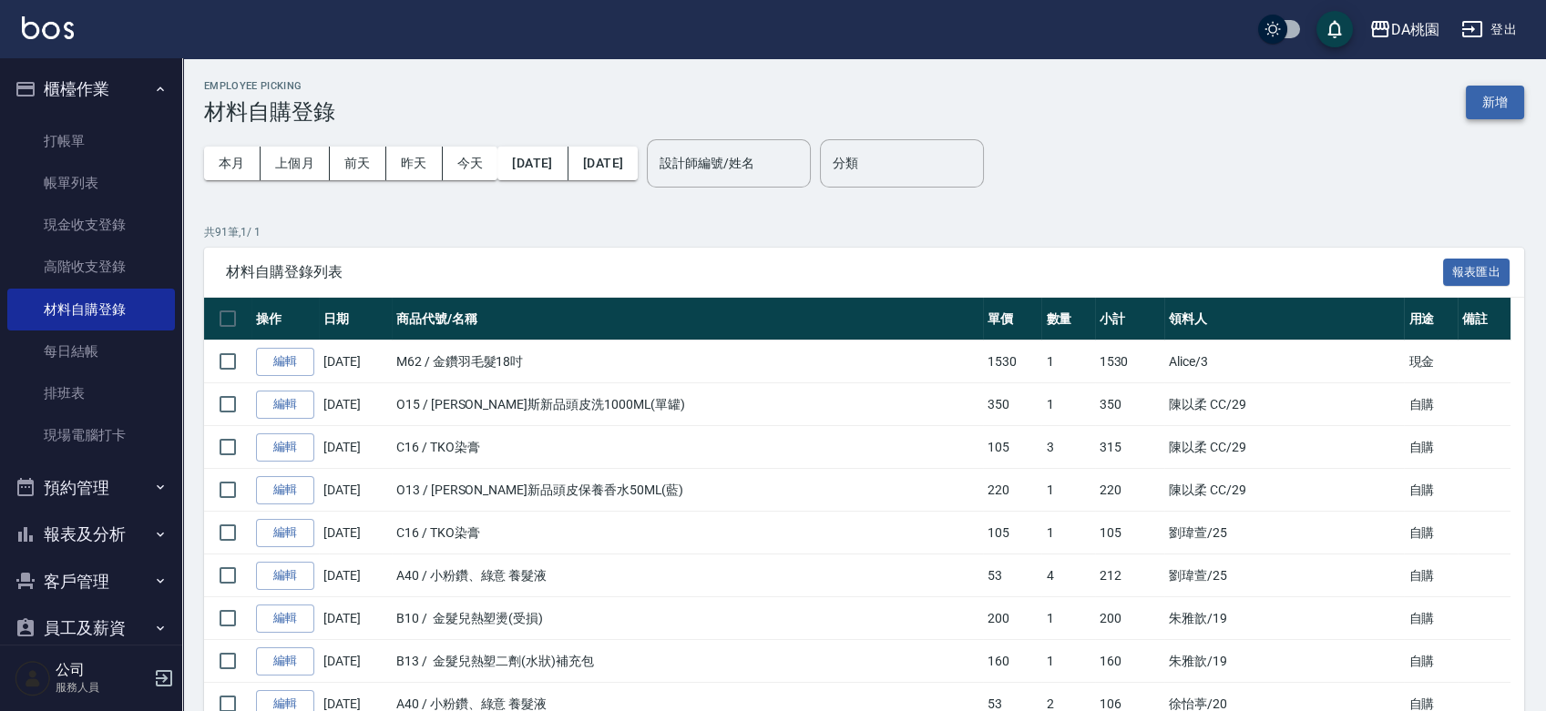
click at [1483, 99] on button "新增" at bounding box center [1495, 103] width 58 height 34
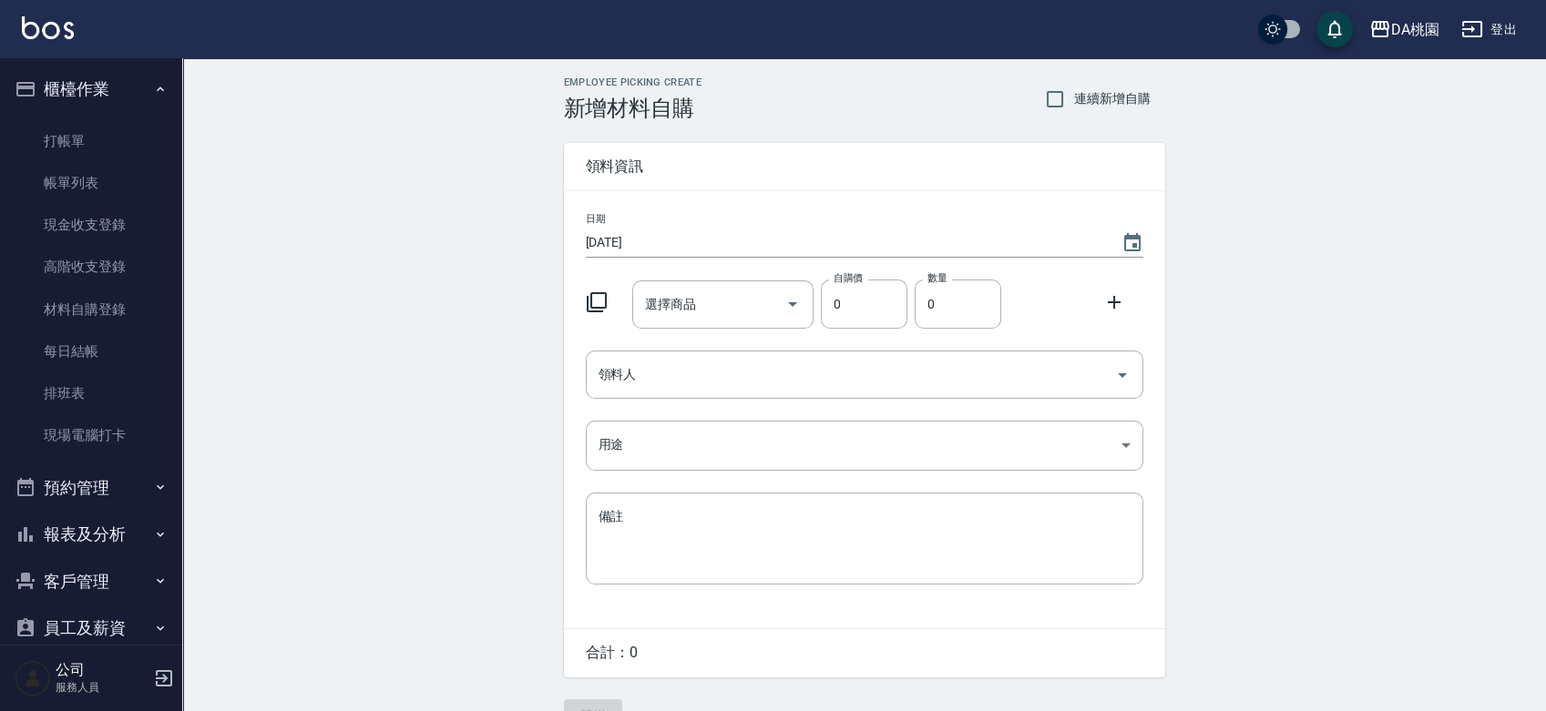
click at [598, 302] on icon at bounding box center [597, 302] width 22 height 22
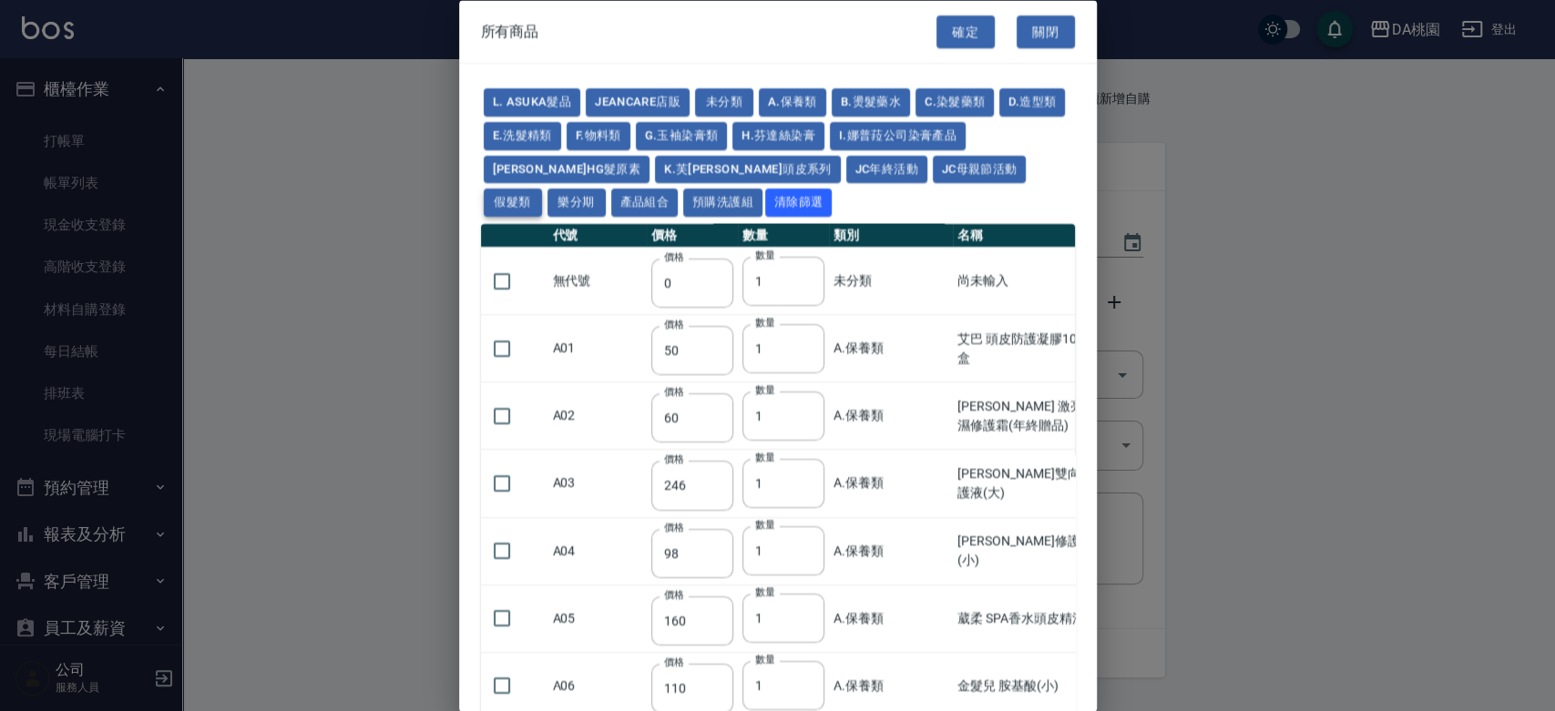
click at [542, 189] on button "假髮類" at bounding box center [513, 203] width 58 height 28
type input "62"
type input "64"
type input "350"
type input "800"
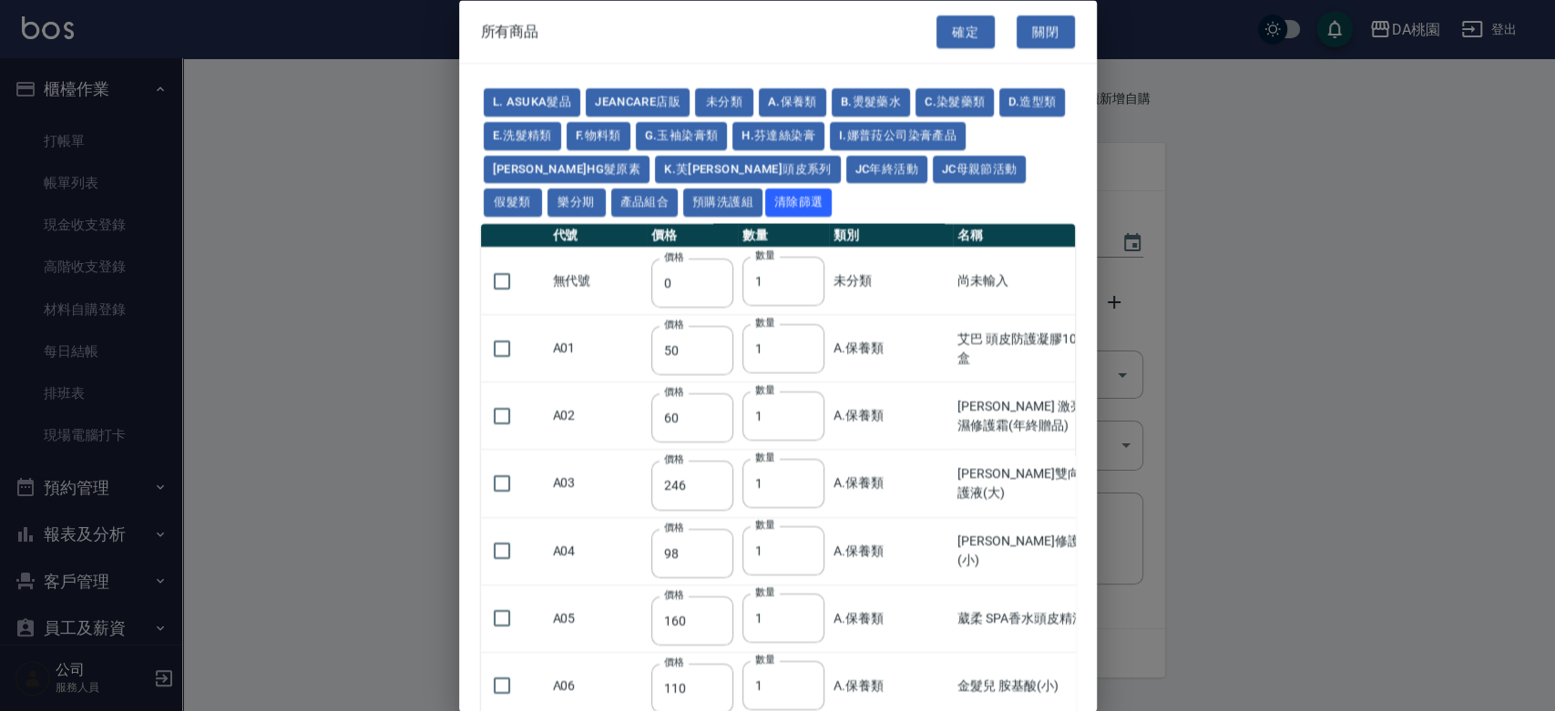
type input "80"
type input "350"
type input "25"
type input "400"
type input "100"
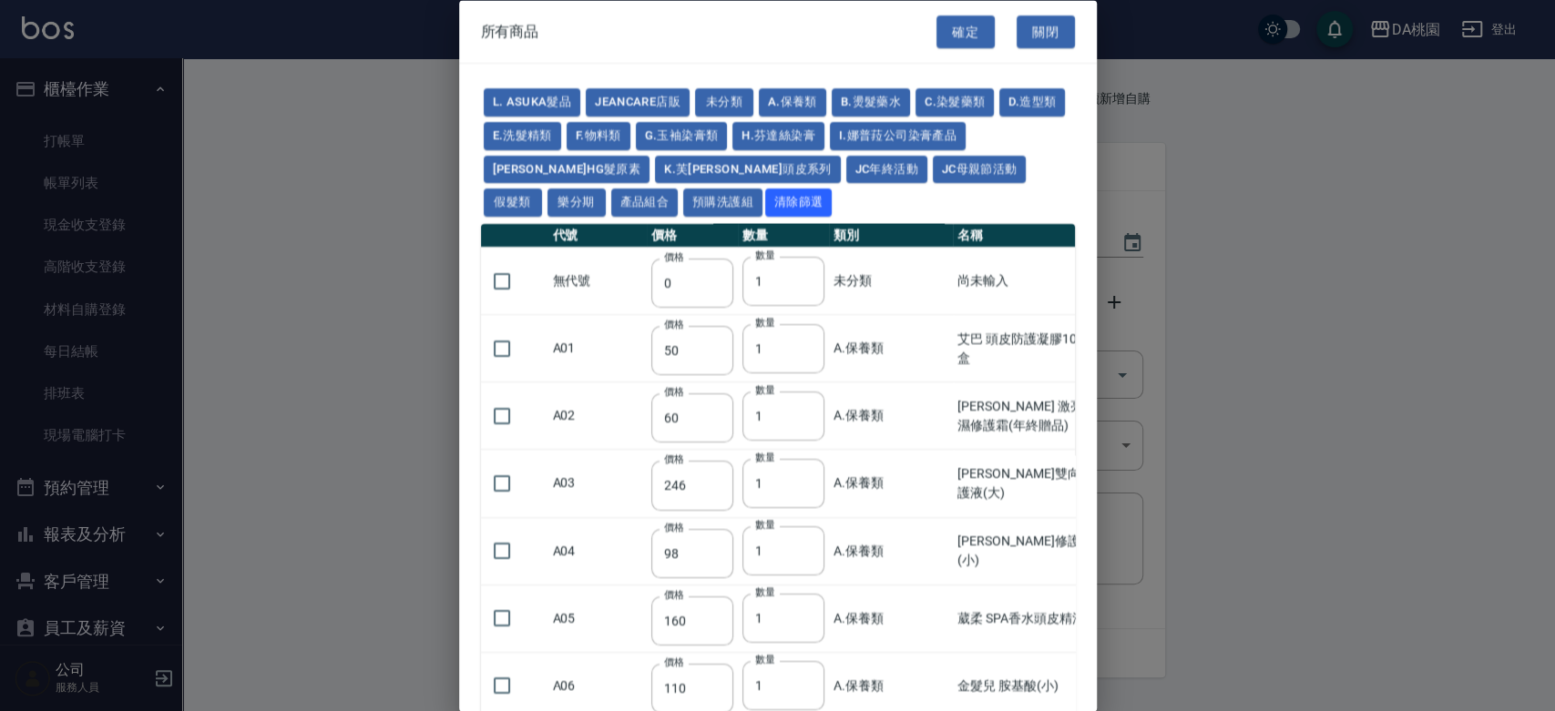
type input "100"
type input "880"
type input "930"
type input "980"
type input "1030"
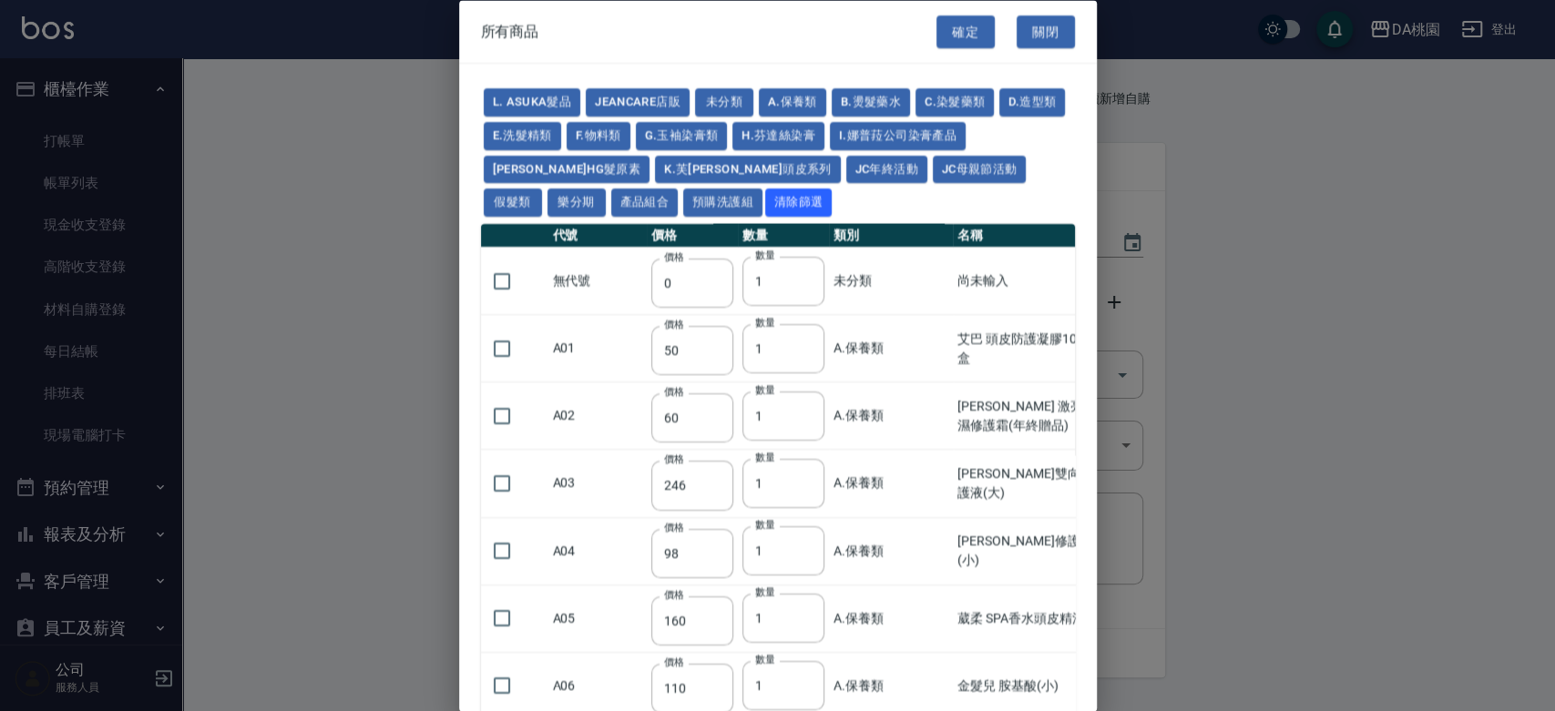
type input "1130"
type input "1230"
type input "1330"
type input "1780"
type input "1980"
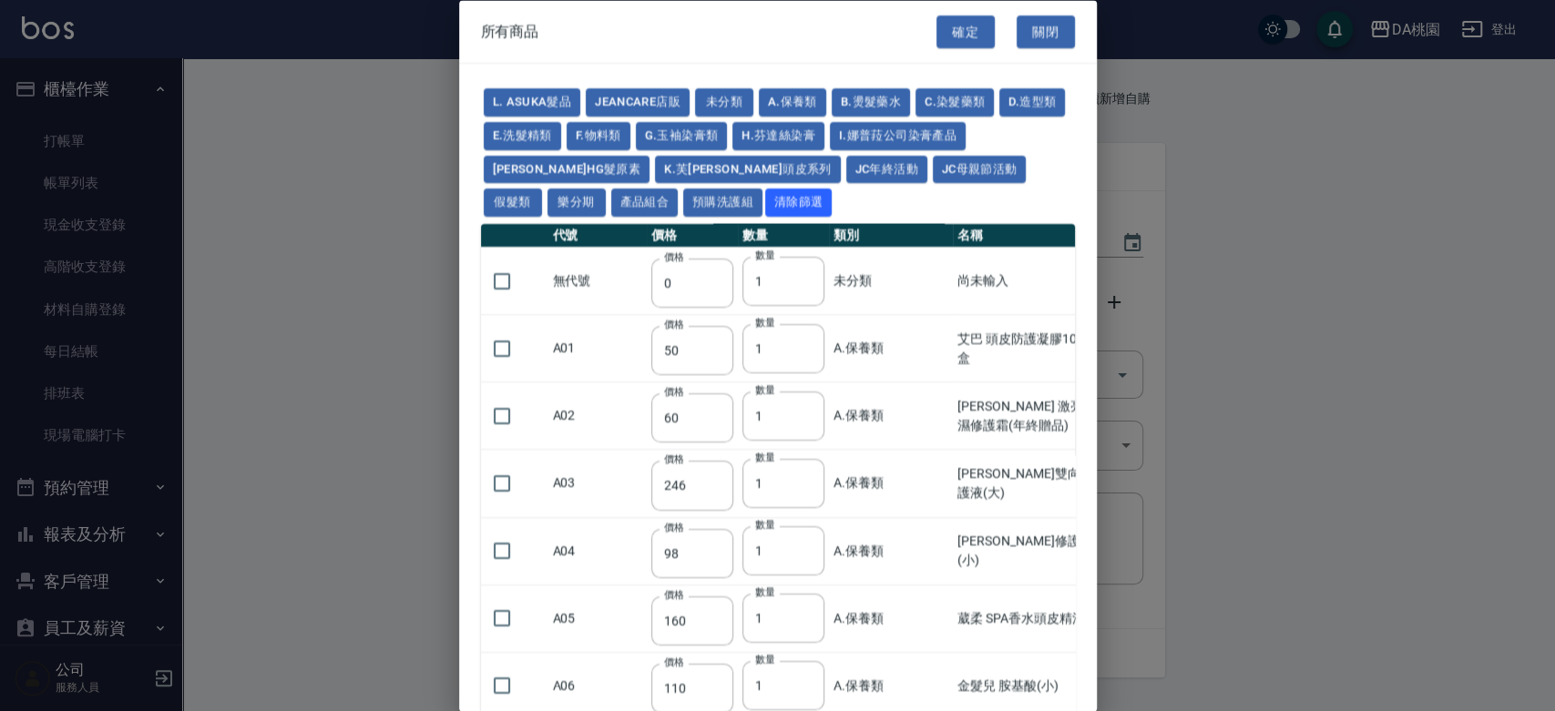
type input "2180"
type input "2380"
type input "2580"
type input "2780"
type input "2980"
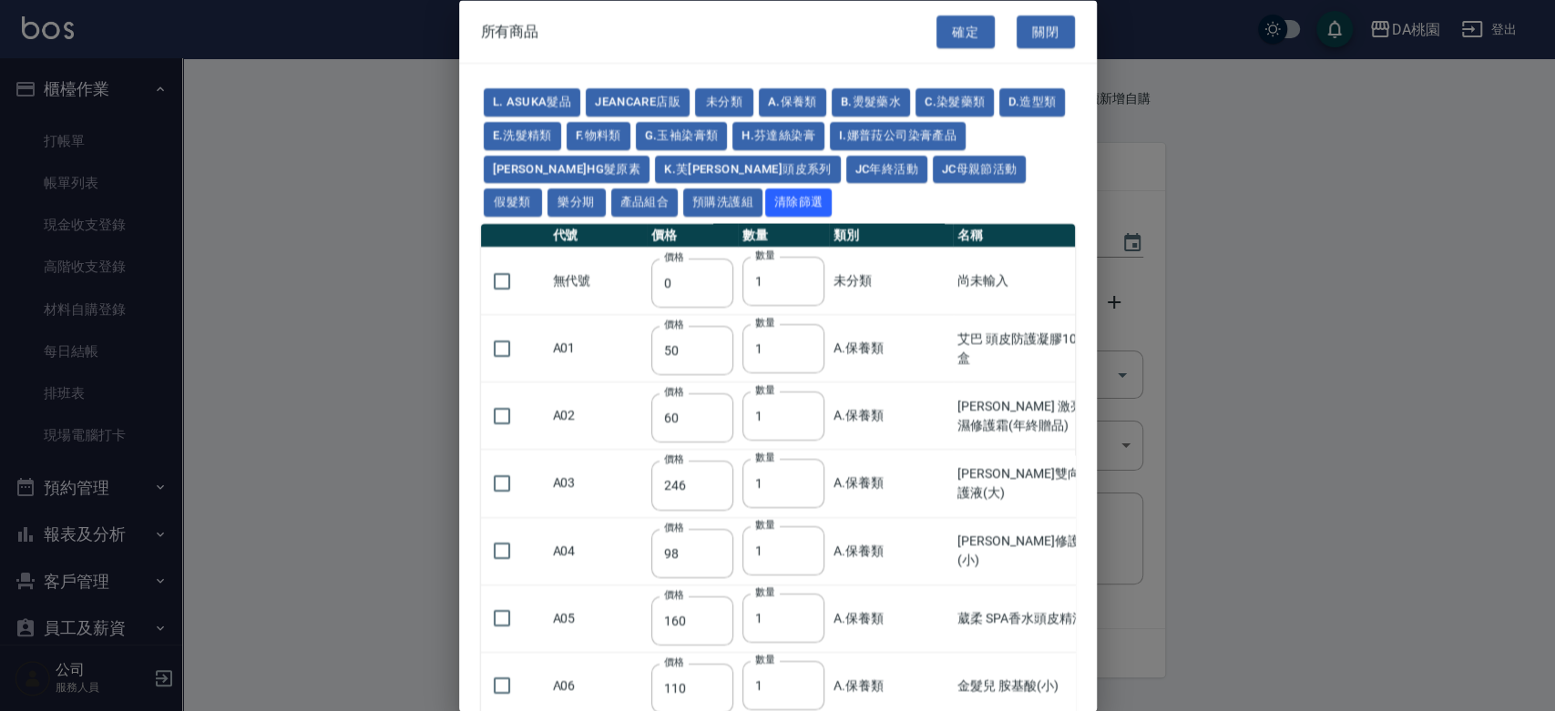
type input "1030"
type input "1080"
type input "1130"
type input "1230"
type input "1280"
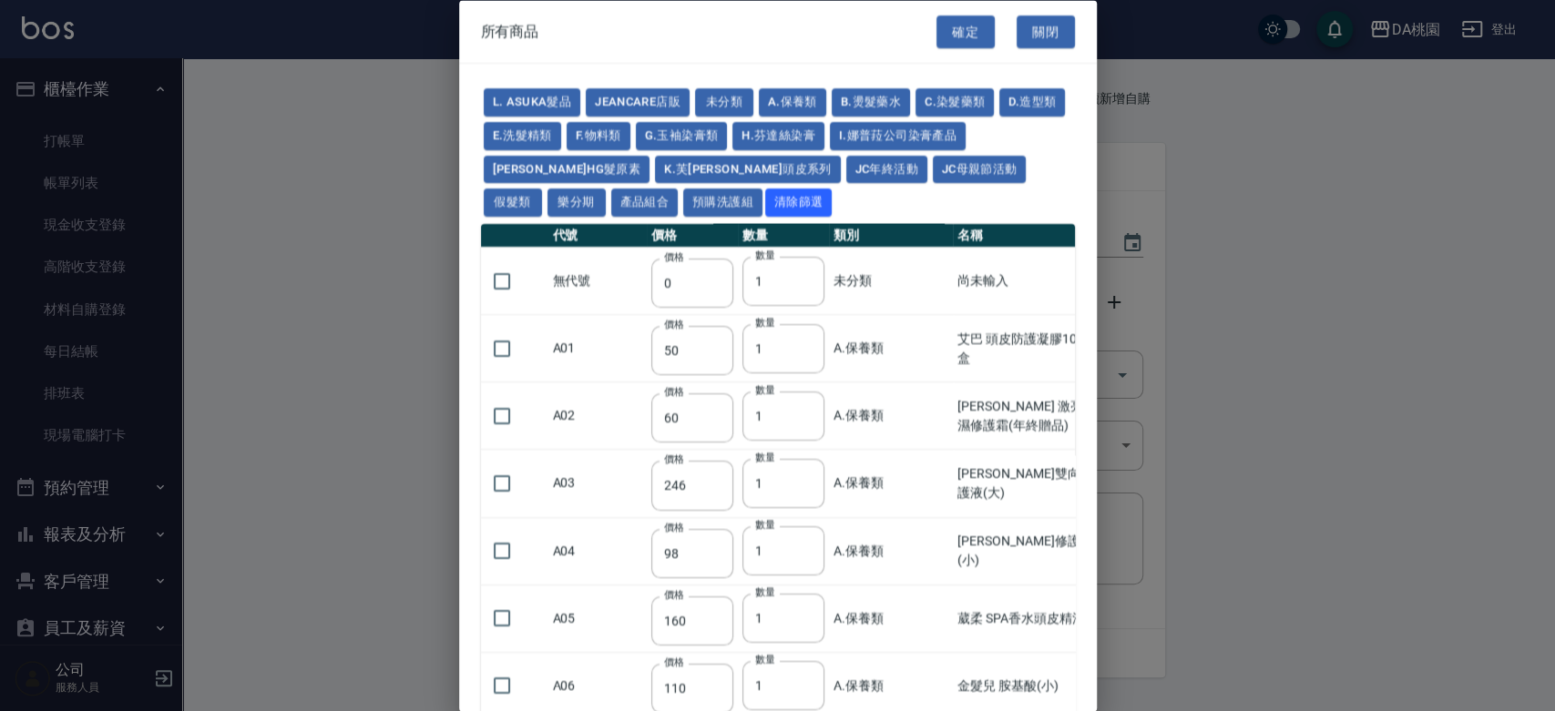
type input "1380"
type input "2180"
type input "2380"
type input "2580"
type input "2780"
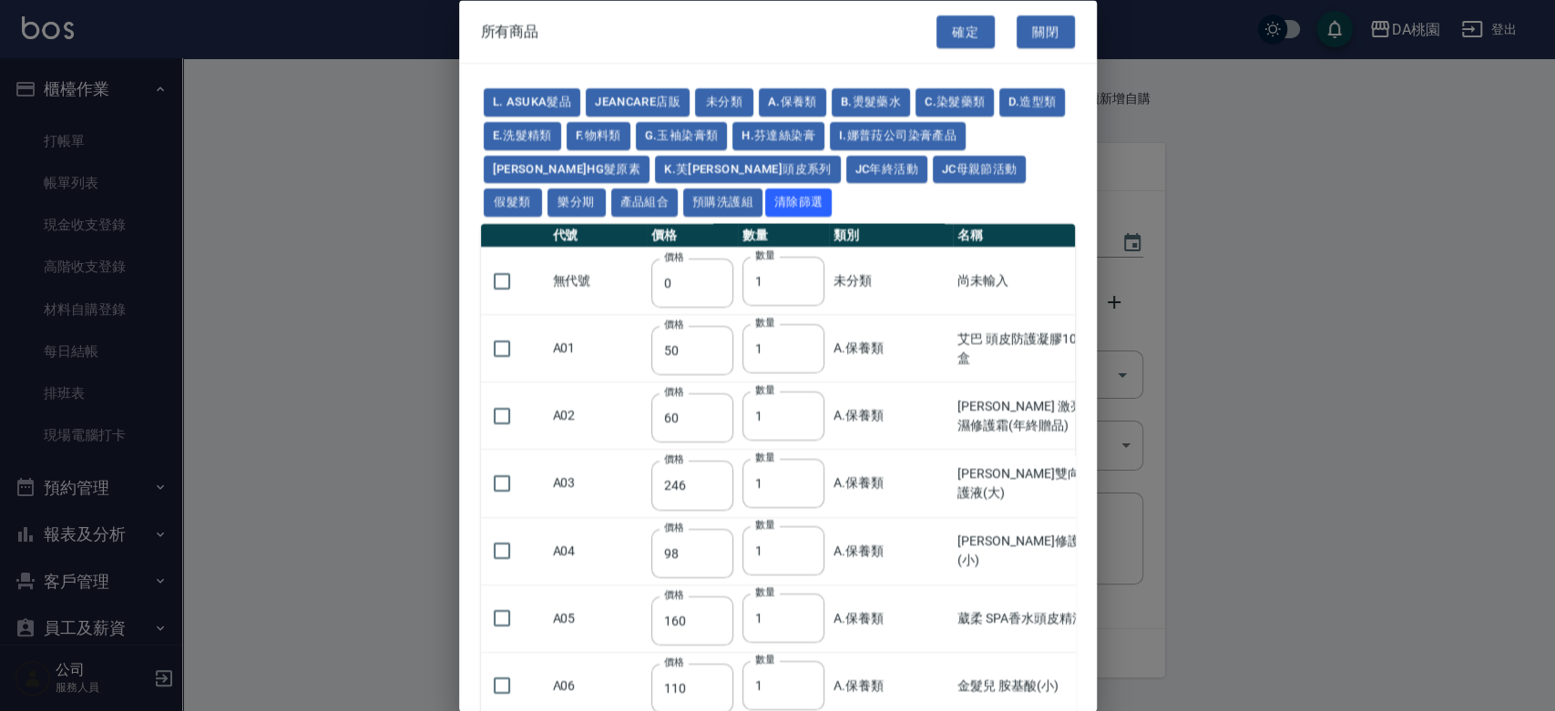
type input "2980"
type input "730"
type input "780"
type input "830"
type input "930"
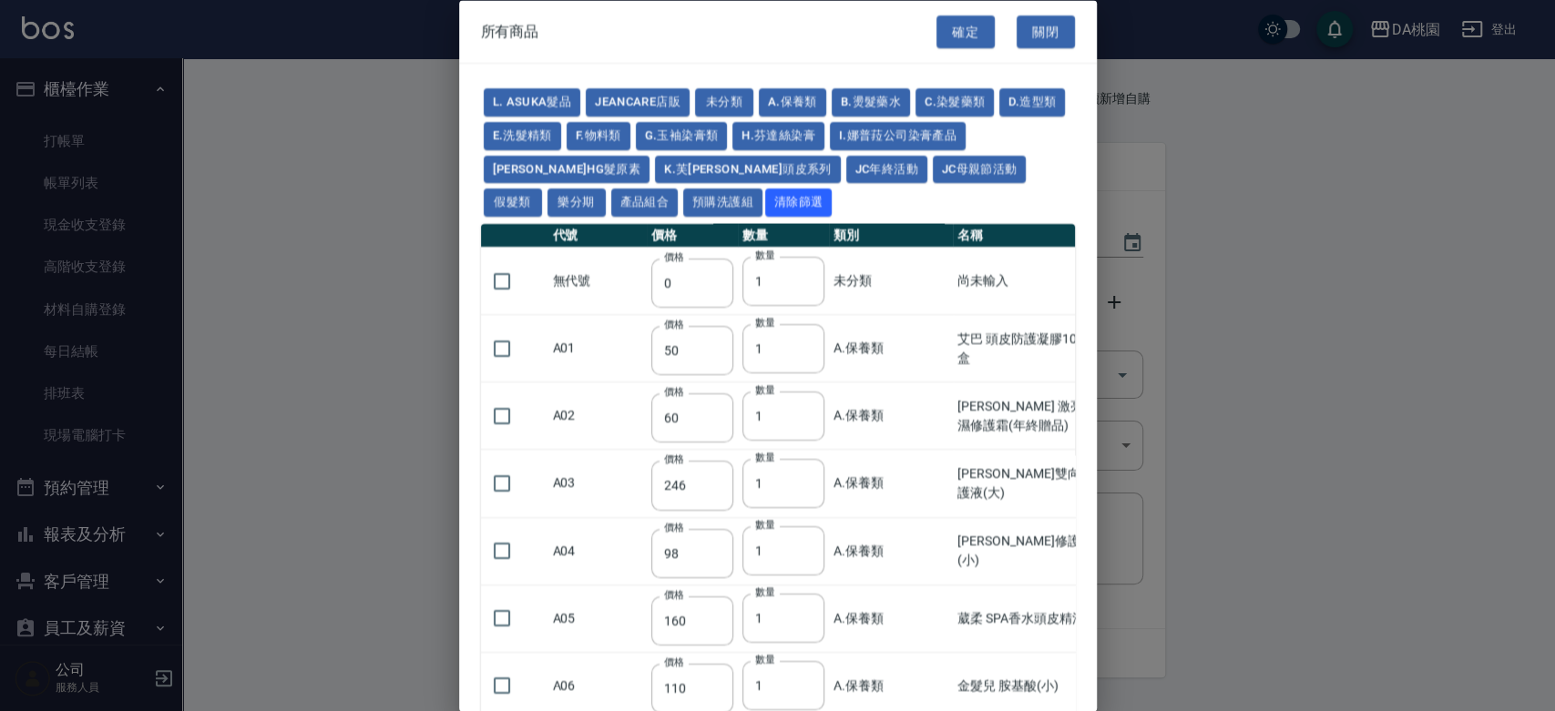
type input "980"
type input "560"
type input "775"
type input "580"
type input "2230"
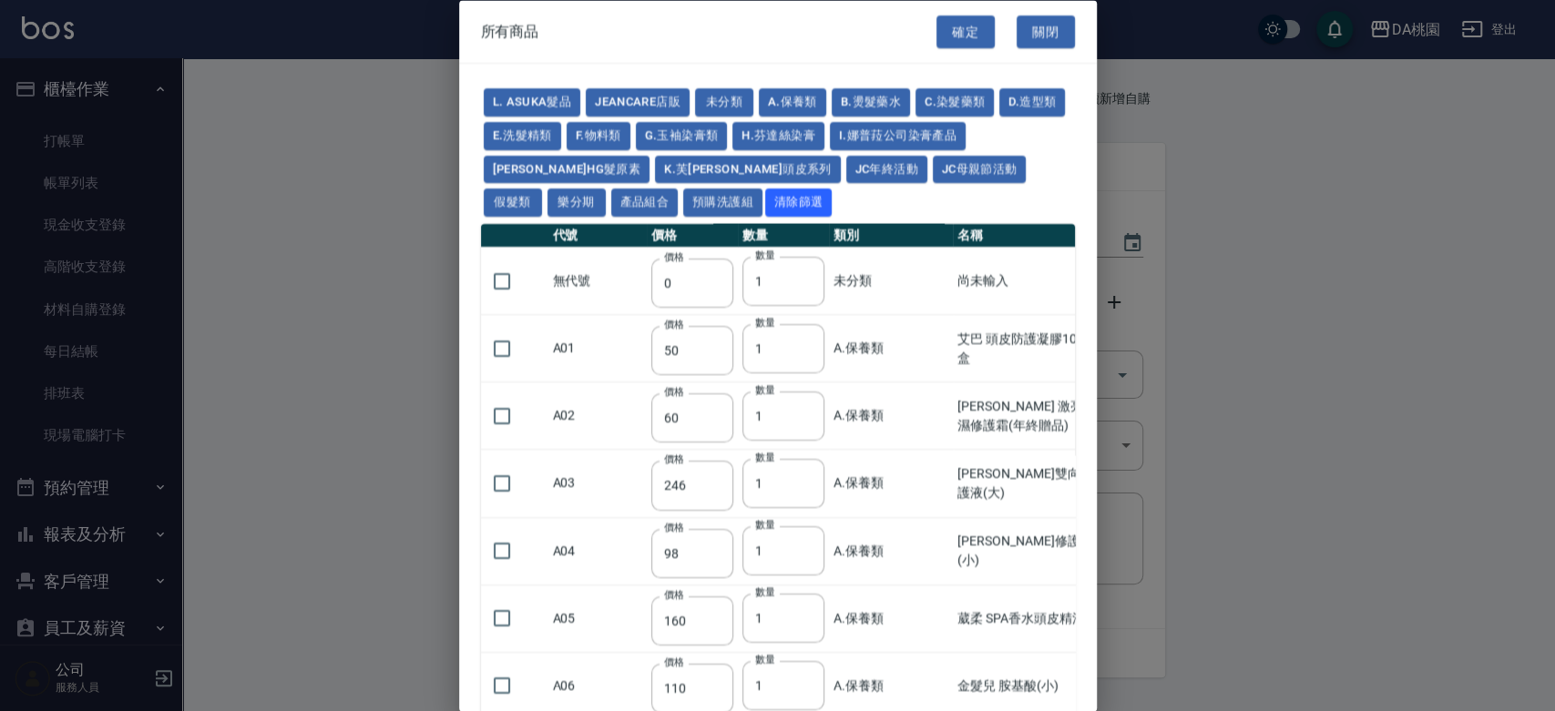
type input "1180"
type input "1030"
type input "1080"
type input "1130"
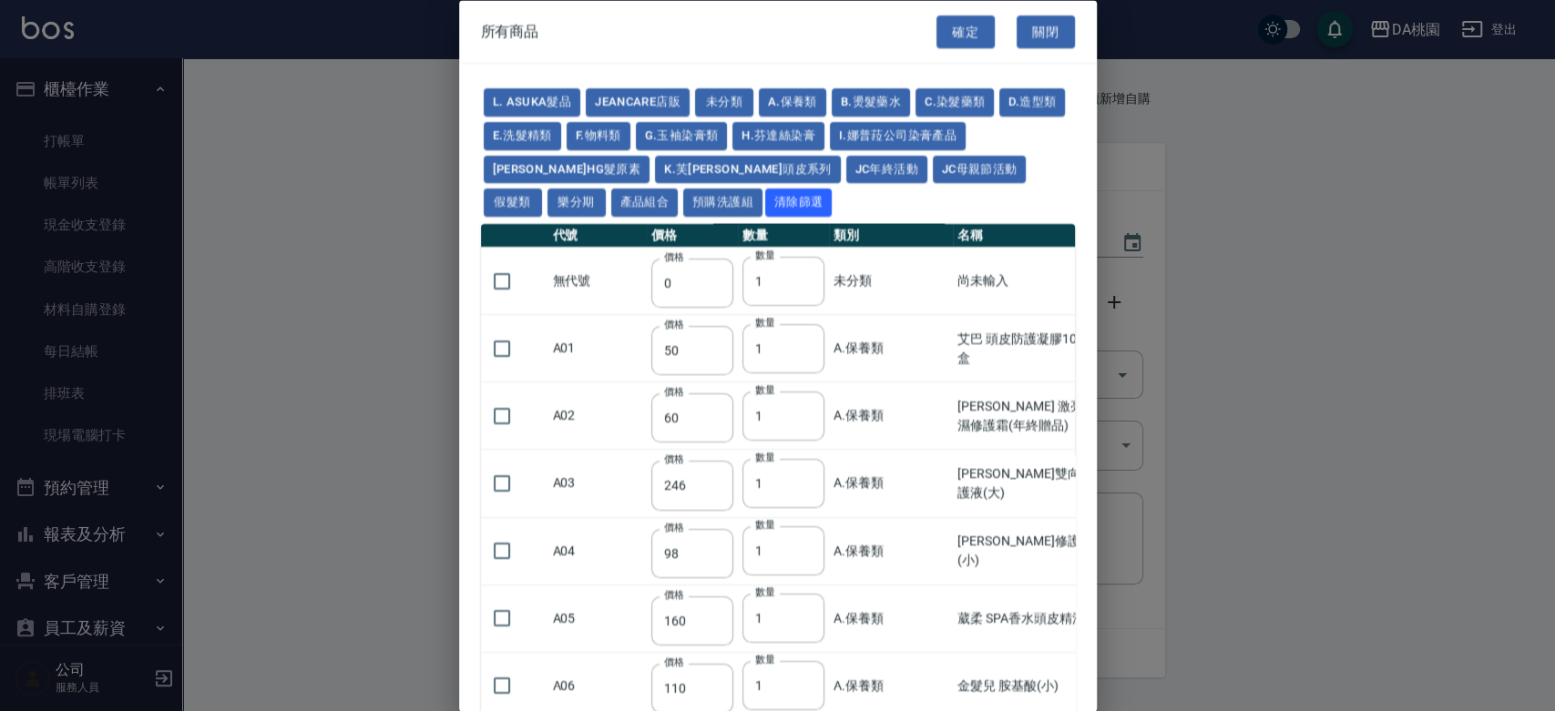
type input "1180"
type input "1230"
type input "2130"
type input "2330"
type input "2530"
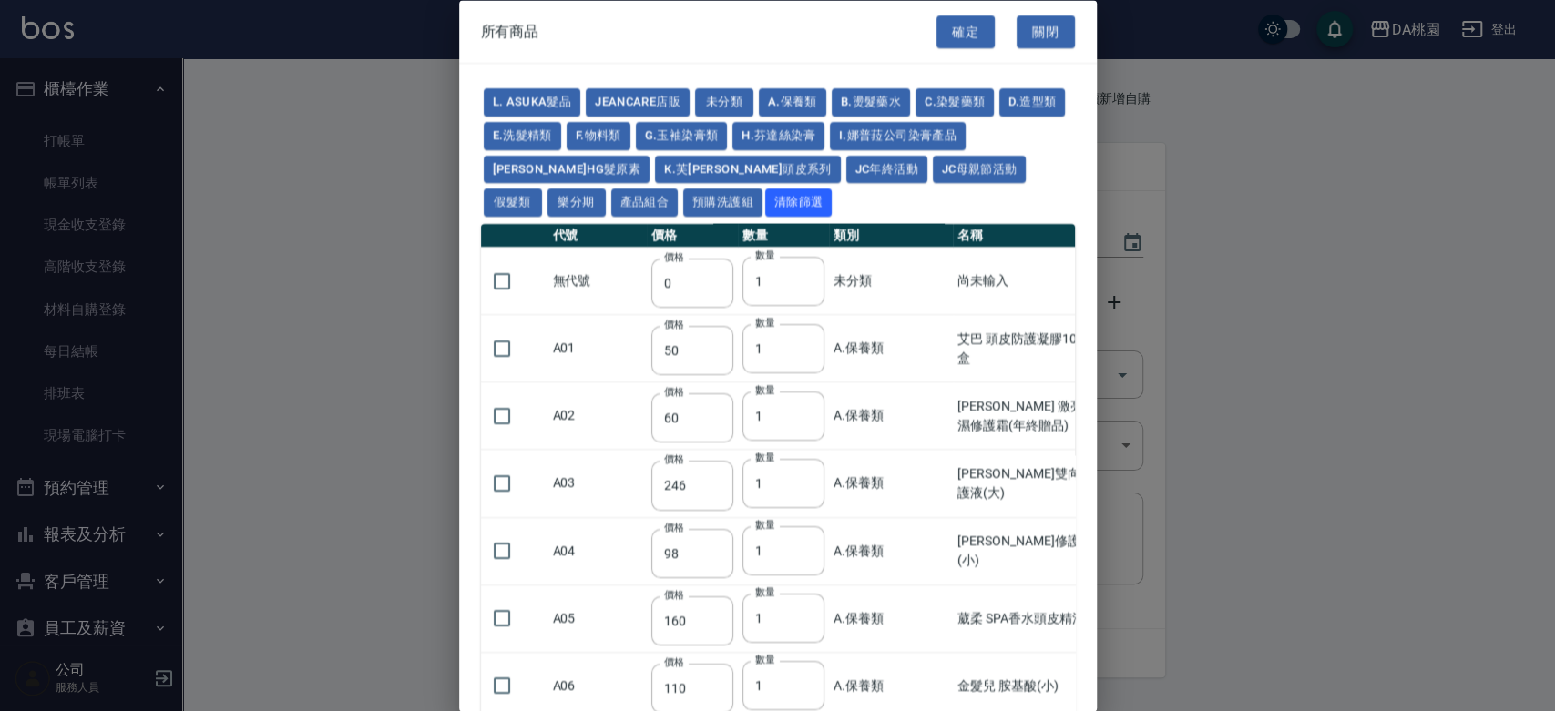
type input "930"
type input "170"
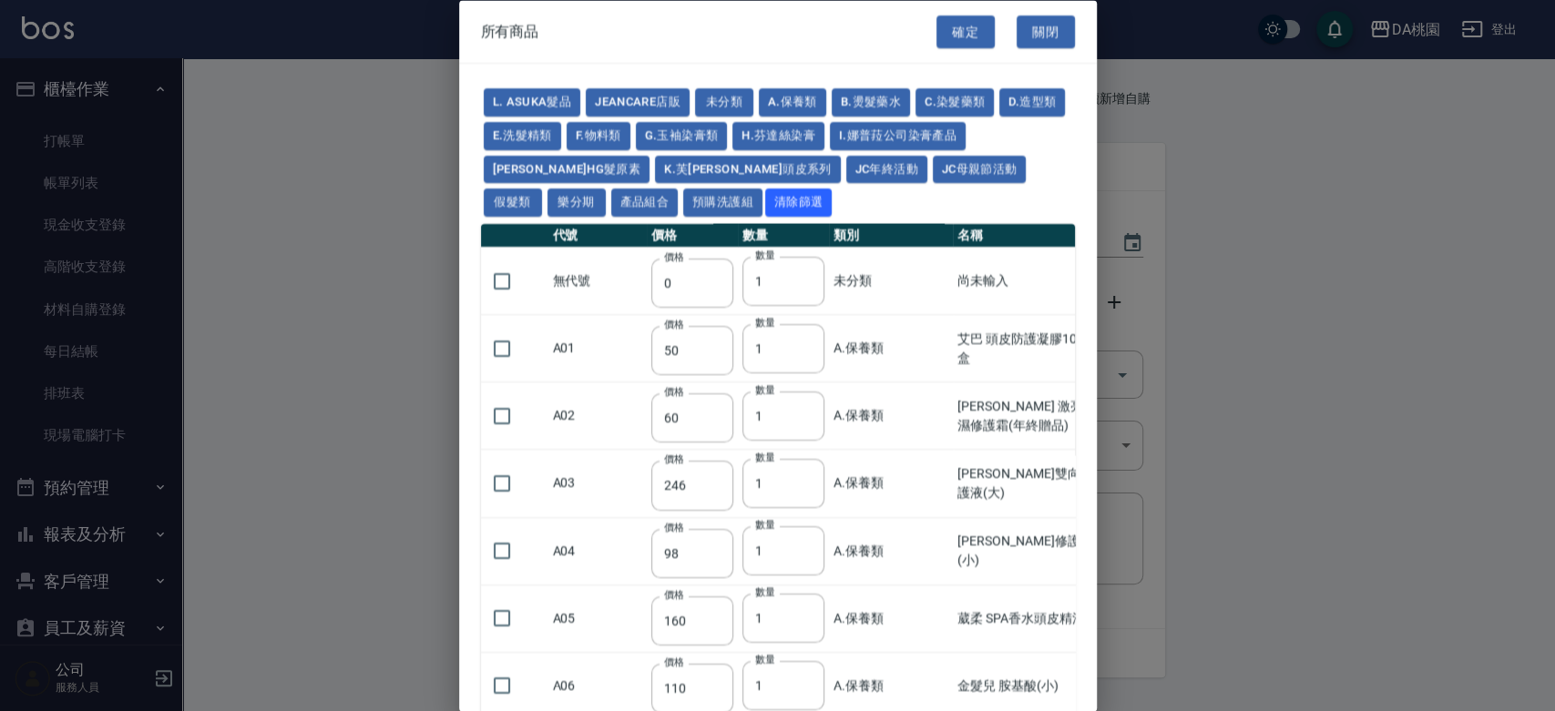
type input "1380"
type input "1530"
type input "1680"
type input "1830"
type input "1980"
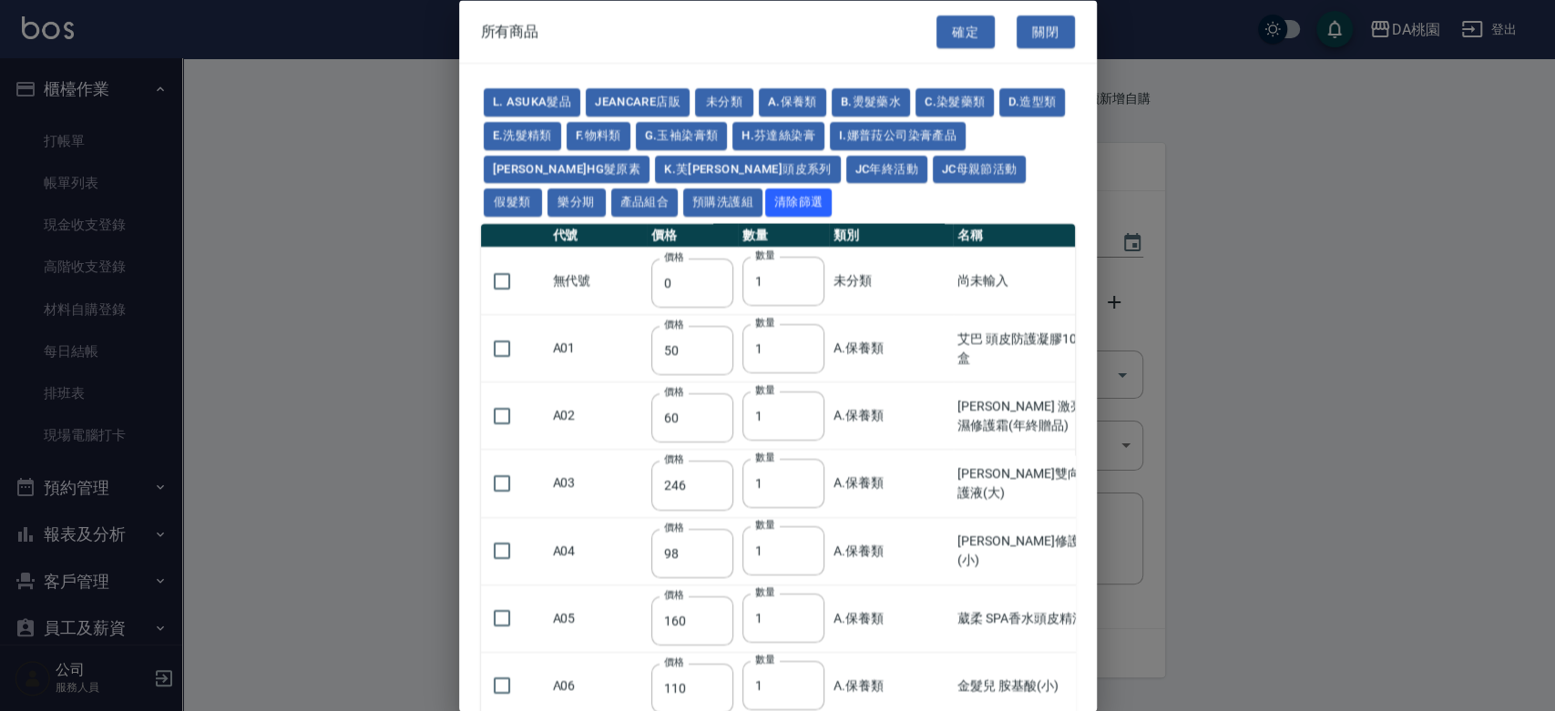
type input "2130"
type input "2780"
type input "1930"
type input "2730"
type input "2380"
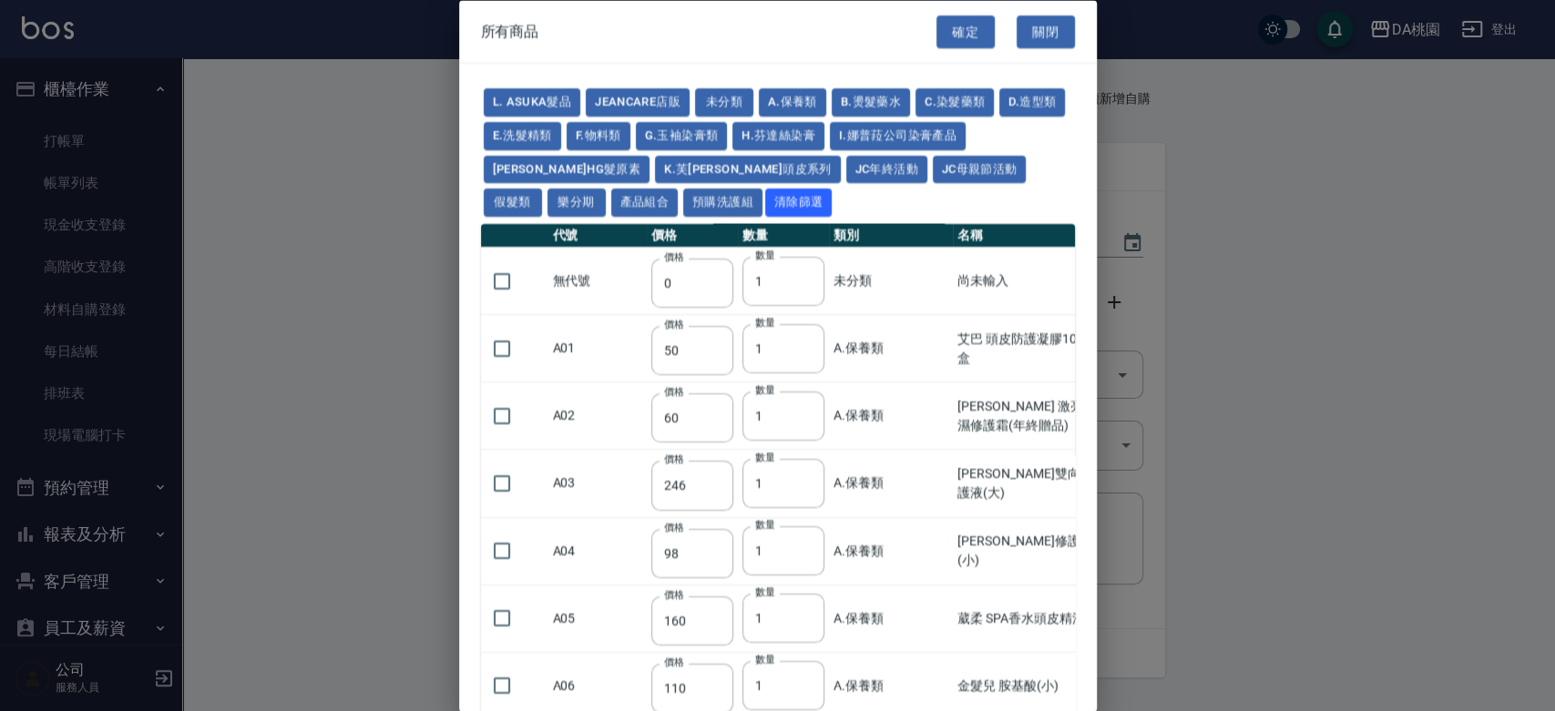
type input "2580"
type input "2780"
type input "2980"
type input "3180"
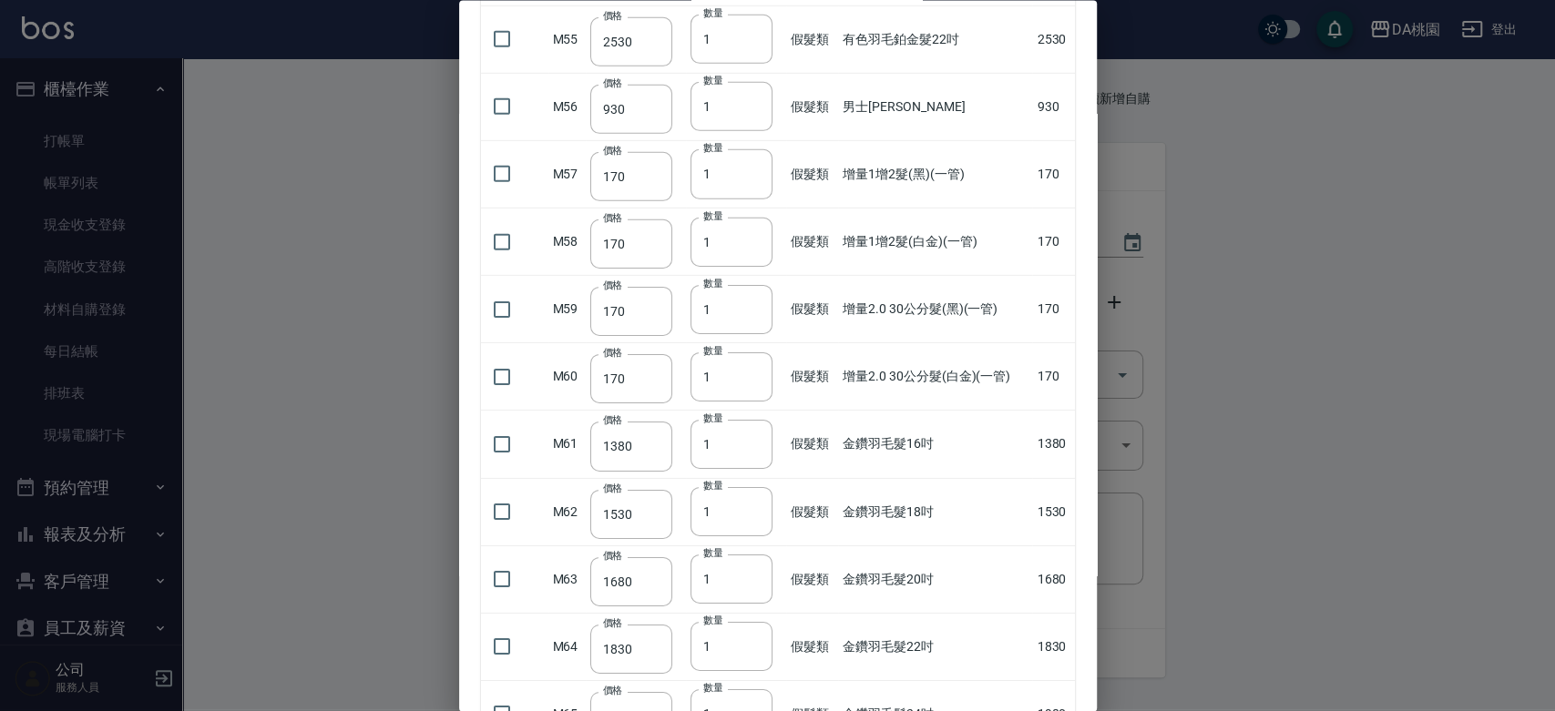
scroll to position [3947, 0]
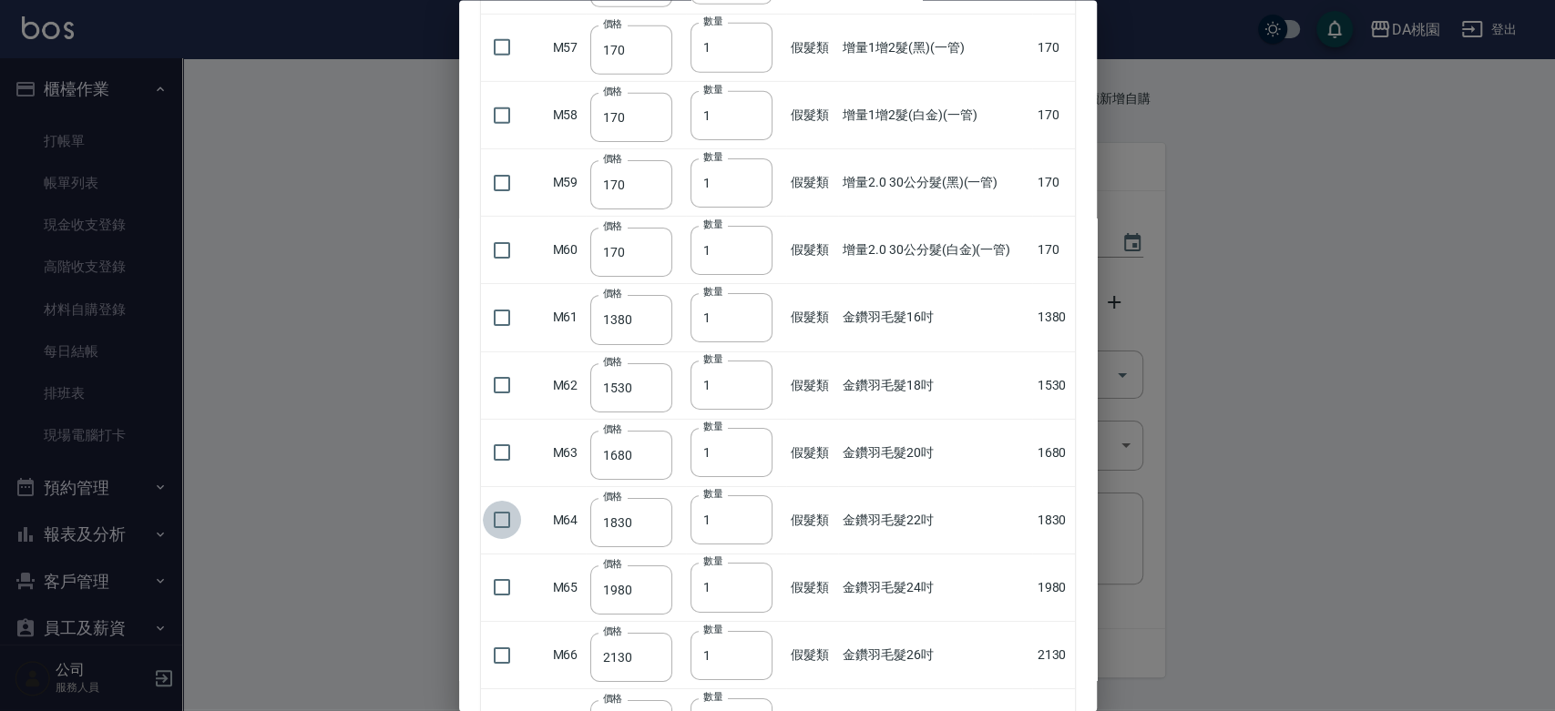
click at [496, 509] on input "checkbox" at bounding box center [502, 520] width 38 height 38
checkbox input "true"
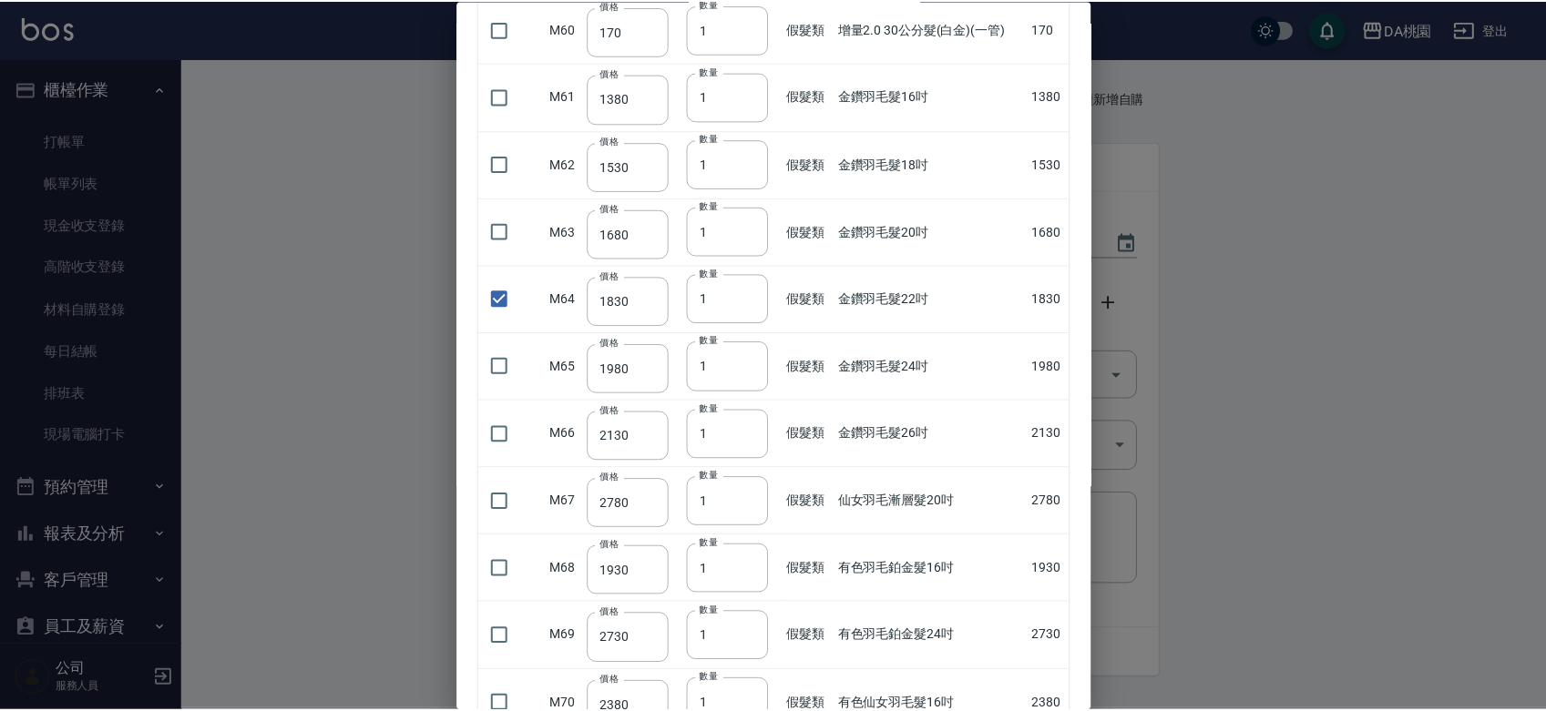
scroll to position [4569, 0]
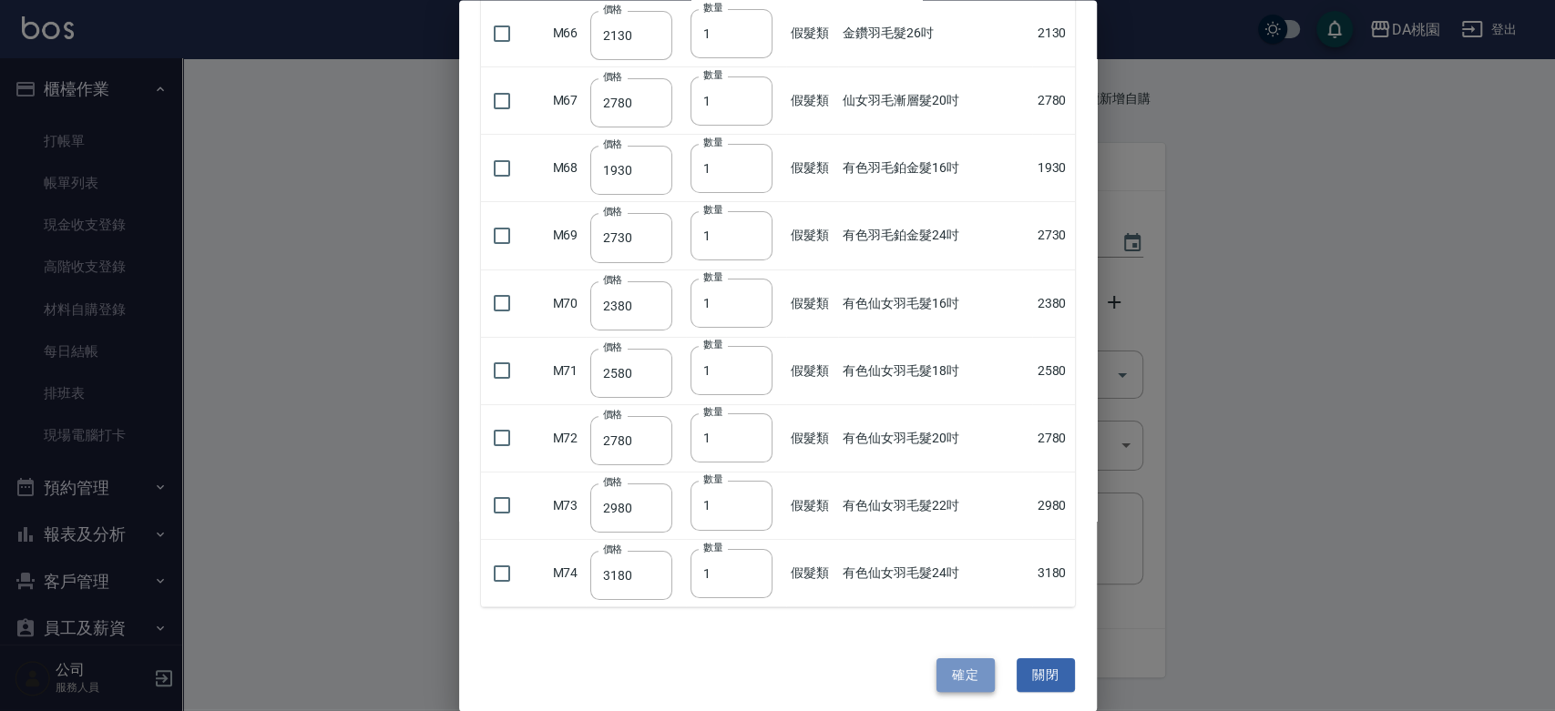
click at [952, 661] on button "確定" at bounding box center [965, 676] width 58 height 34
type input "金鑽羽毛髮22吋"
type input "1830"
type input "1"
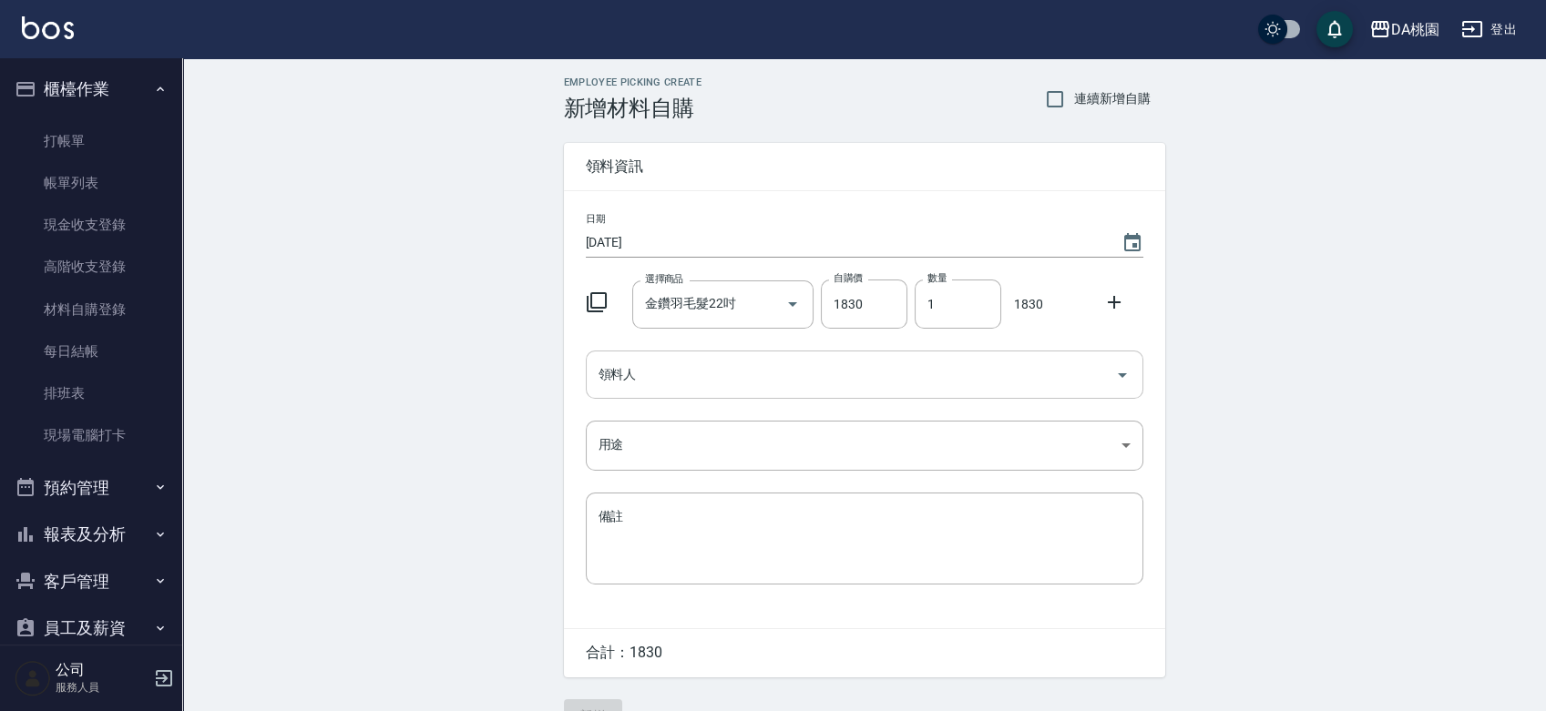
click at [808, 377] on input "領料人" at bounding box center [851, 375] width 514 height 32
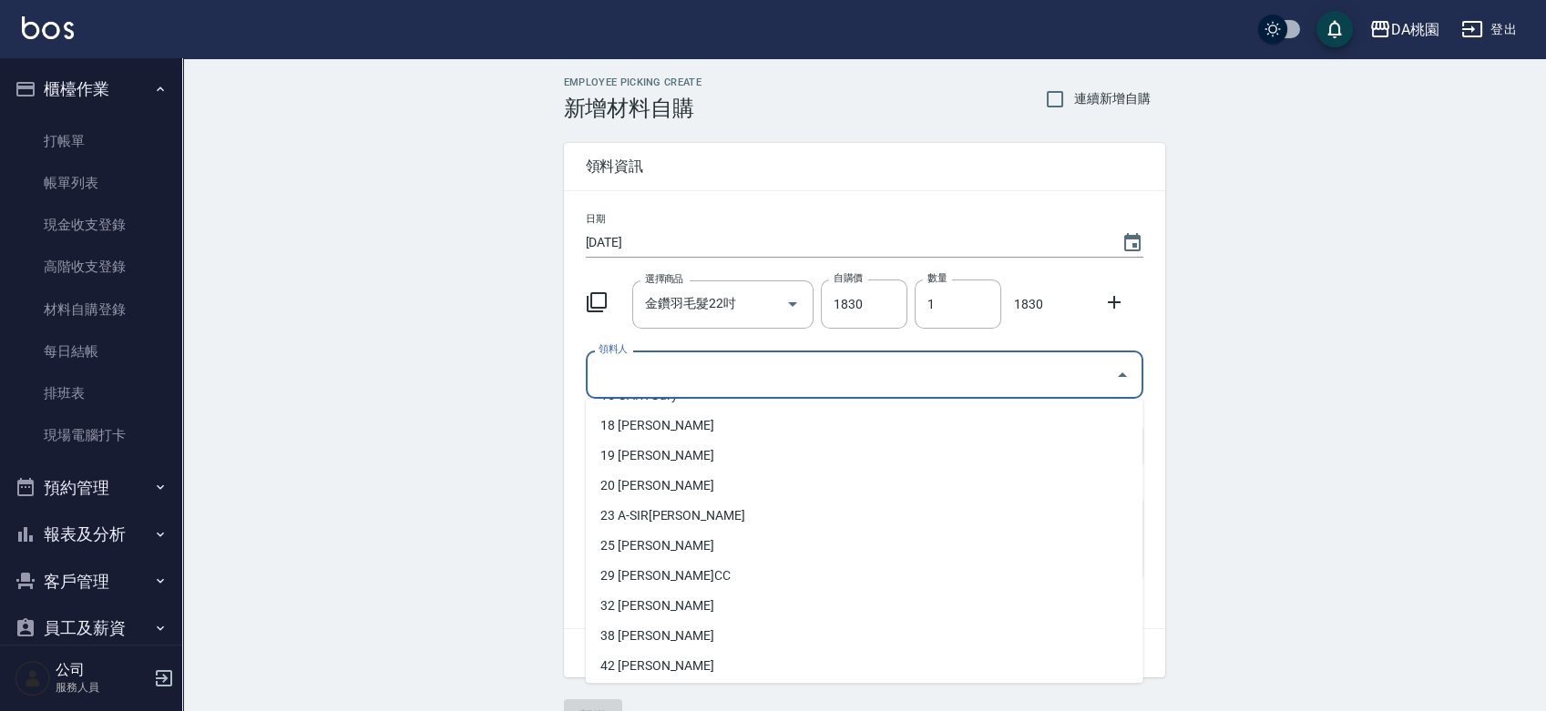
scroll to position [202, 0]
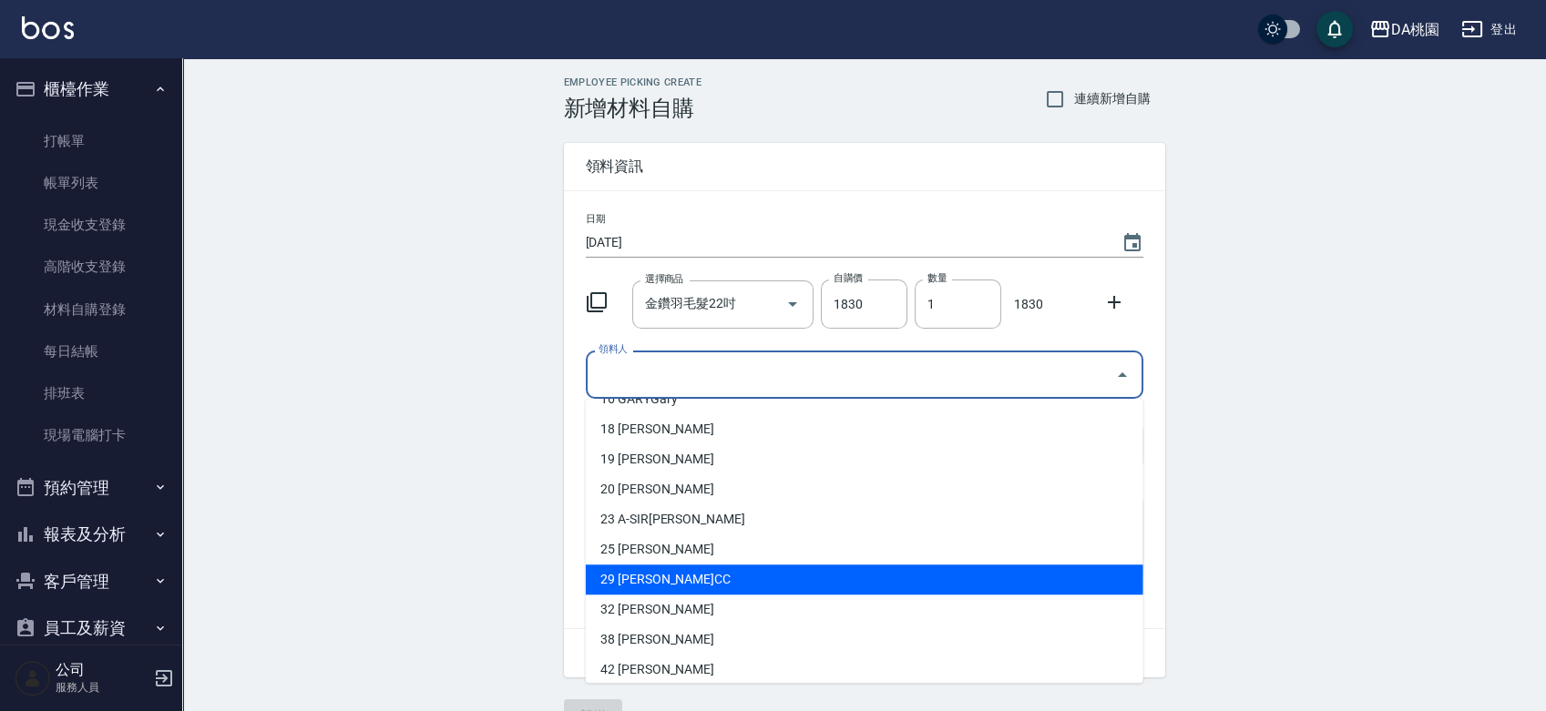
click at [839, 579] on li "29 [PERSON_NAME]CC" at bounding box center [864, 580] width 557 height 30
type input "陳以柔 CC"
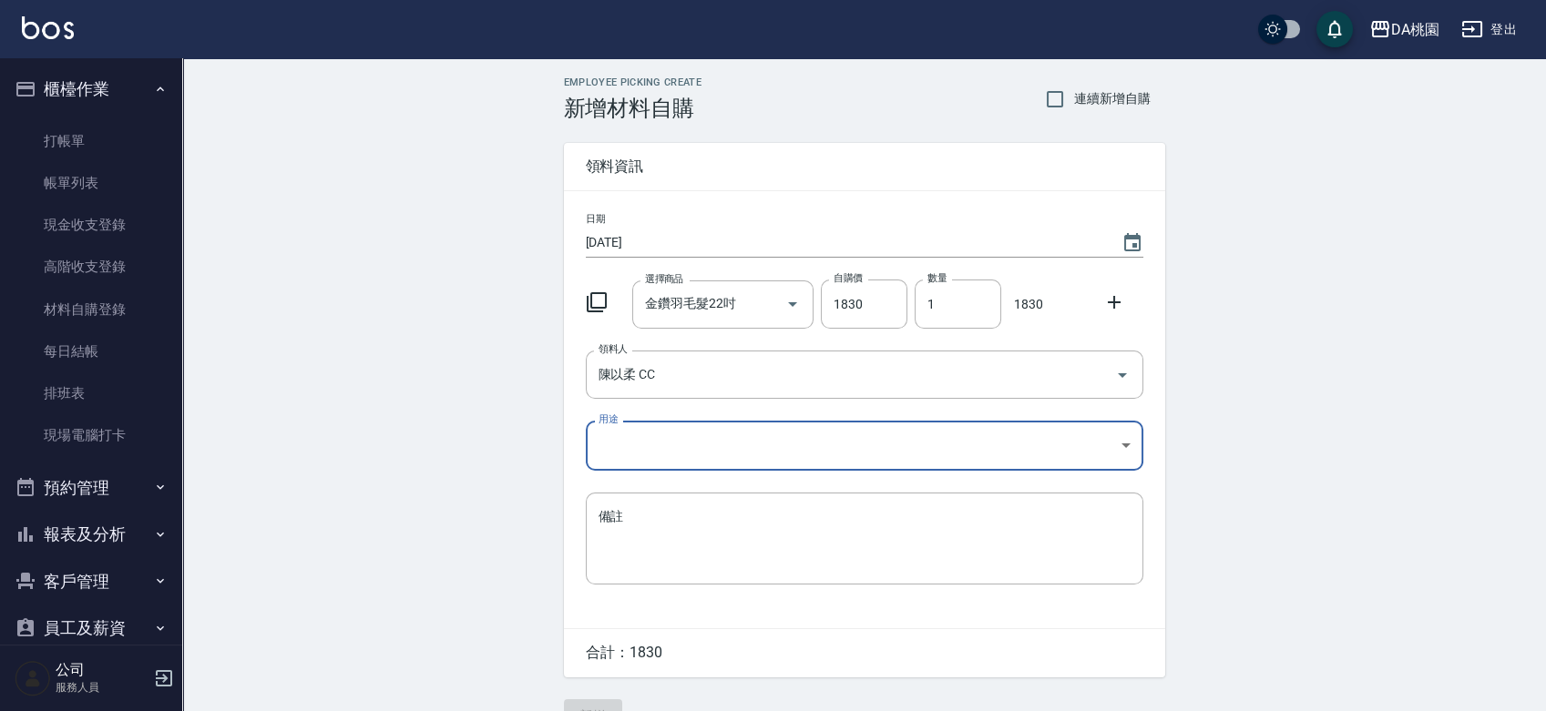
click at [853, 447] on body "DA桃園 登出 櫃檯作業 打帳單 帳單列表 現金收支登錄 高階收支登錄 材料自購登錄 每日結帳 排班表 現場電腦打卡 預約管理 預約管理 單日預約紀錄 單週預…" at bounding box center [773, 375] width 1546 height 751
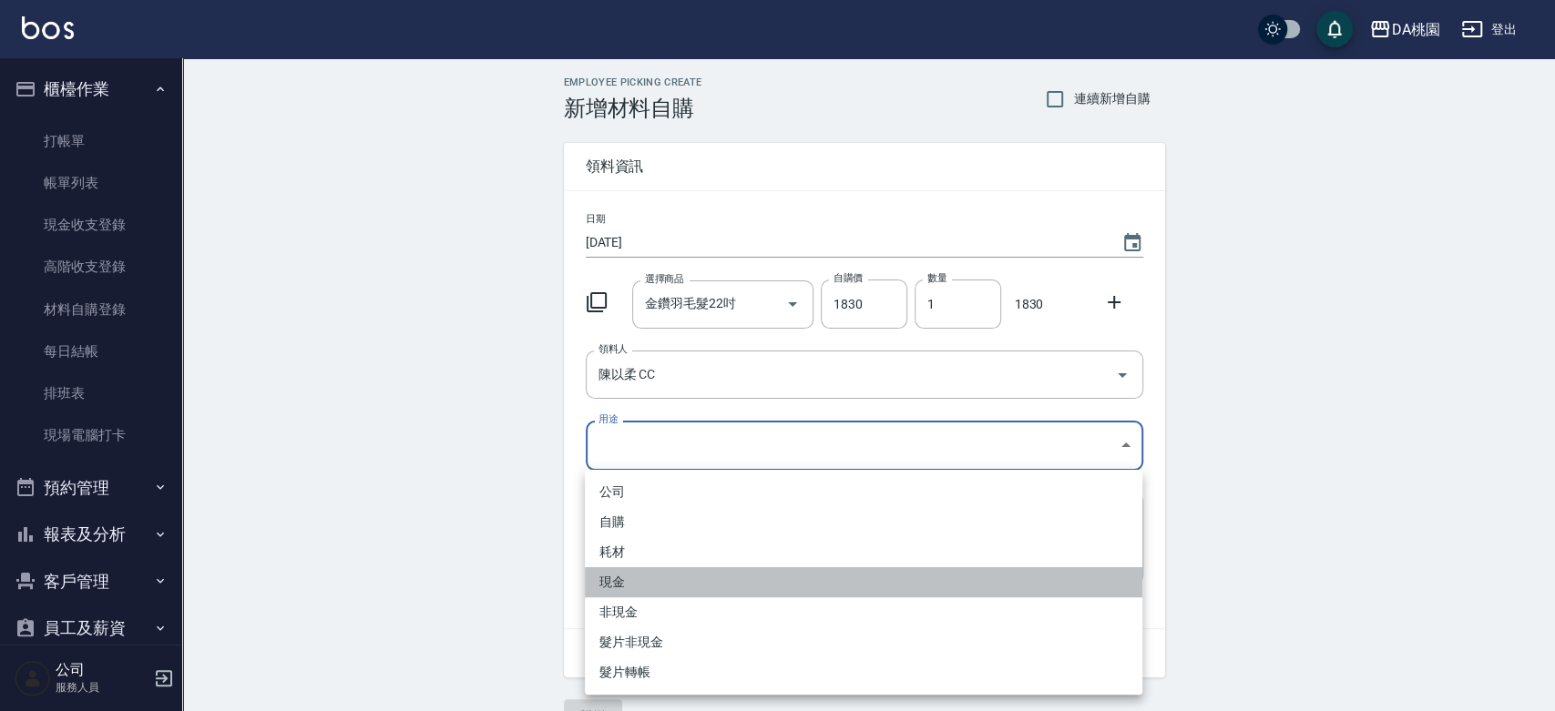
click at [750, 578] on li "現金" at bounding box center [863, 582] width 557 height 30
type input "現金"
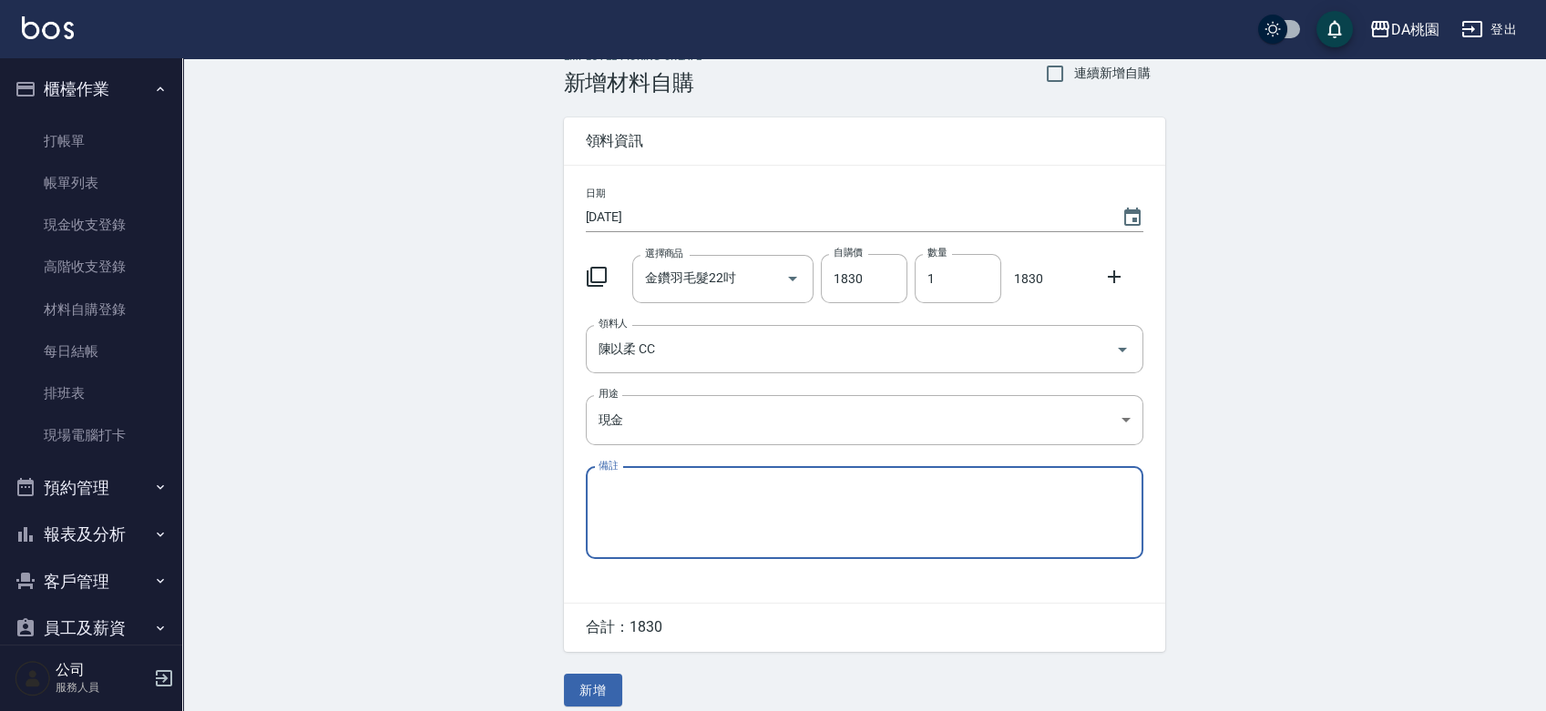
scroll to position [40, 0]
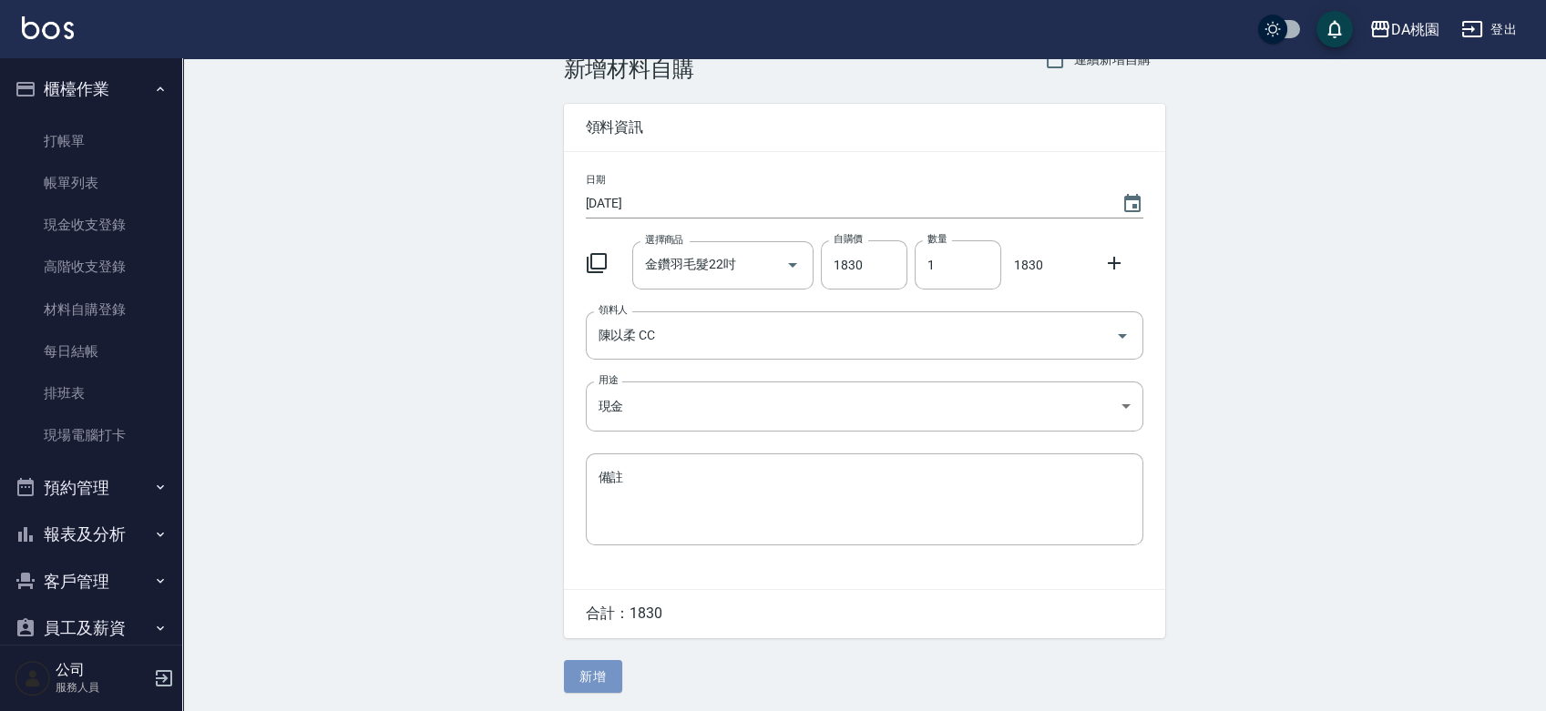
click at [575, 664] on button "新增" at bounding box center [593, 677] width 58 height 34
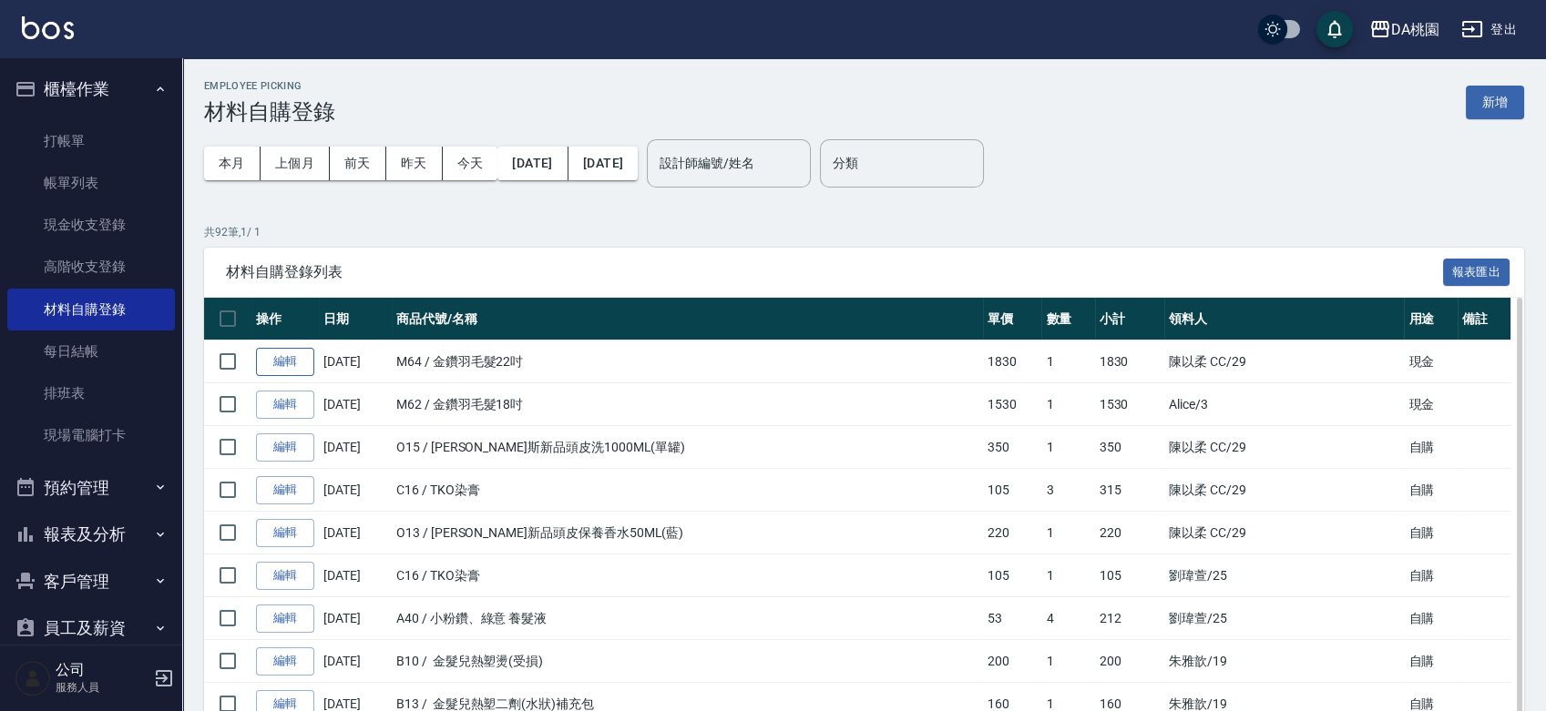
click at [311, 362] on link "編輯" at bounding box center [285, 362] width 58 height 28
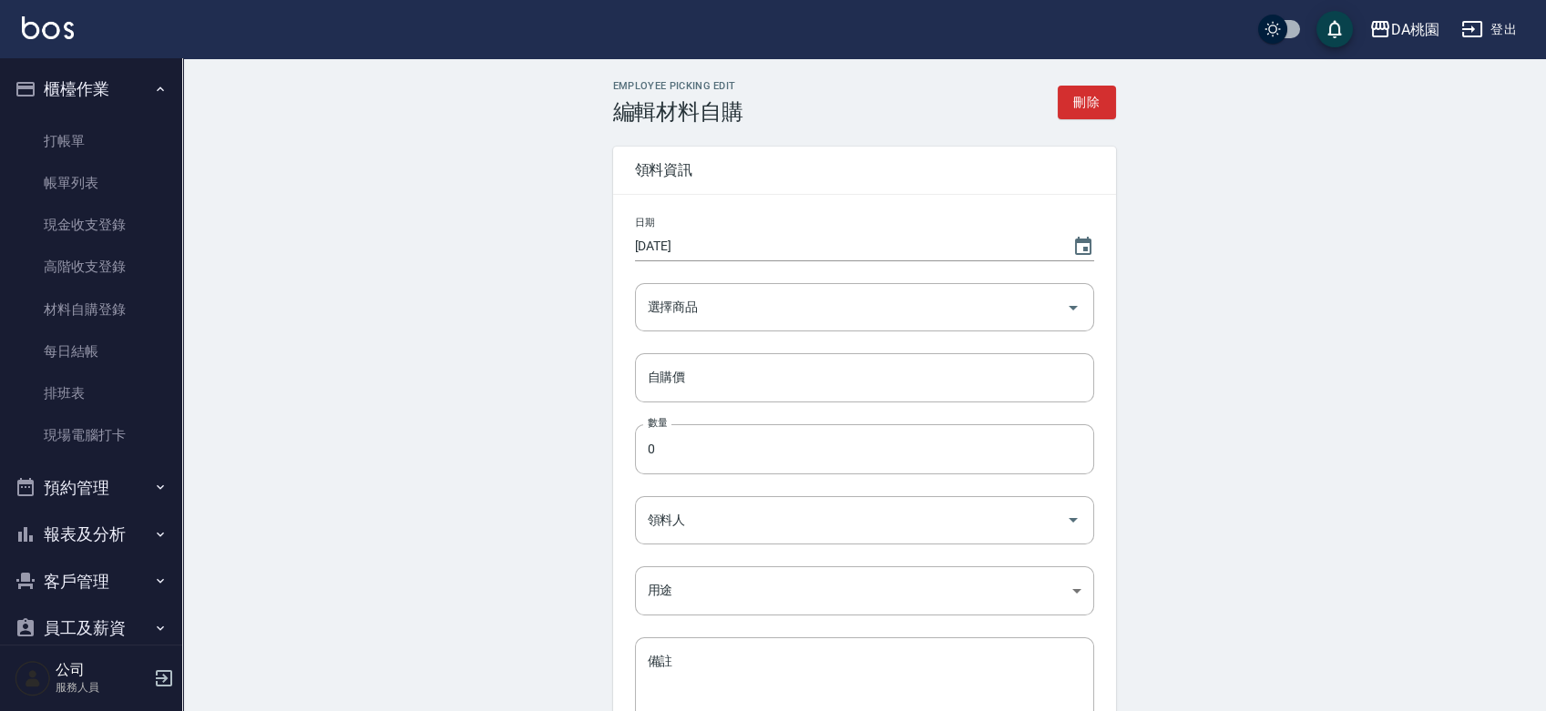
type input "金鑽羽毛髮22吋"
type input "1830"
type input "1"
type input "陳以柔 CC"
type input "現金"
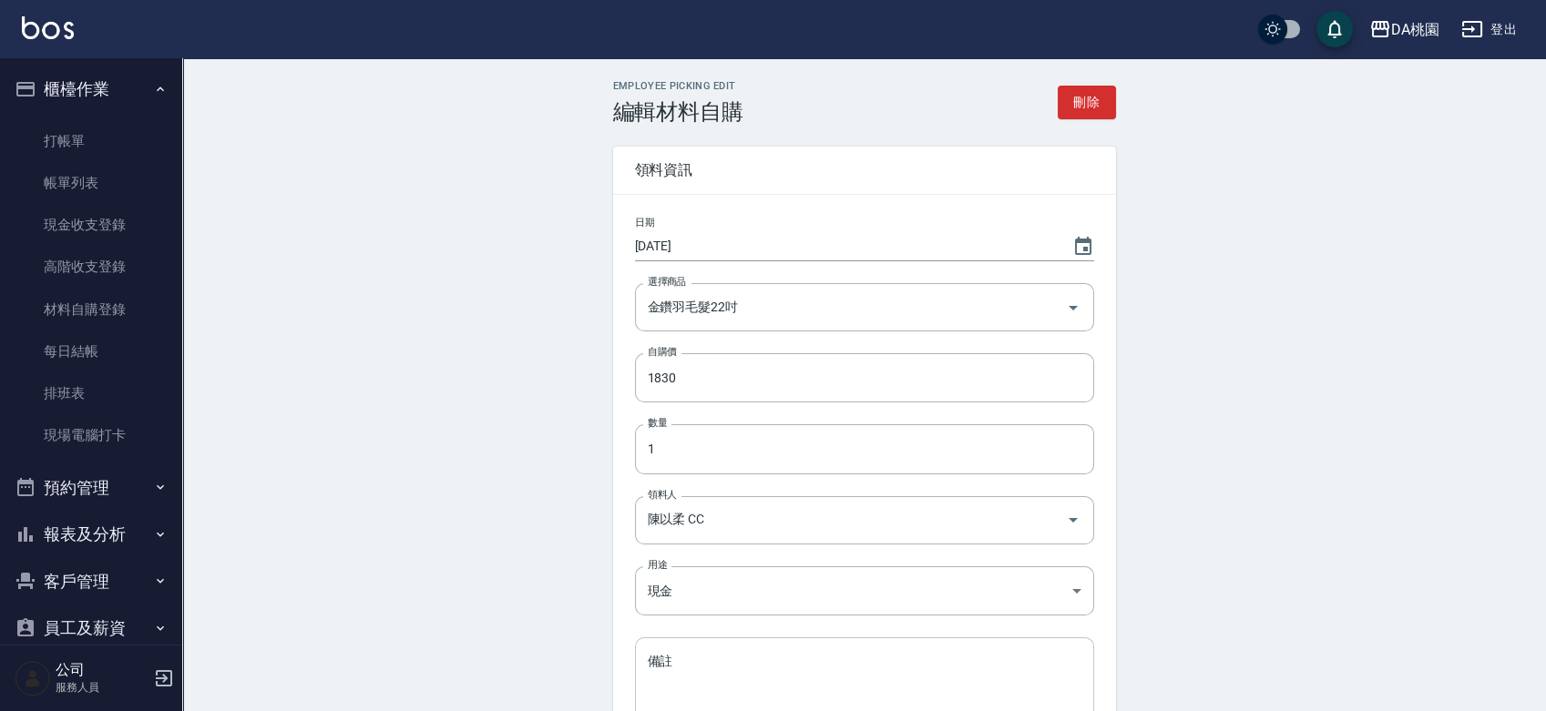
click at [729, 661] on textarea "備註" at bounding box center [865, 683] width 434 height 62
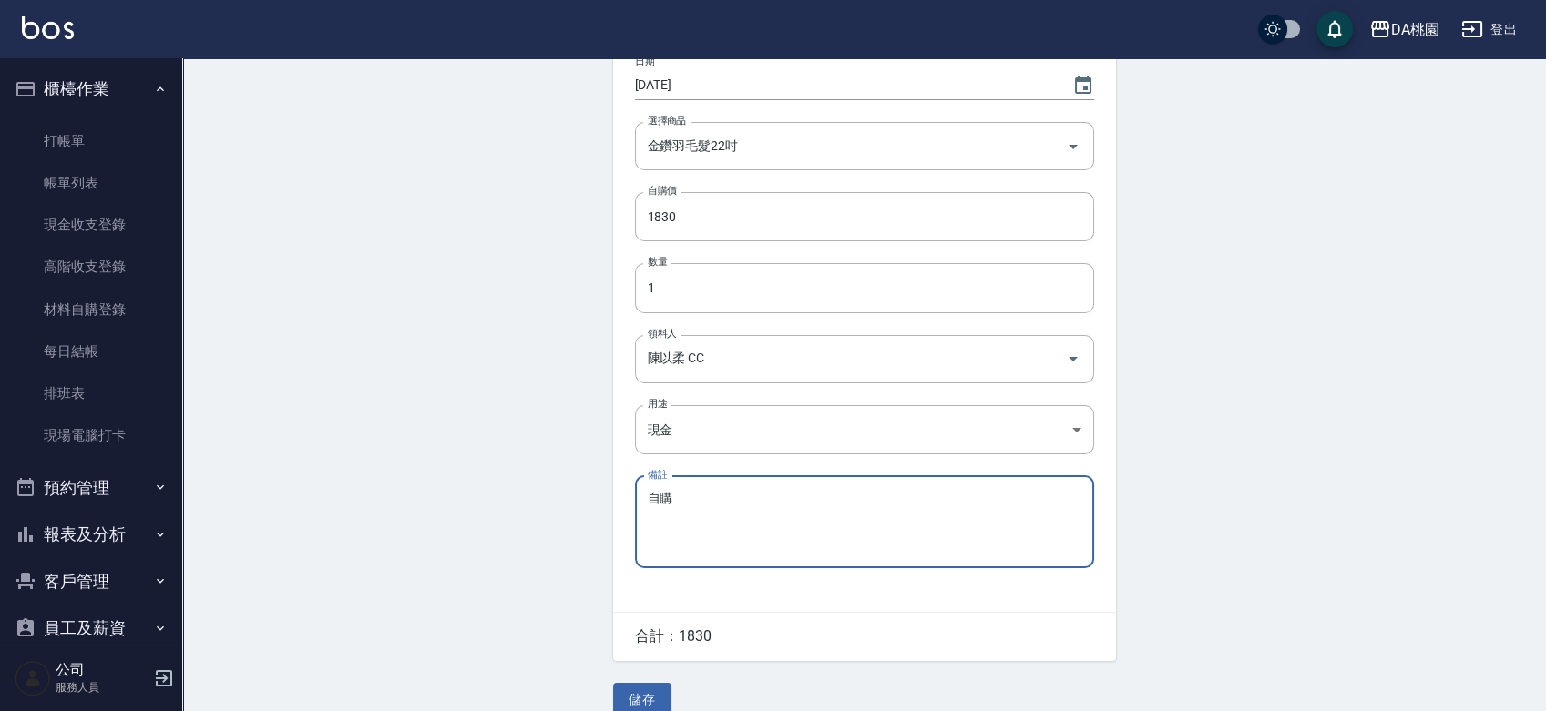
scroll to position [189, 0]
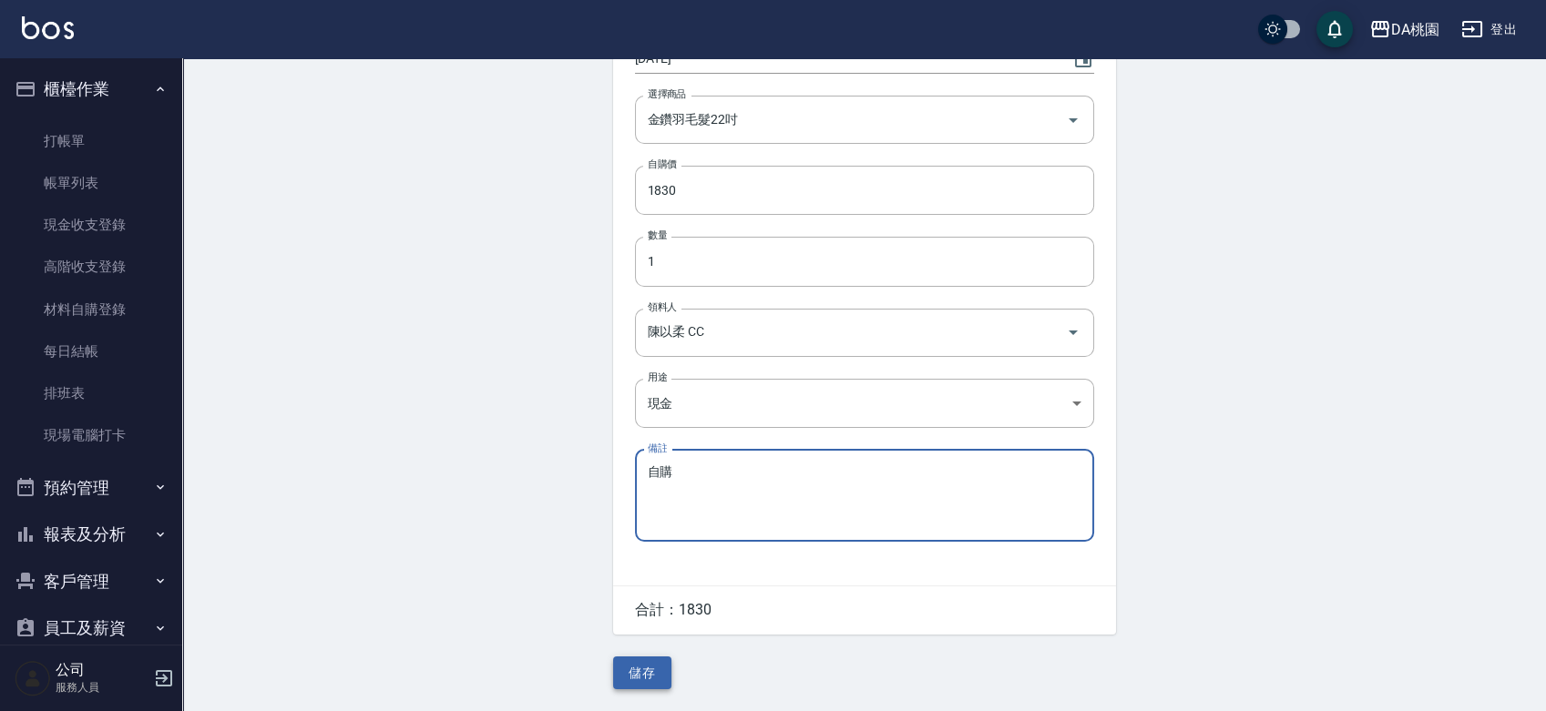
type textarea "自購"
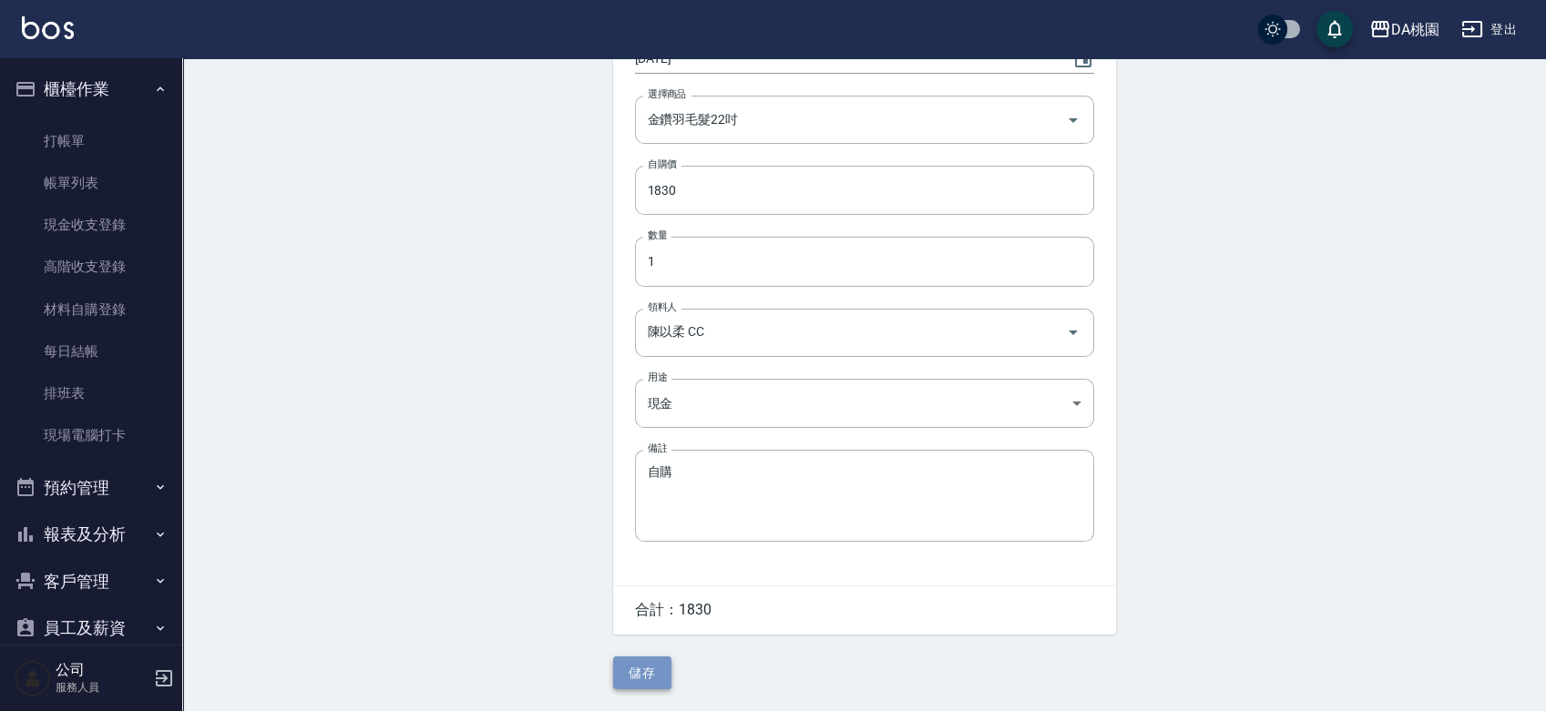
click at [662, 670] on button "儲存" at bounding box center [642, 674] width 58 height 34
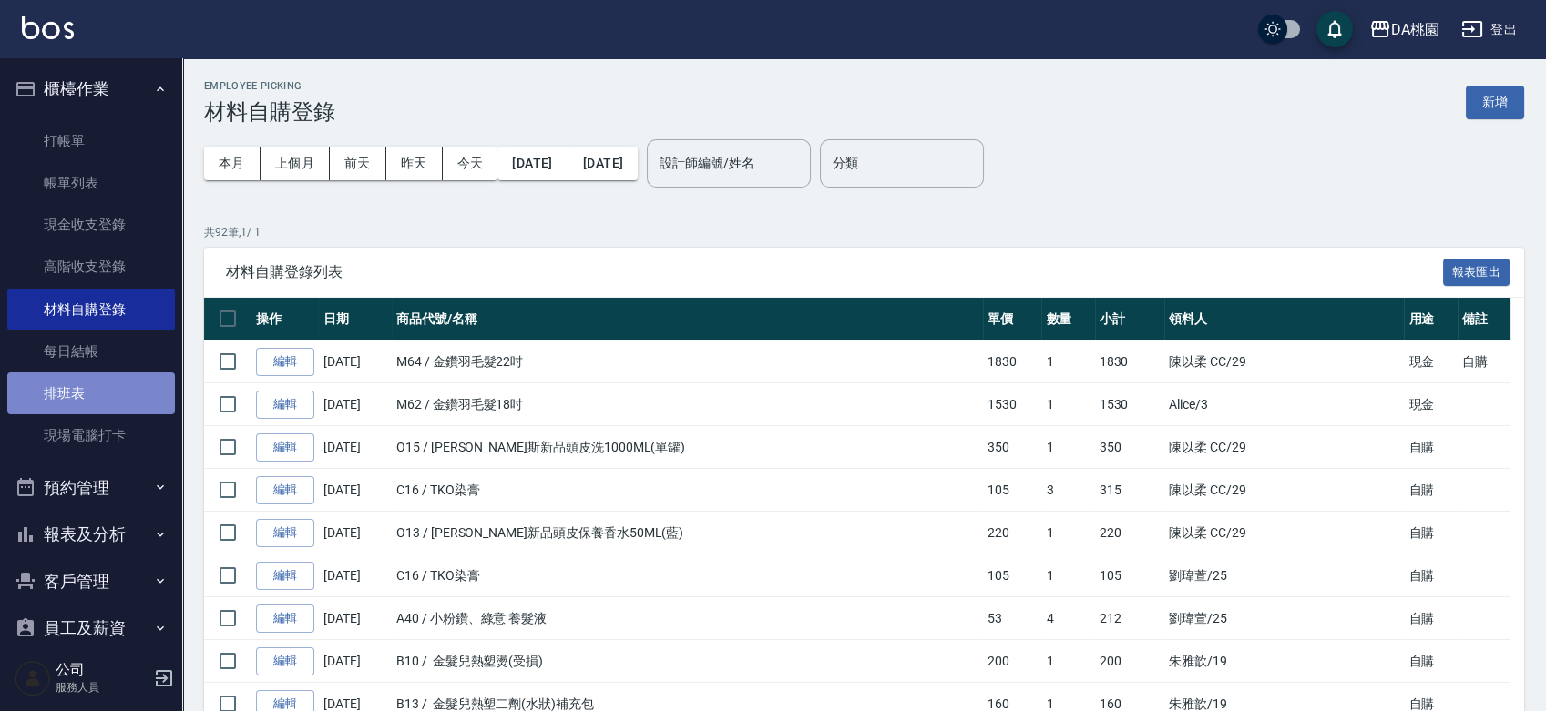
click at [127, 402] on link "排班表" at bounding box center [91, 394] width 168 height 42
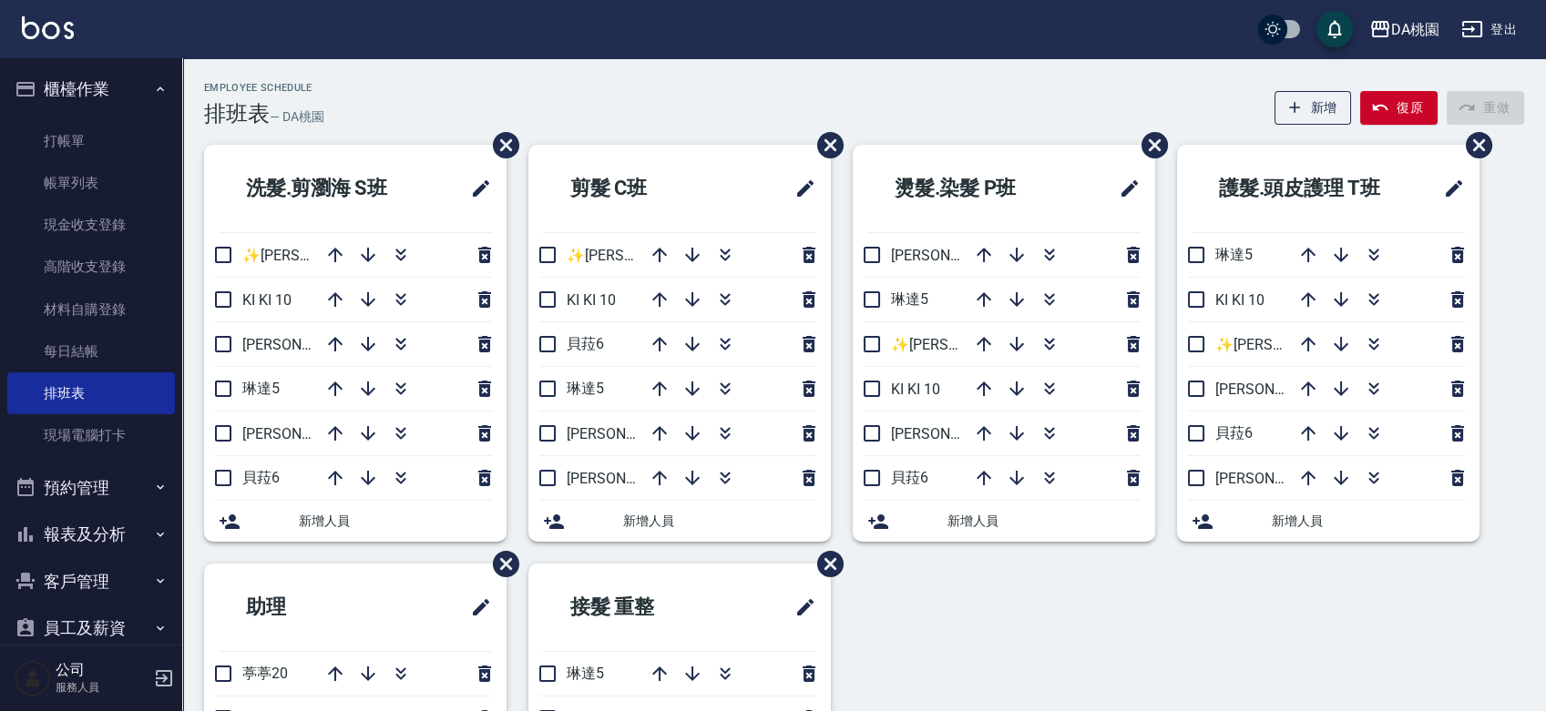
click at [1059, 598] on div "洗髮.剪瀏海 S[PERSON_NAME]✨[PERSON_NAME][PERSON_NAME] ✨16 KI KI 10 [PERSON_NAME]3 [P…" at bounding box center [853, 564] width 1342 height 838
click at [948, 113] on div "Employee Schedule 排班表 — DA桃園 新增 復原 重做" at bounding box center [864, 104] width 1320 height 45
click at [946, 105] on div "Employee Schedule 排班表 — DA桃園 新增 復原 重做" at bounding box center [864, 104] width 1320 height 45
